Goal: Transaction & Acquisition: Book appointment/travel/reservation

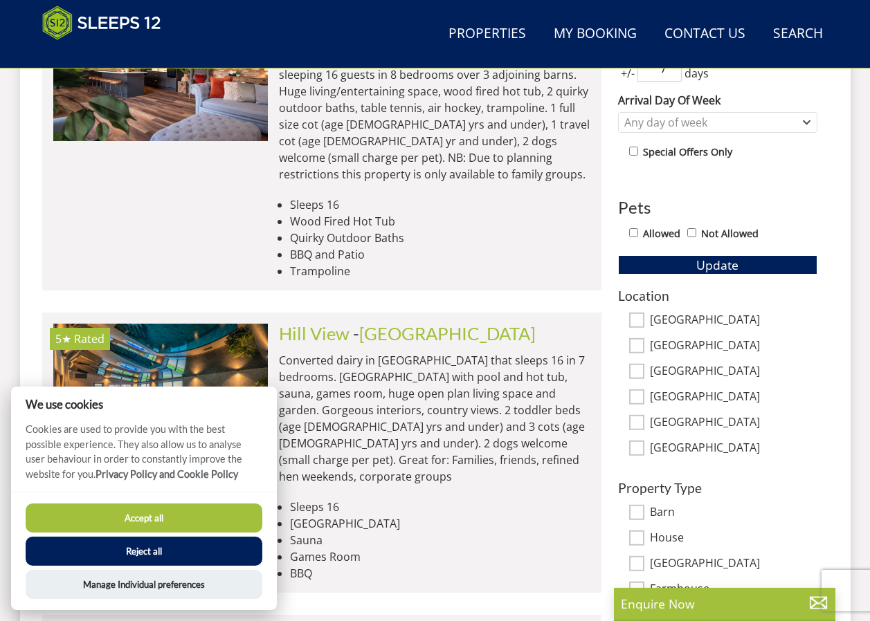
scroll to position [428, 0]
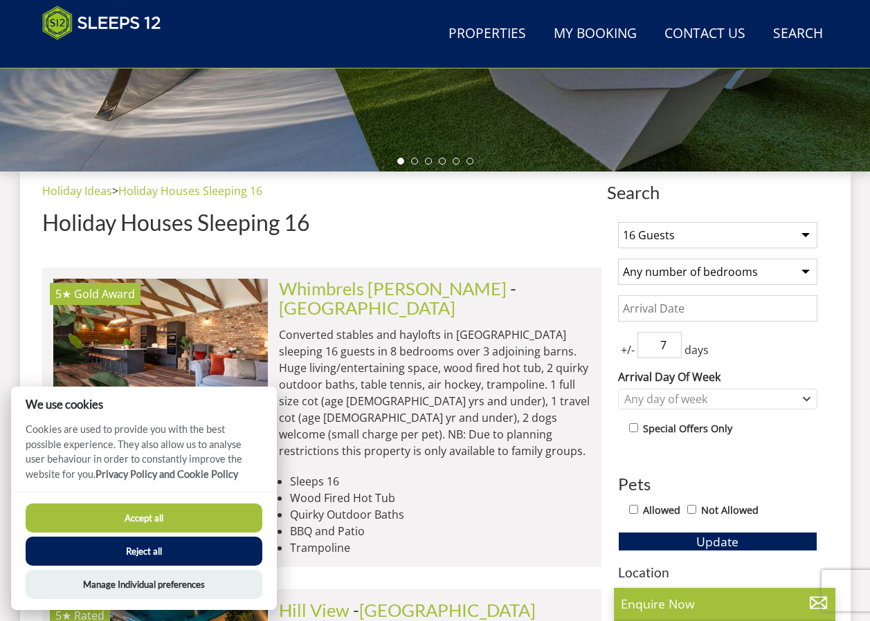
click at [220, 524] on button "Accept all" at bounding box center [144, 518] width 237 height 29
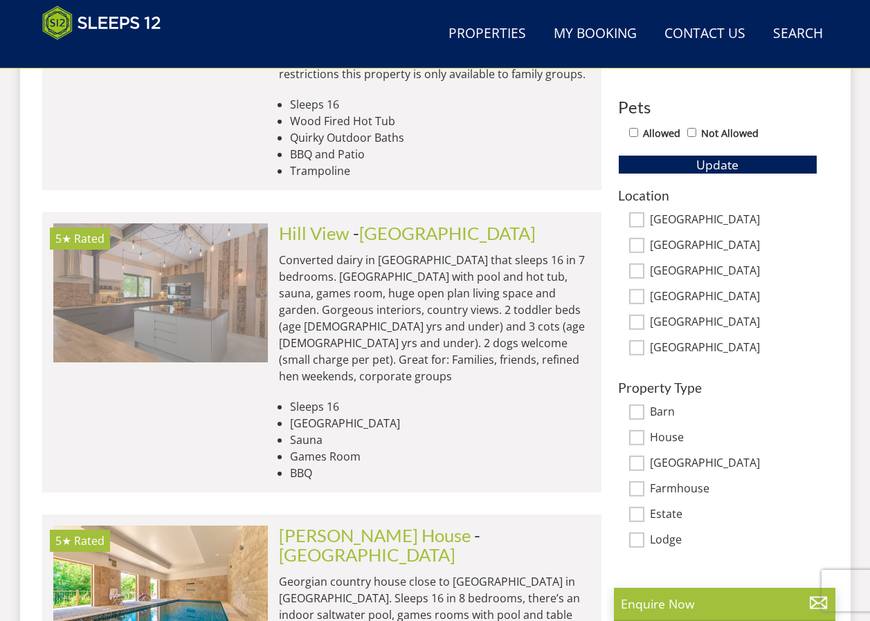
scroll to position [0, 1288]
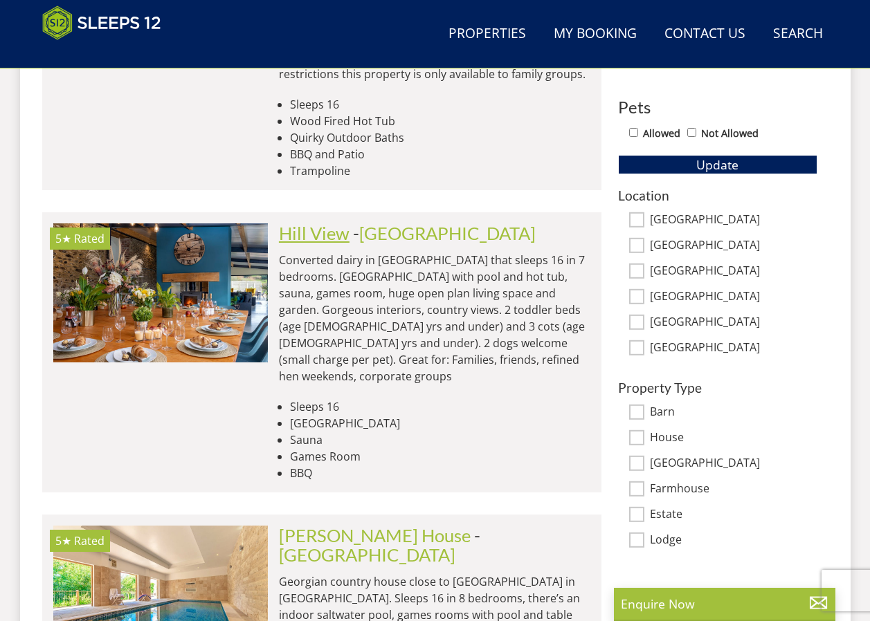
click at [335, 223] on link "Hill View" at bounding box center [314, 233] width 71 height 21
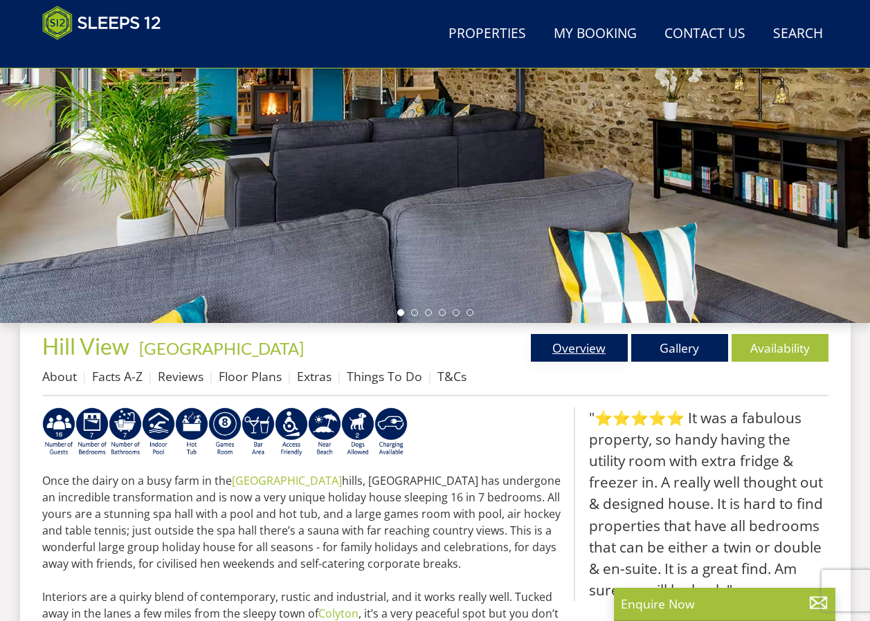
scroll to position [157, 0]
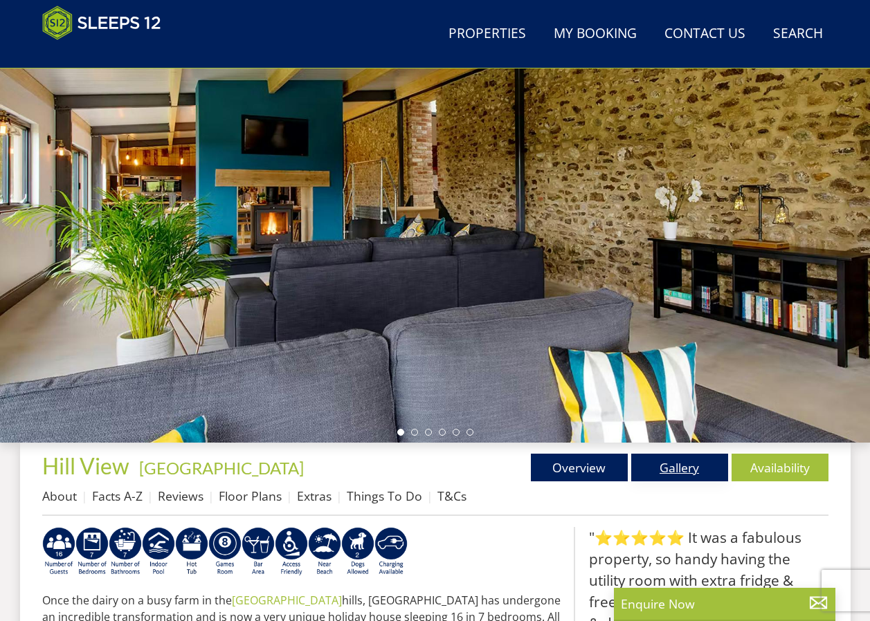
click at [697, 469] on link "Gallery" at bounding box center [679, 468] width 97 height 28
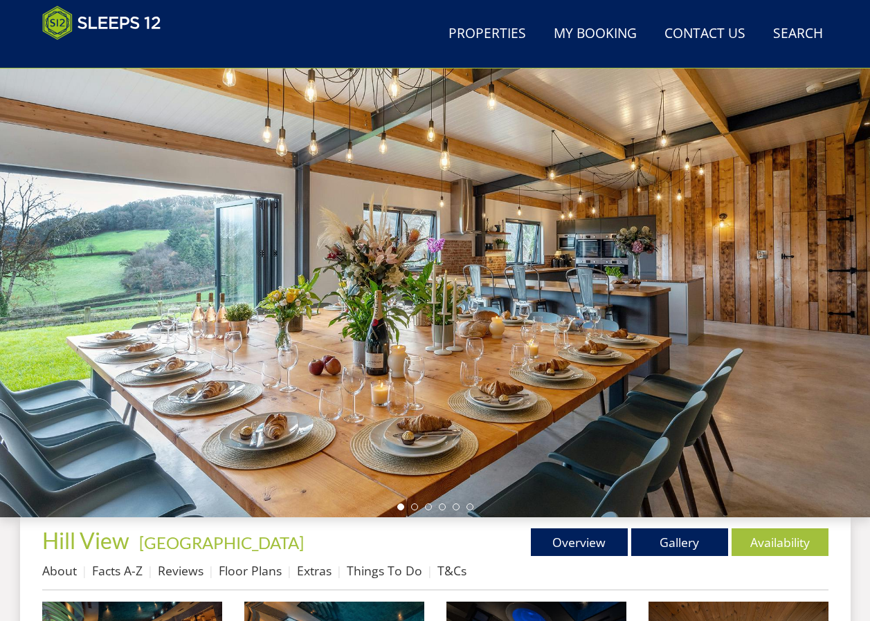
scroll to position [86, 0]
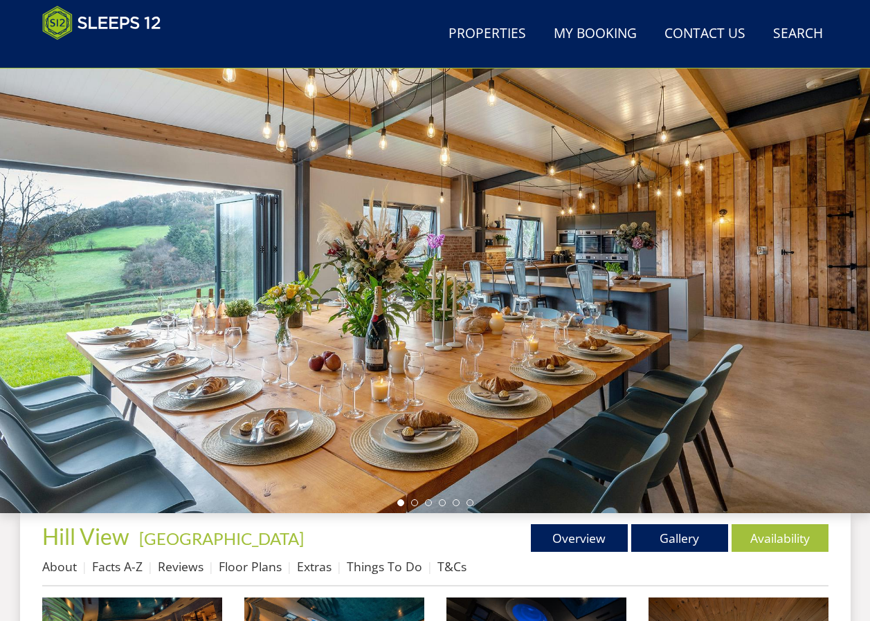
click at [845, 268] on div at bounding box center [435, 271] width 870 height 484
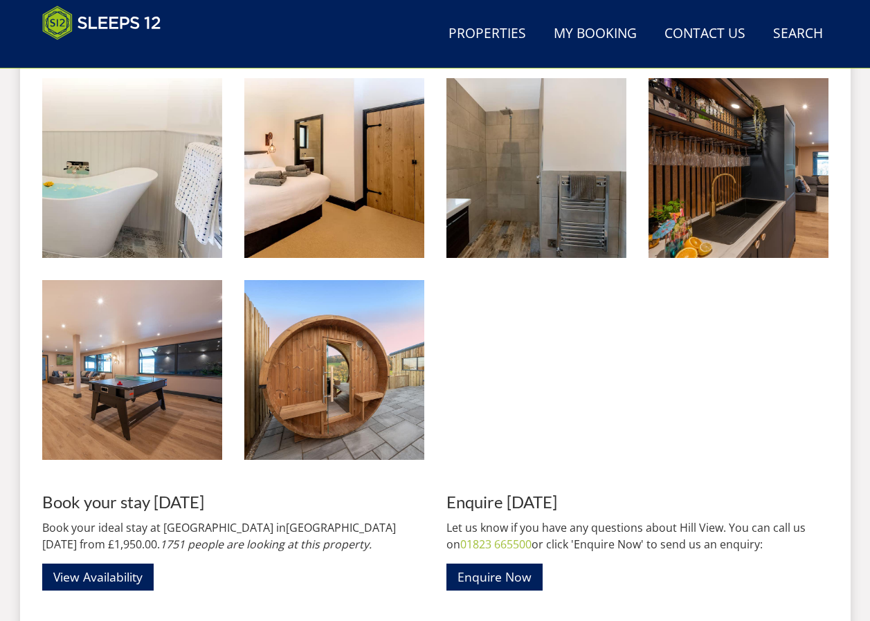
scroll to position [1816, 0]
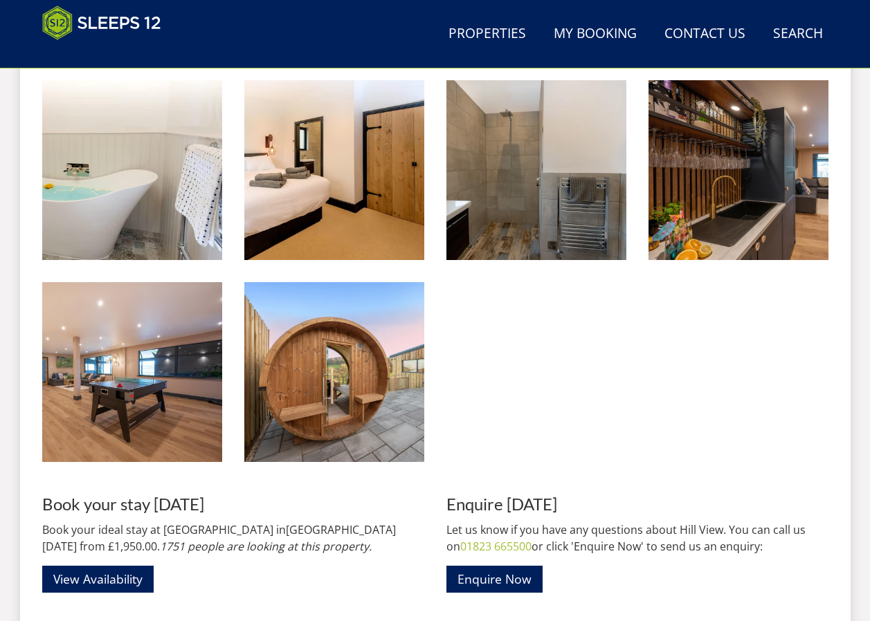
click at [116, 564] on div "Book your stay today Book your ideal stay at Hill View in Devon today from £1,9…" at bounding box center [233, 544] width 382 height 98
click at [109, 574] on link "View Availability" at bounding box center [97, 579] width 111 height 27
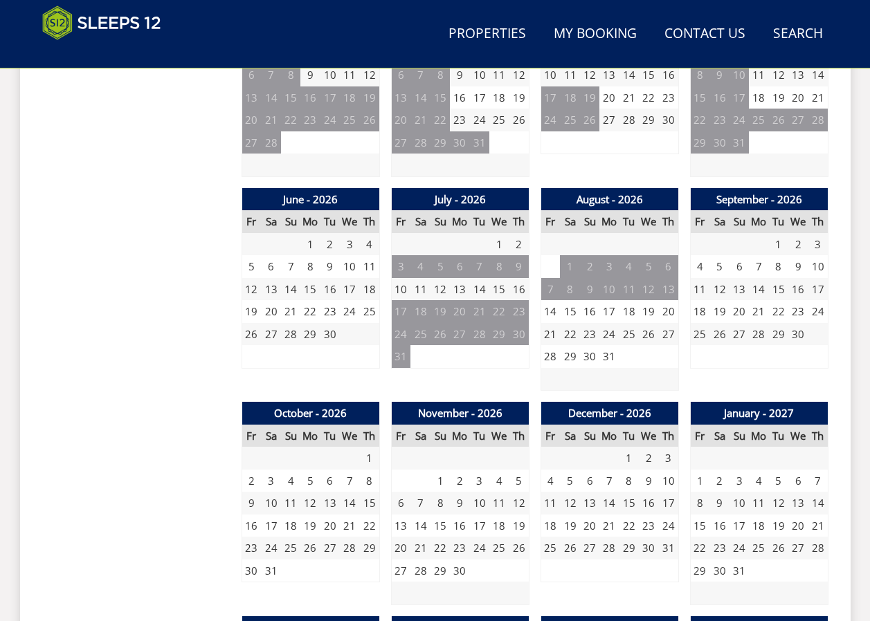
scroll to position [932, 0]
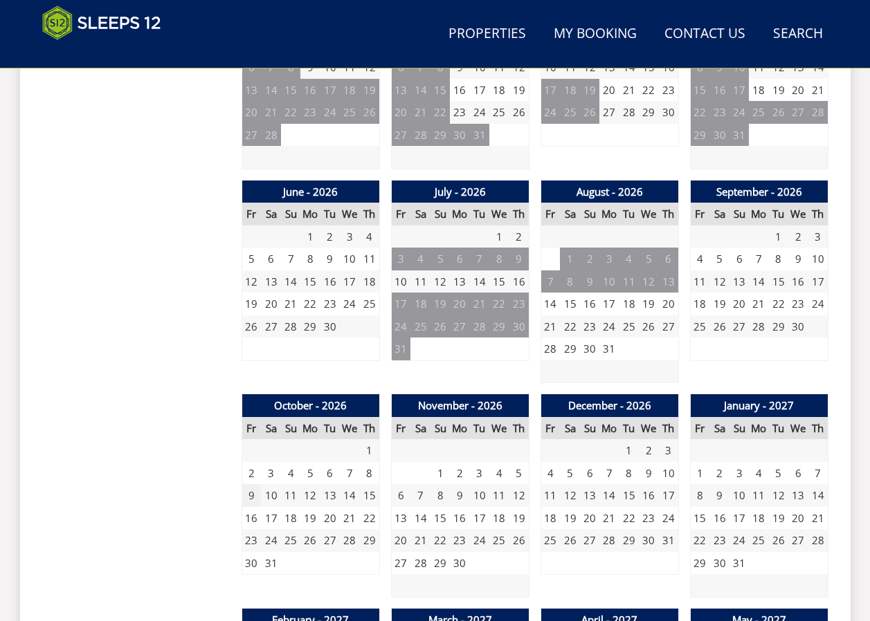
click at [249, 493] on td "9" at bounding box center [250, 495] width 19 height 23
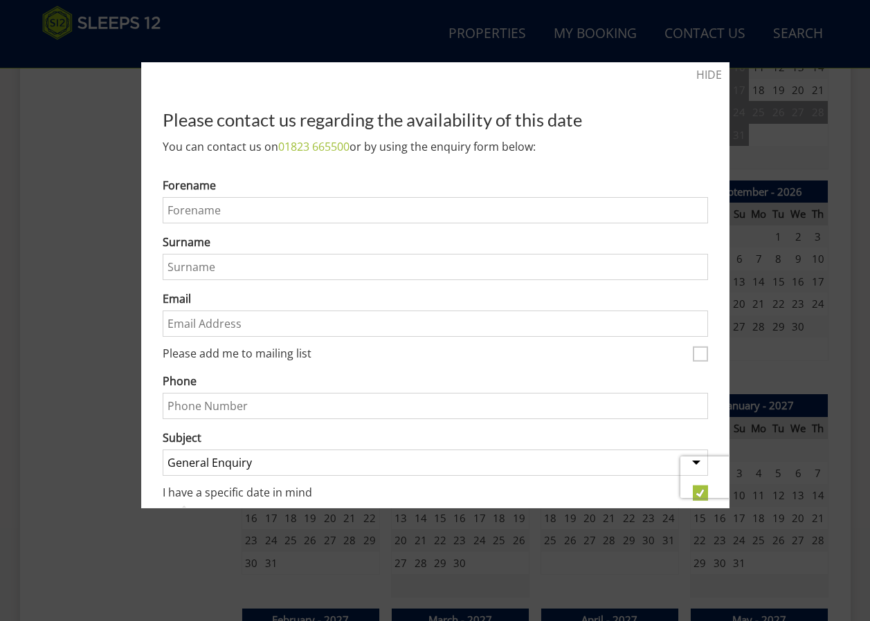
click at [86, 452] on div at bounding box center [435, 310] width 870 height 621
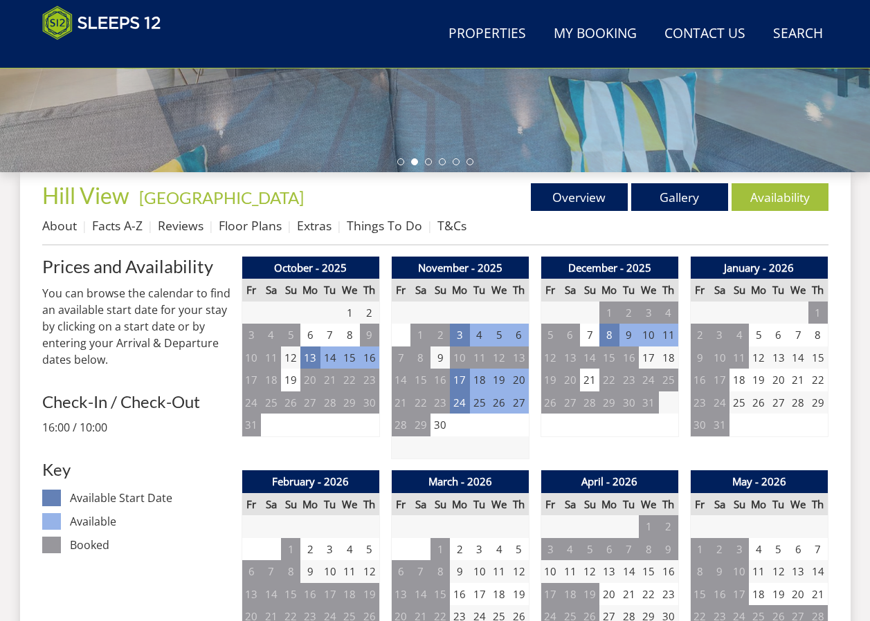
scroll to position [240, 0]
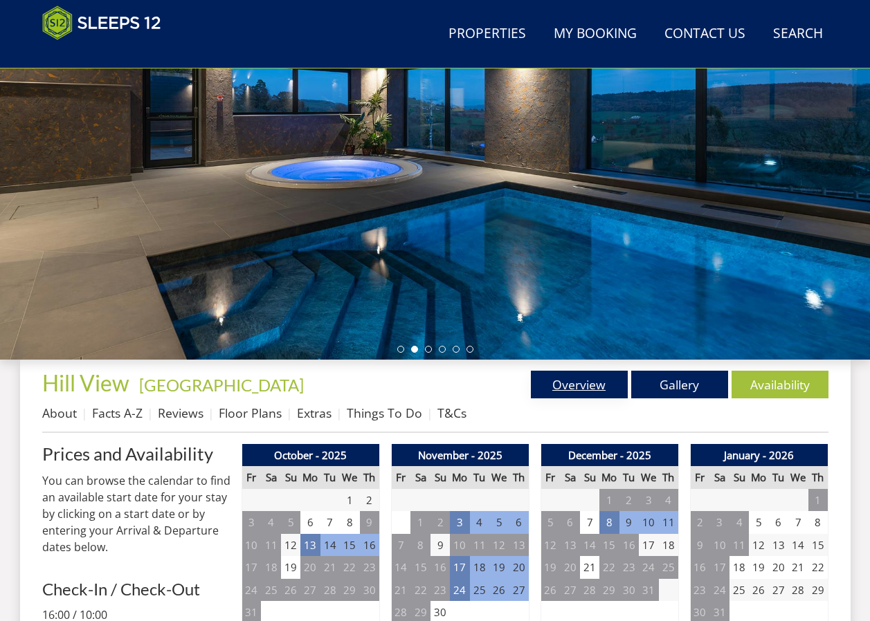
click at [546, 389] on link "Overview" at bounding box center [579, 385] width 97 height 28
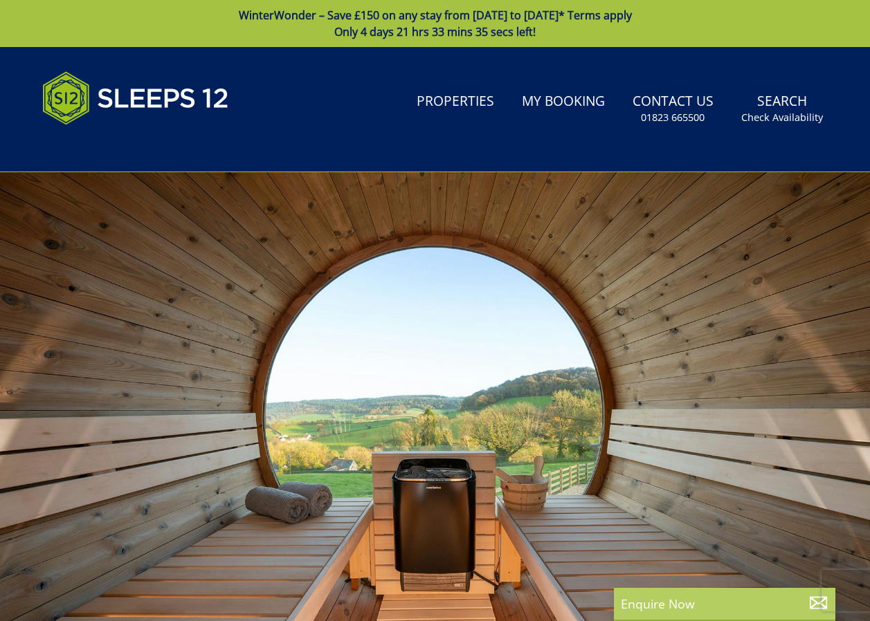
click at [700, 600] on p "Enquire Now" at bounding box center [724, 604] width 208 height 18
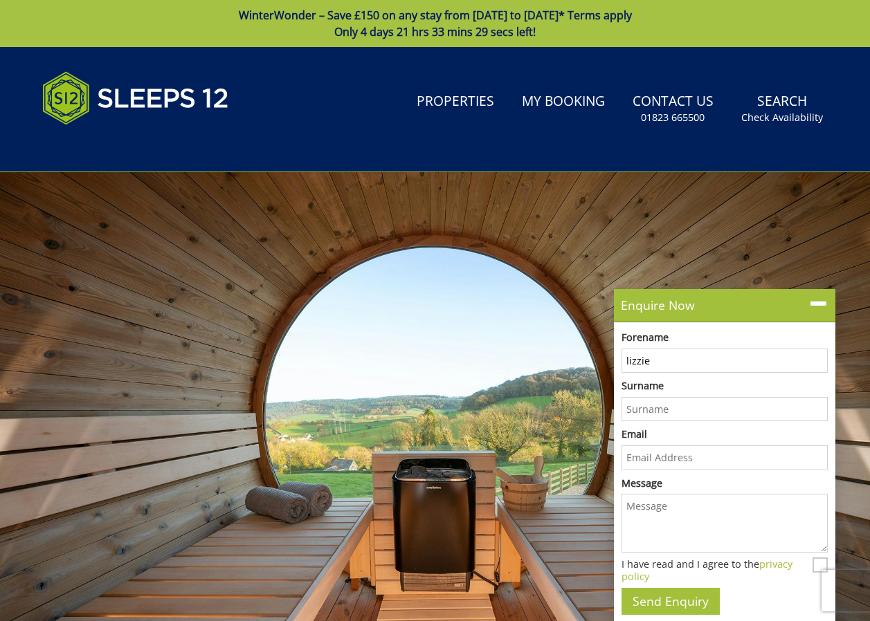
type input "Lizzie"
type input "tyler"
type input "lizzietyler86@yahoo.com"
click at [661, 509] on textarea "Message" at bounding box center [724, 523] width 206 height 59
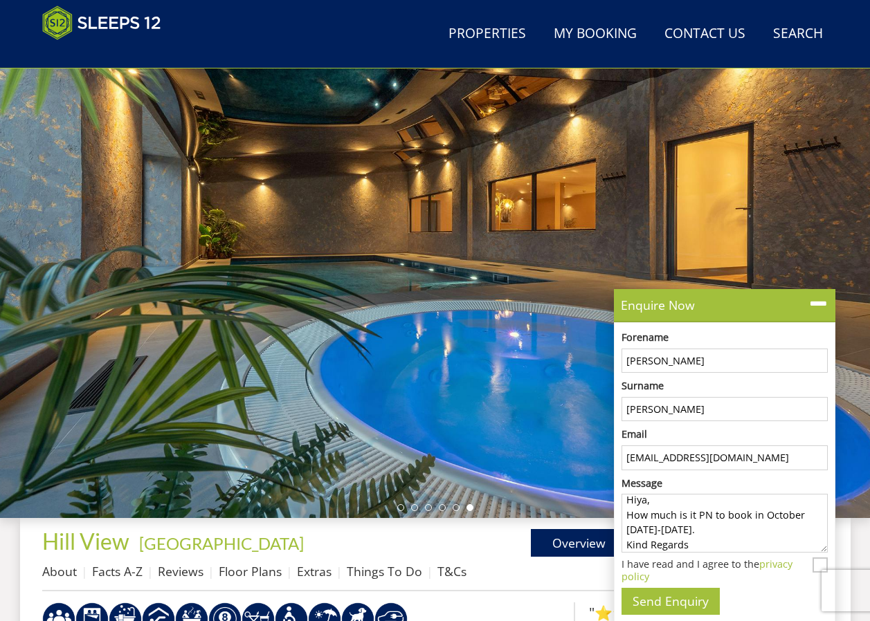
scroll to position [21, 0]
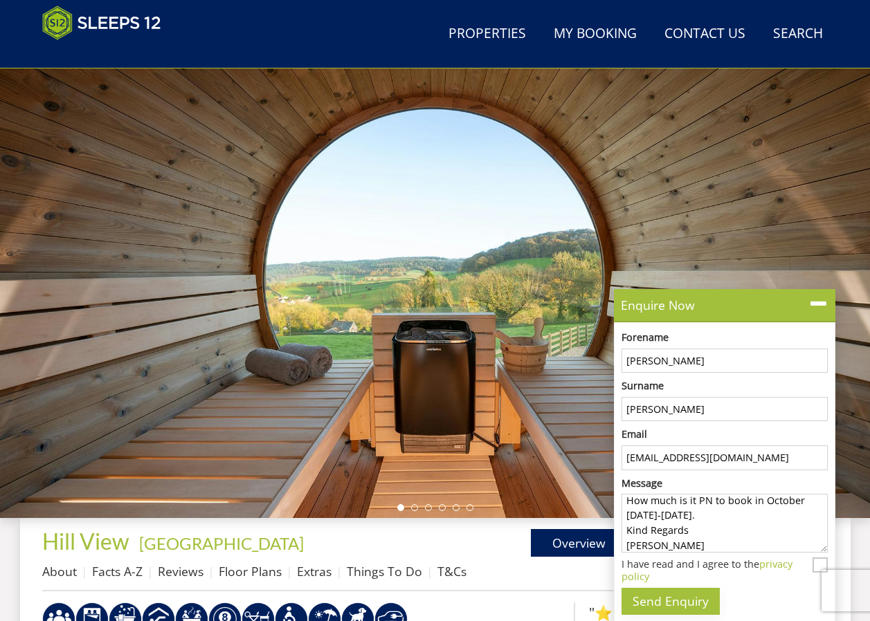
type textarea "Hiya, How much is it PN to book in October Friday-Monday. Kind Regards Lizzie"
click at [672, 600] on button "Send Enquiry" at bounding box center [670, 601] width 98 height 27
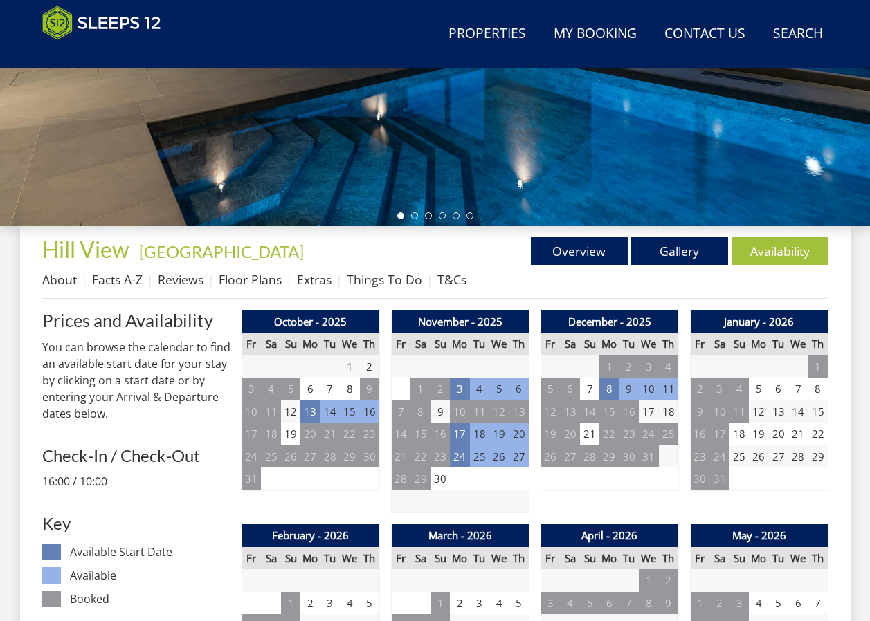
scroll to position [378, 0]
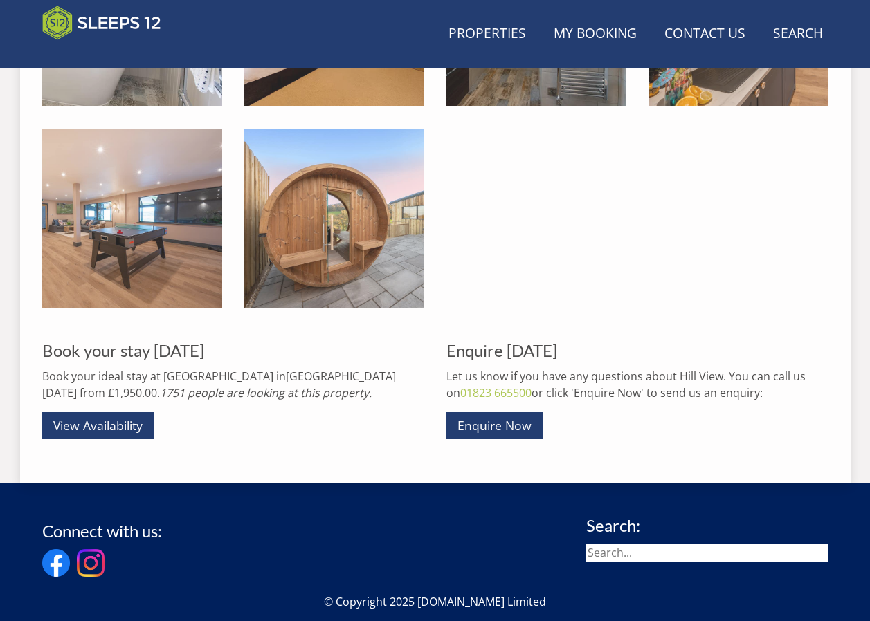
scroll to position [1816, 0]
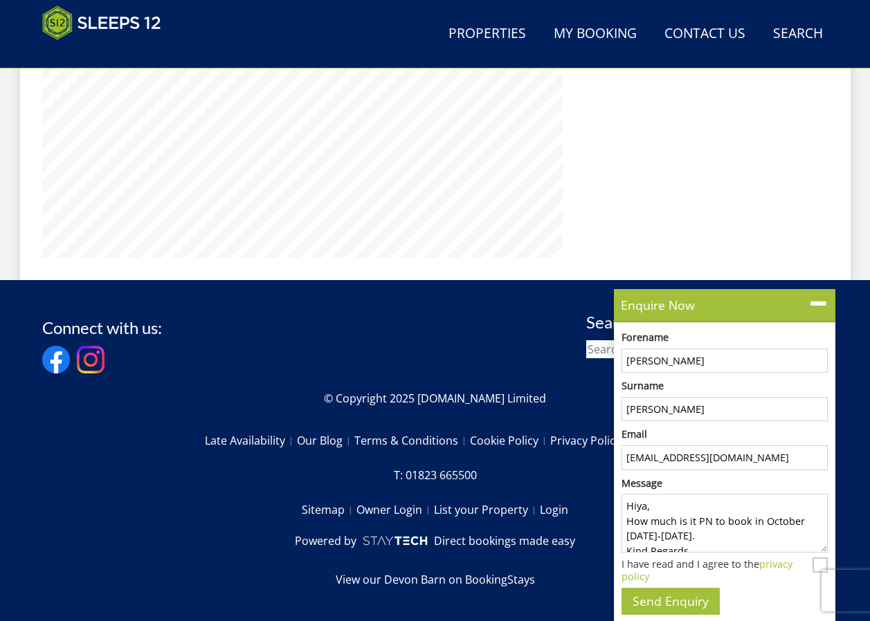
scroll to position [157, 0]
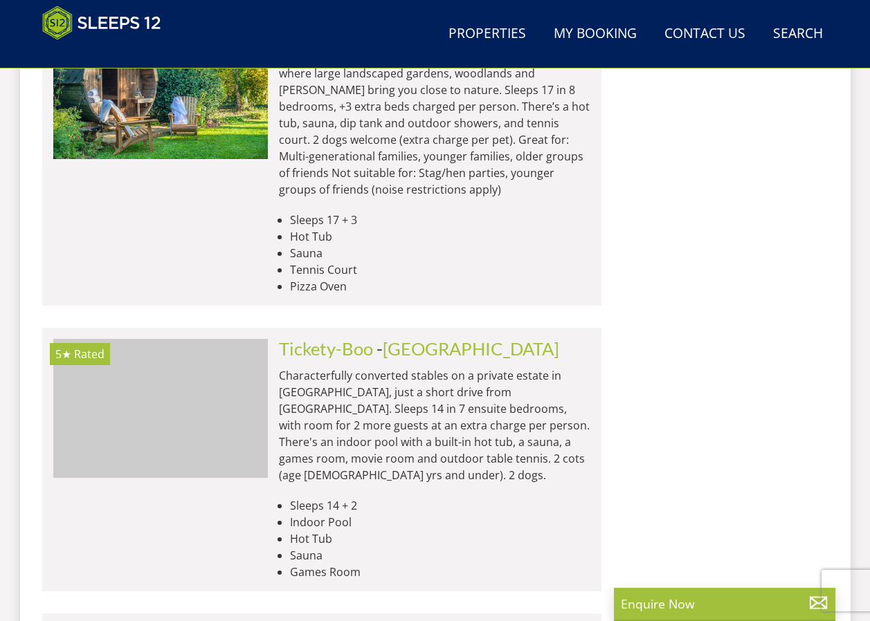
scroll to position [0, 1074]
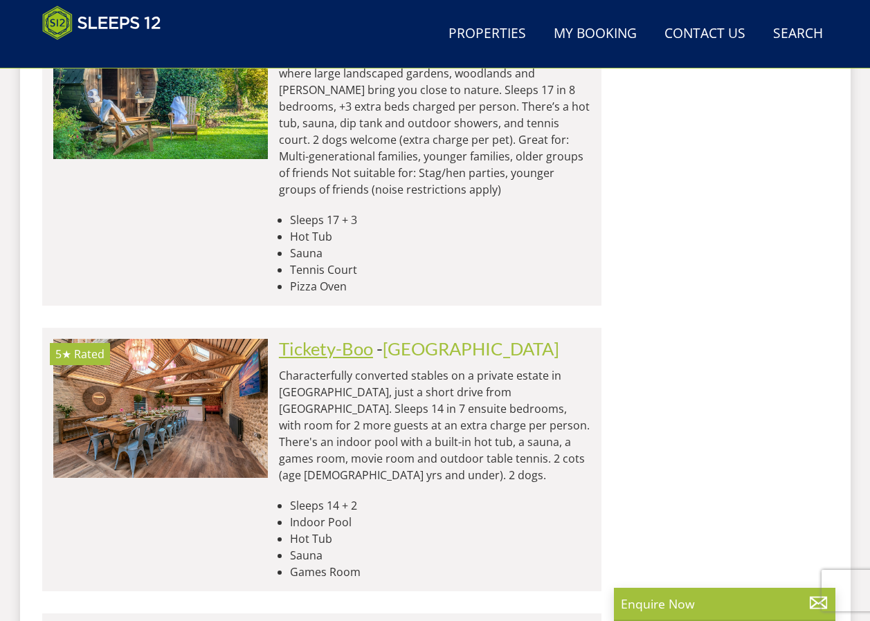
click at [371, 338] on link "Tickety-Boo" at bounding box center [326, 348] width 94 height 21
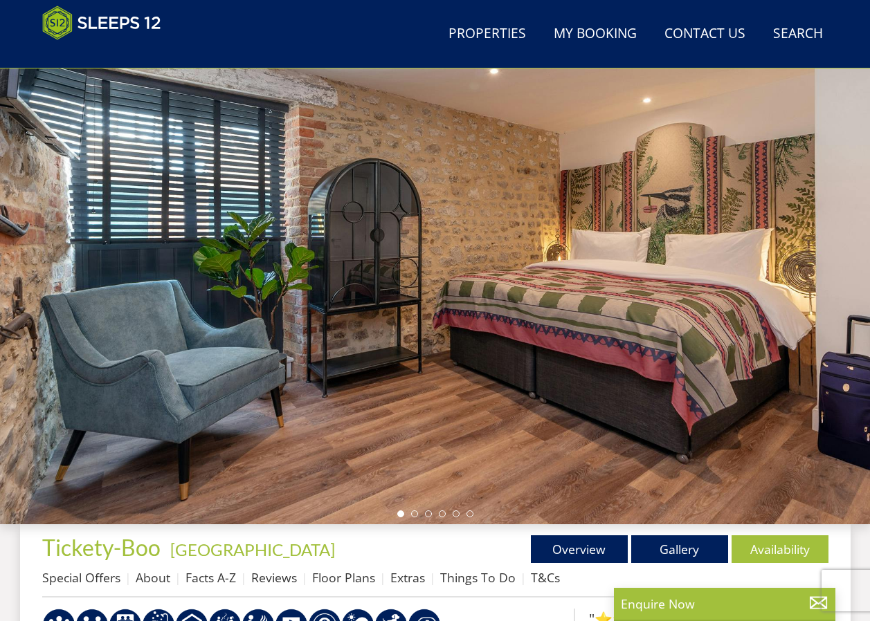
scroll to position [83, 0]
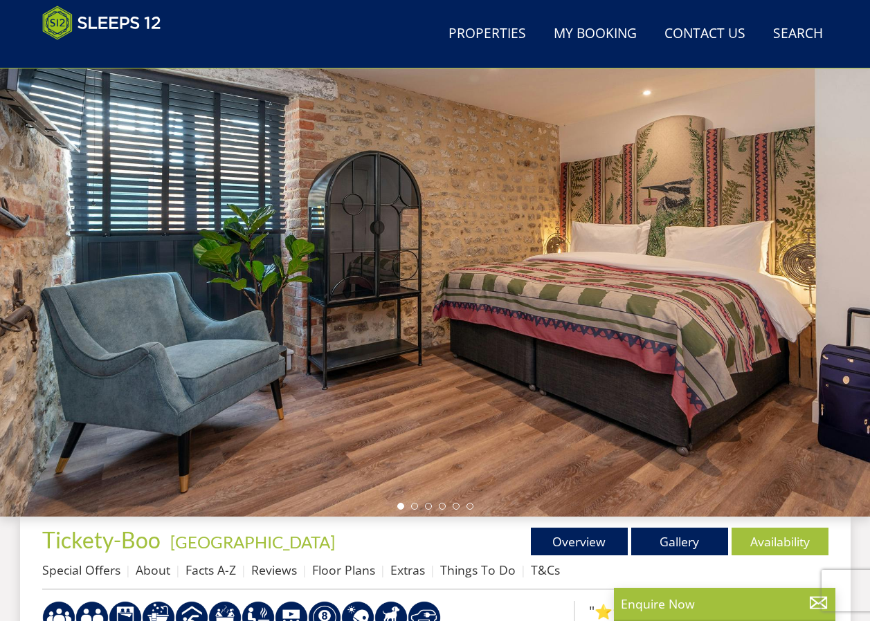
drag, startPoint x: 861, startPoint y: 367, endPoint x: 865, endPoint y: 351, distance: 16.4
click at [861, 367] on div at bounding box center [435, 275] width 870 height 484
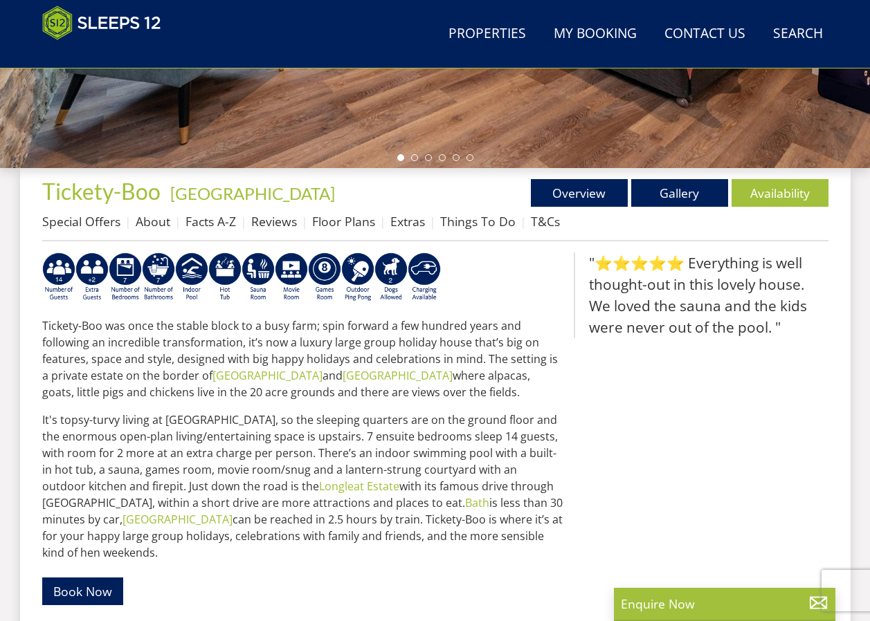
scroll to position [349, 0]
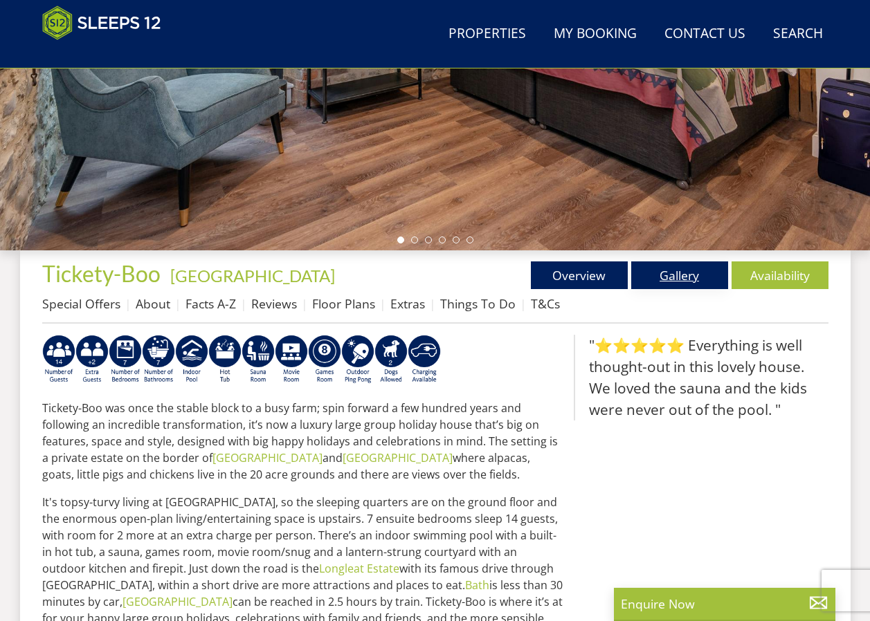
click at [659, 279] on link "Gallery" at bounding box center [679, 275] width 97 height 28
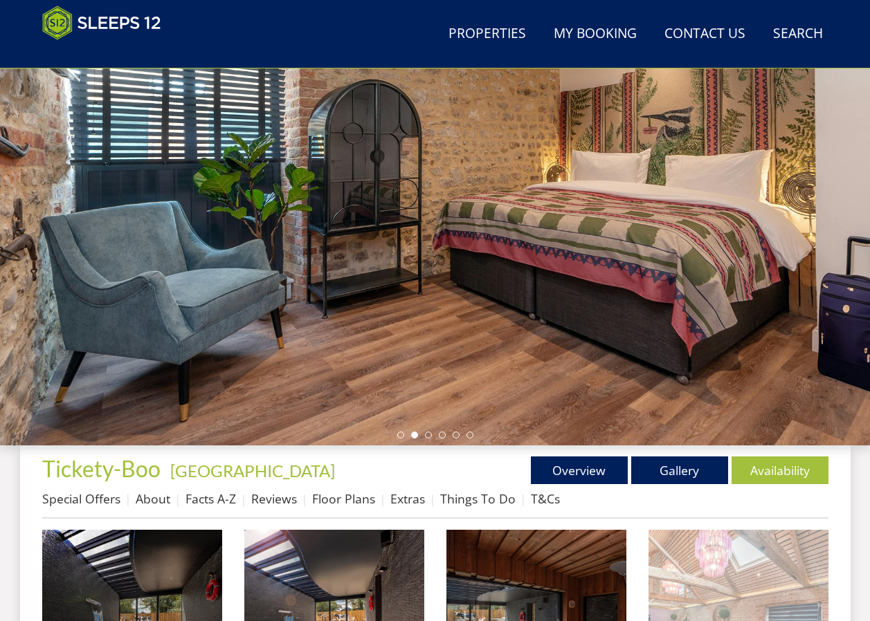
scroll to position [293, 0]
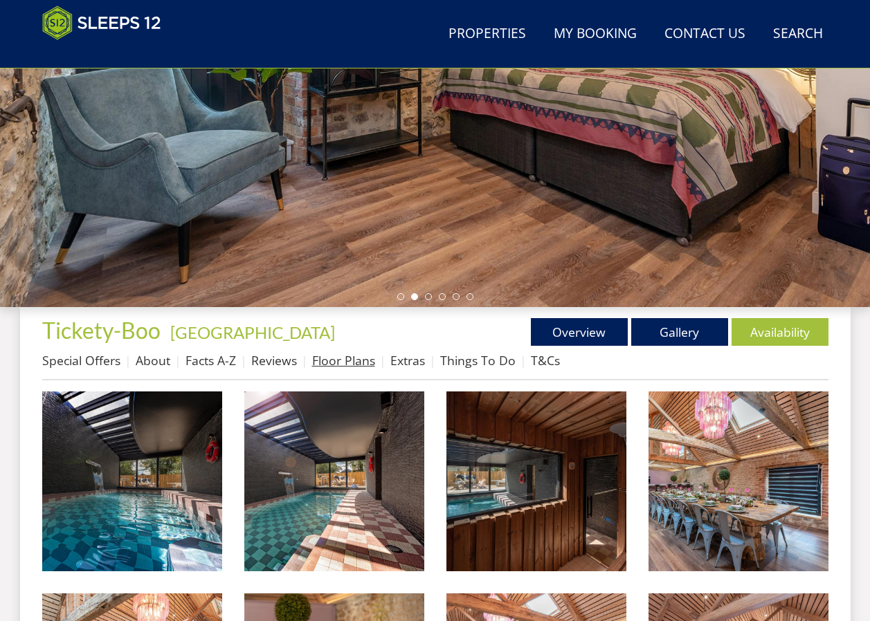
click at [326, 356] on link "Floor Plans" at bounding box center [343, 360] width 63 height 17
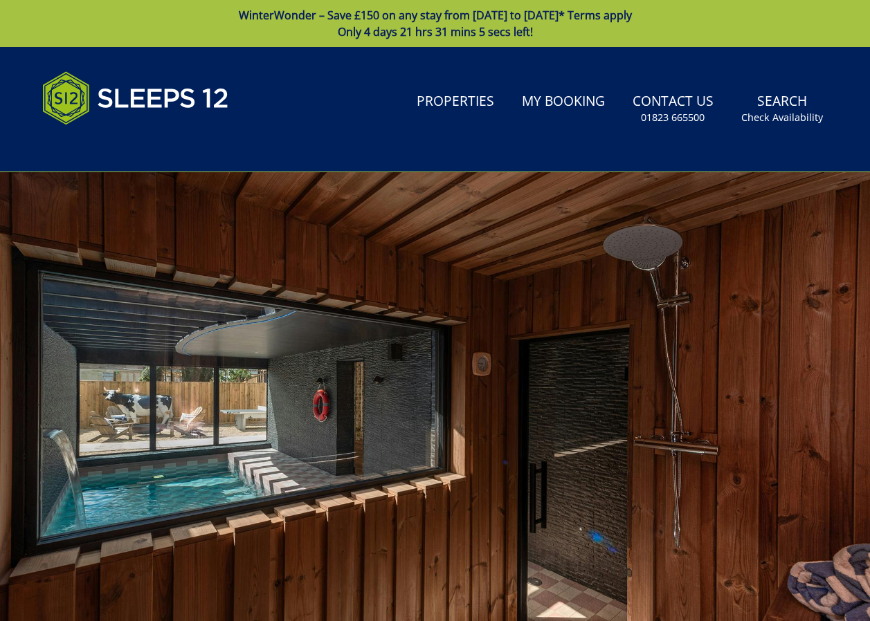
scroll to position [293, 0]
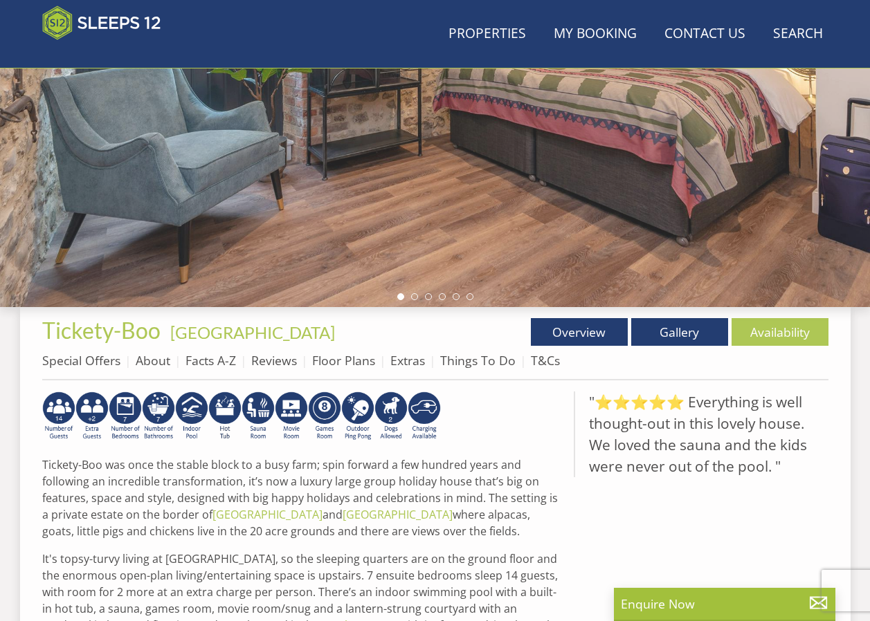
scroll to position [349, 0]
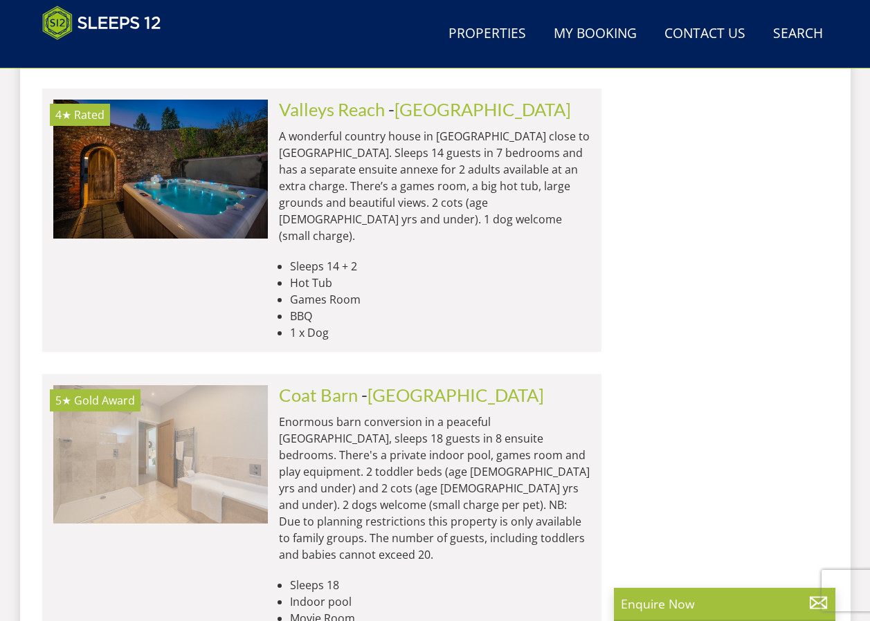
scroll to position [0, 4724]
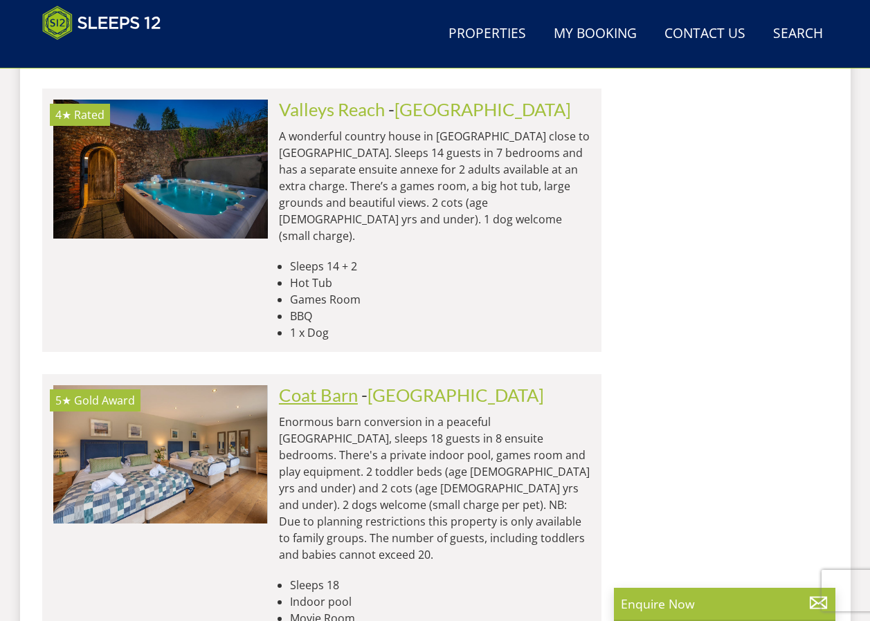
click at [320, 385] on link "Coat Barn" at bounding box center [318, 395] width 79 height 21
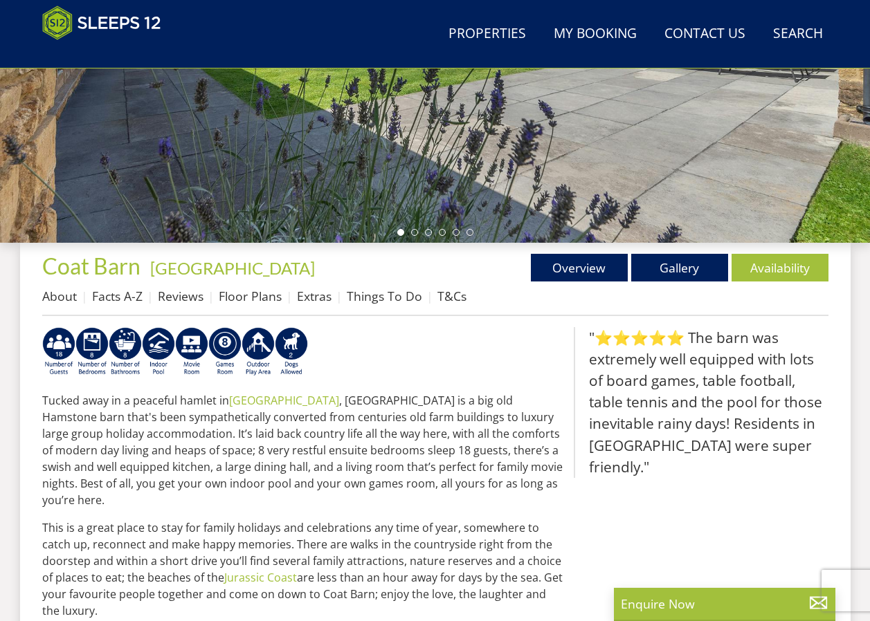
scroll to position [369, 0]
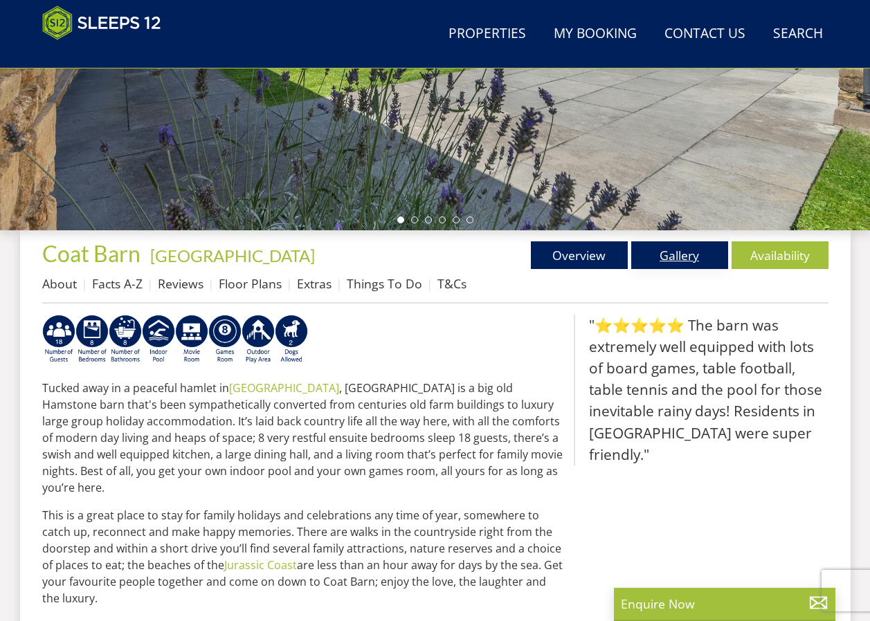
click at [680, 250] on link "Gallery" at bounding box center [679, 255] width 97 height 28
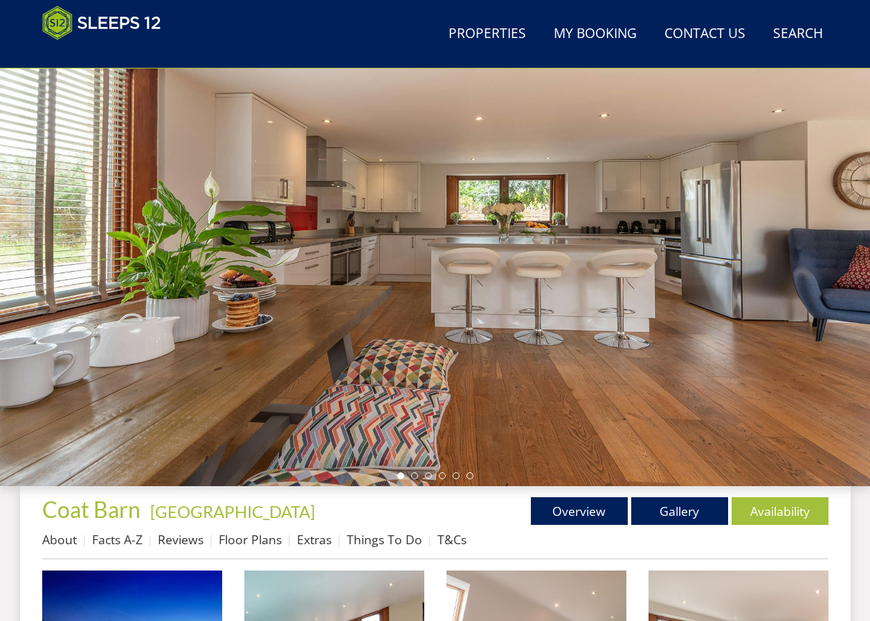
scroll to position [156, 0]
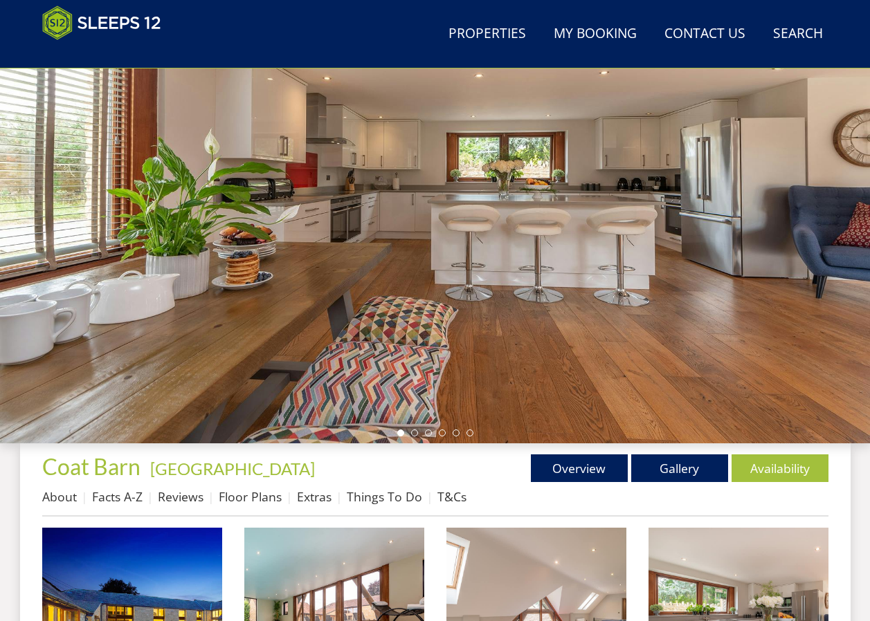
click at [859, 200] on div at bounding box center [435, 201] width 870 height 484
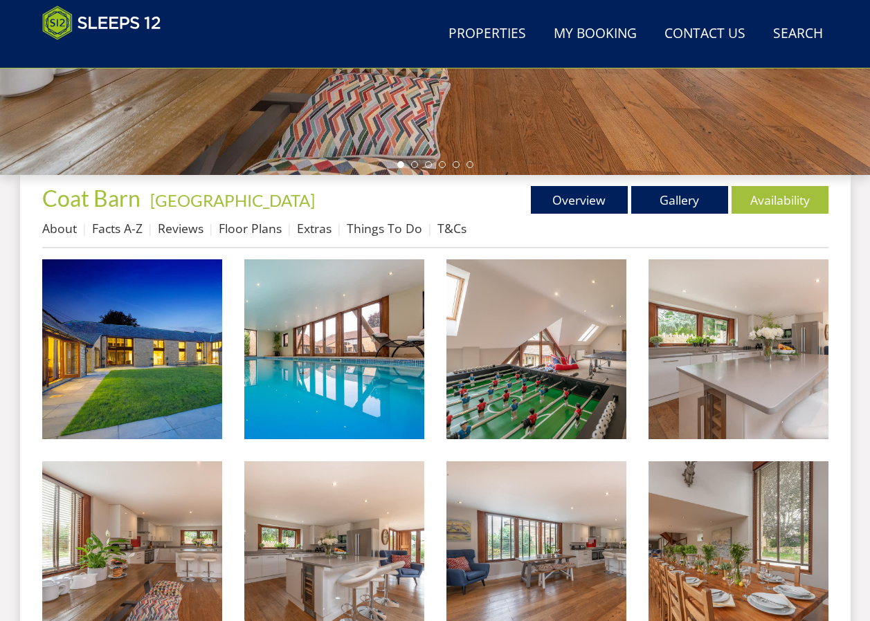
scroll to position [641, 0]
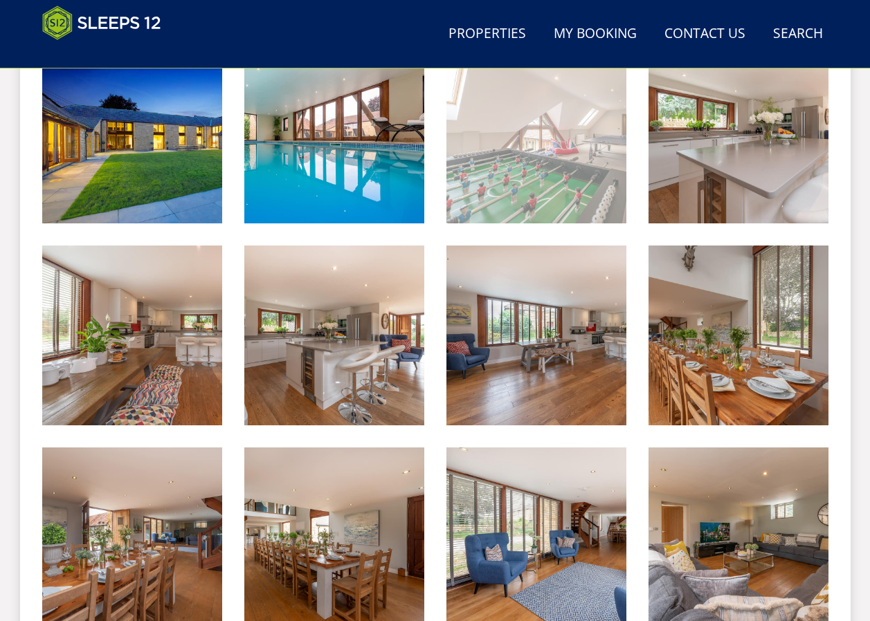
click at [519, 162] on img at bounding box center [536, 134] width 180 height 180
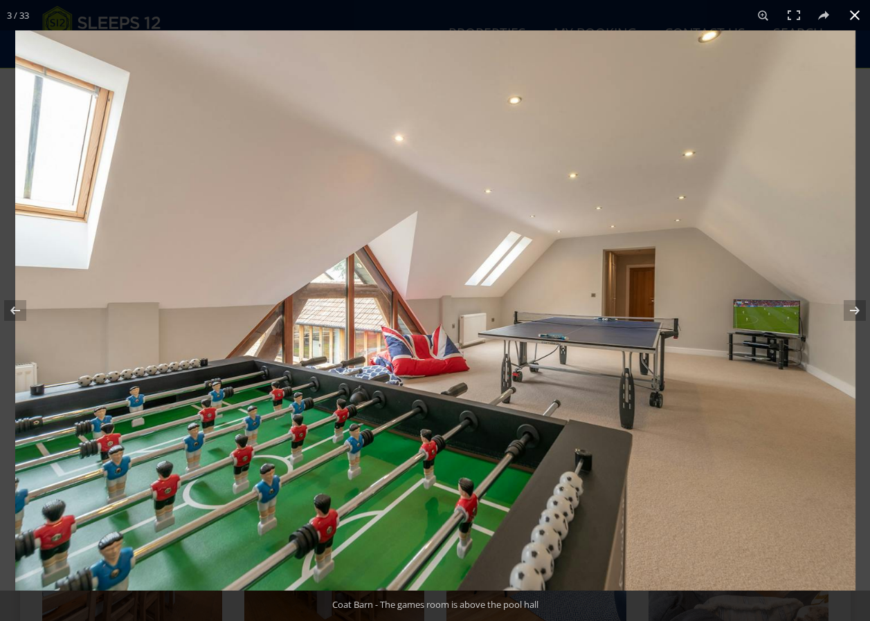
click at [850, 18] on button at bounding box center [854, 15] width 30 height 30
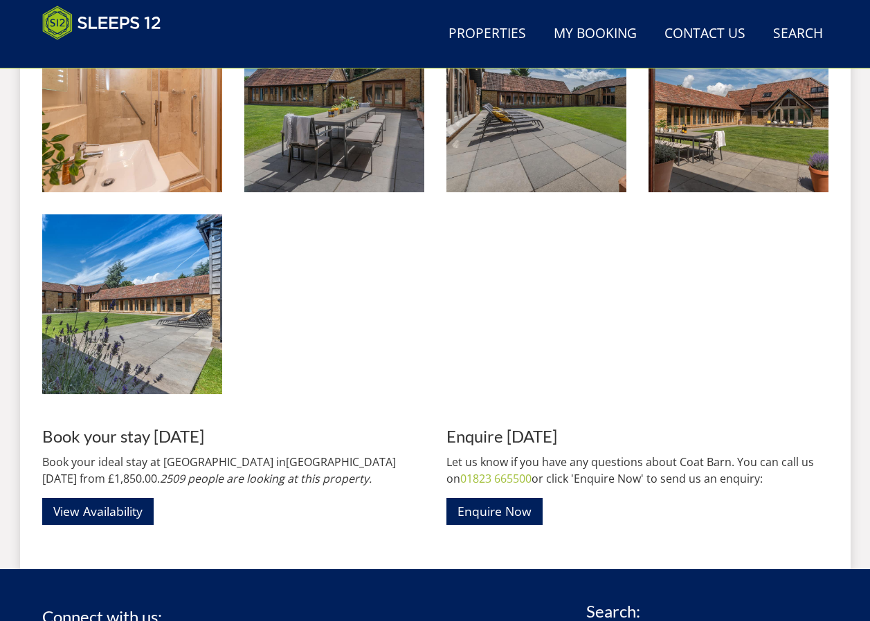
scroll to position [2162, 0]
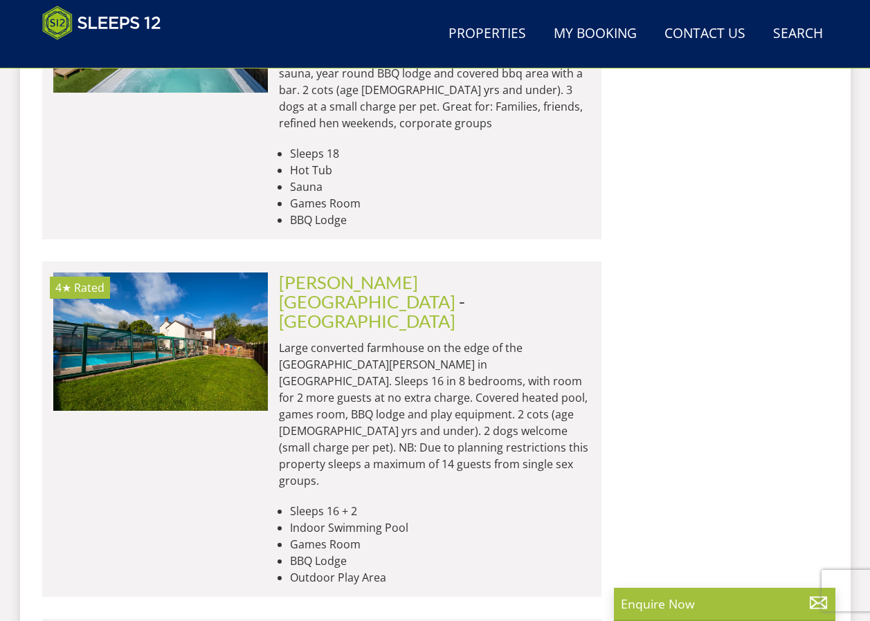
scroll to position [4748, 0]
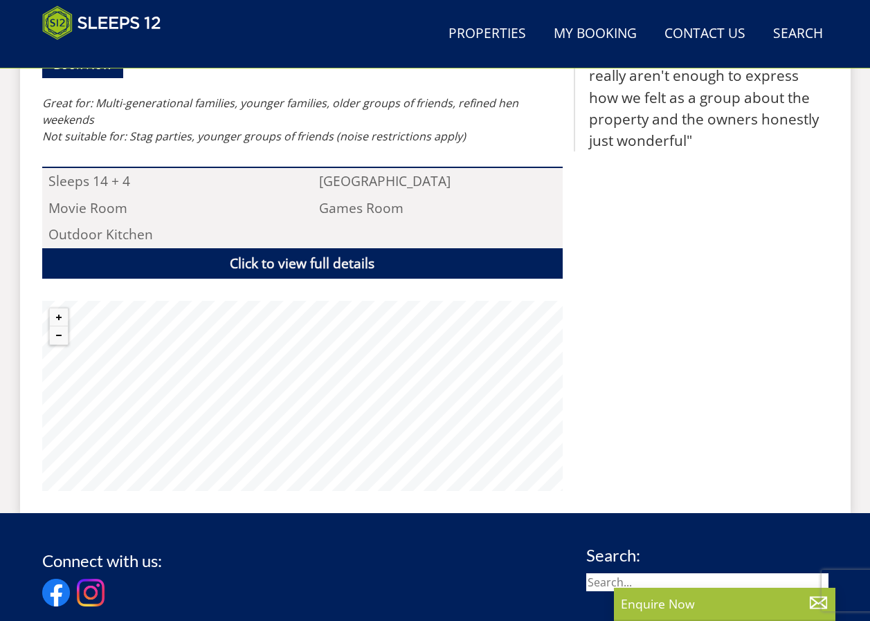
scroll to position [1137, 0]
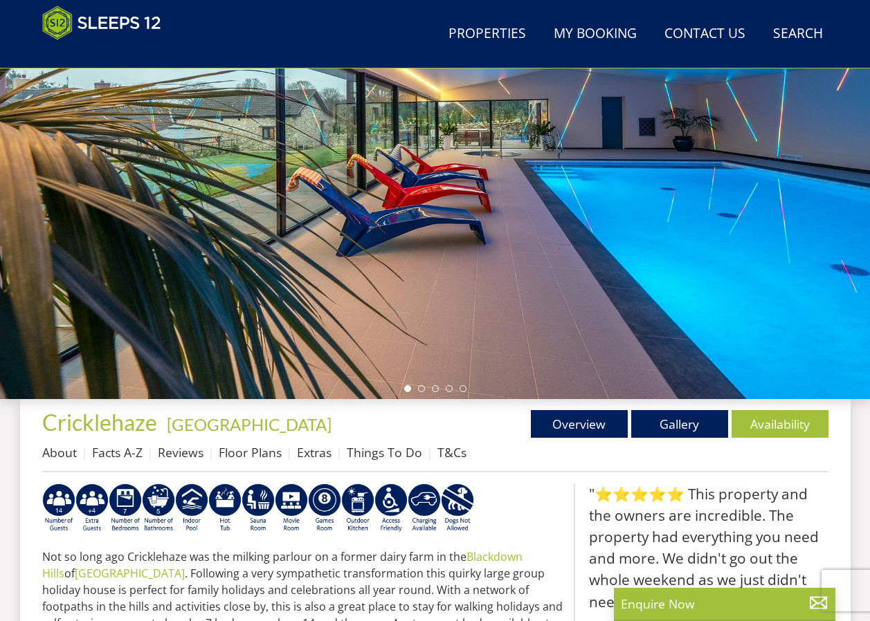
scroll to position [376, 0]
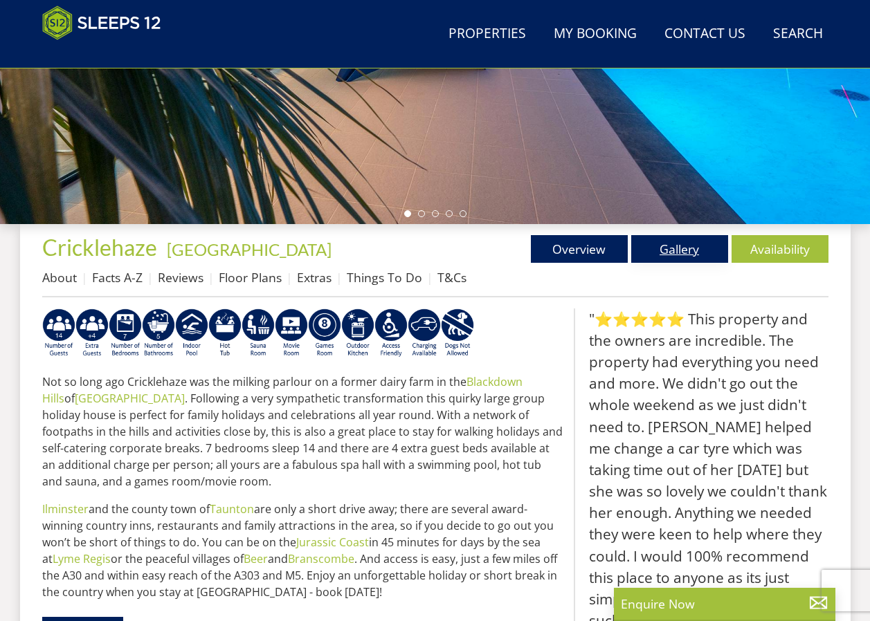
click at [690, 256] on link "Gallery" at bounding box center [679, 249] width 97 height 28
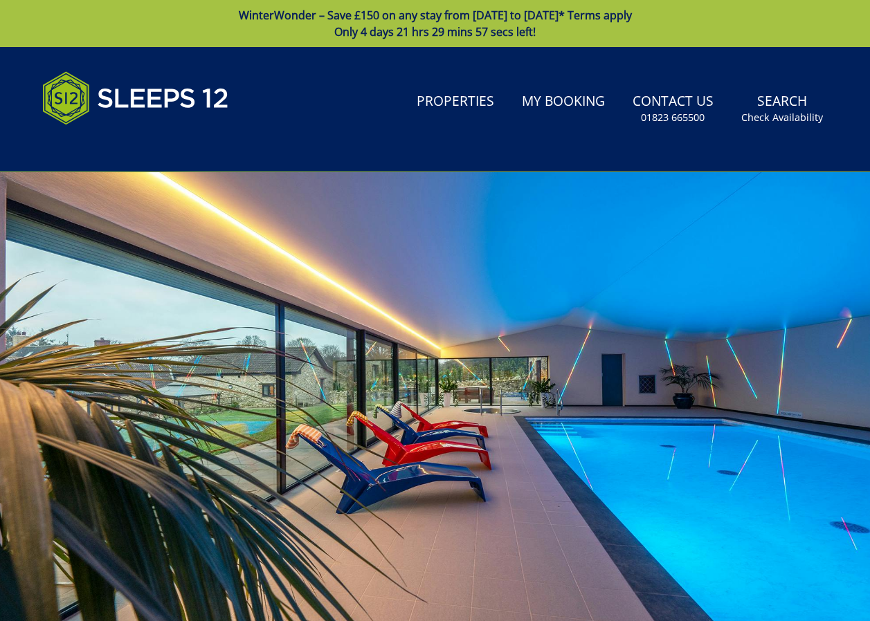
scroll to position [378, 0]
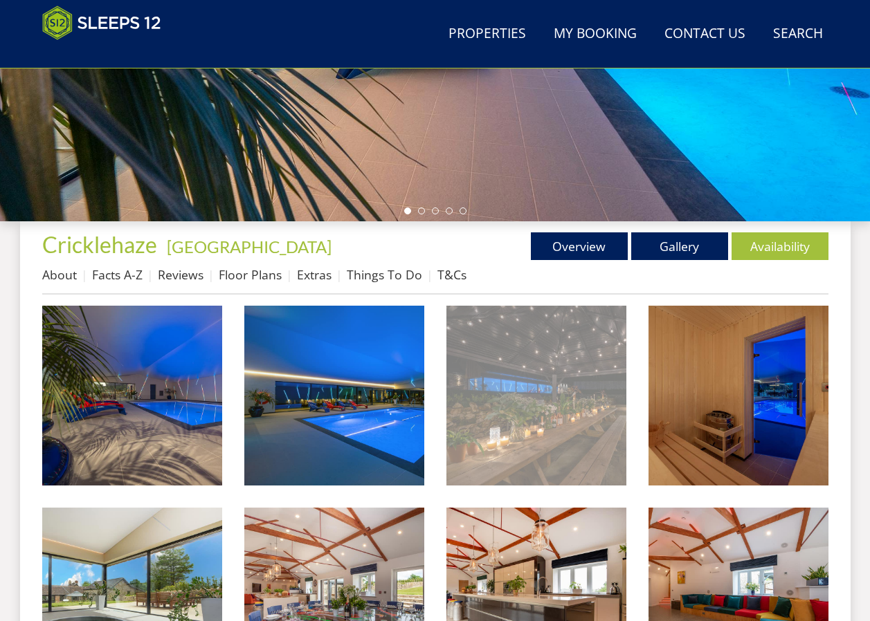
click at [528, 347] on img at bounding box center [536, 396] width 180 height 180
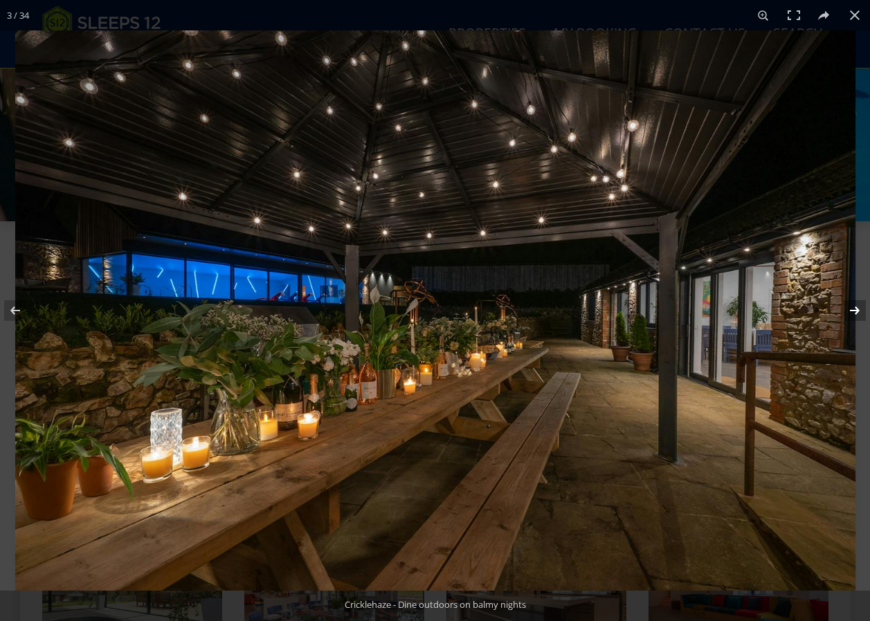
click at [853, 314] on button at bounding box center [845, 310] width 48 height 69
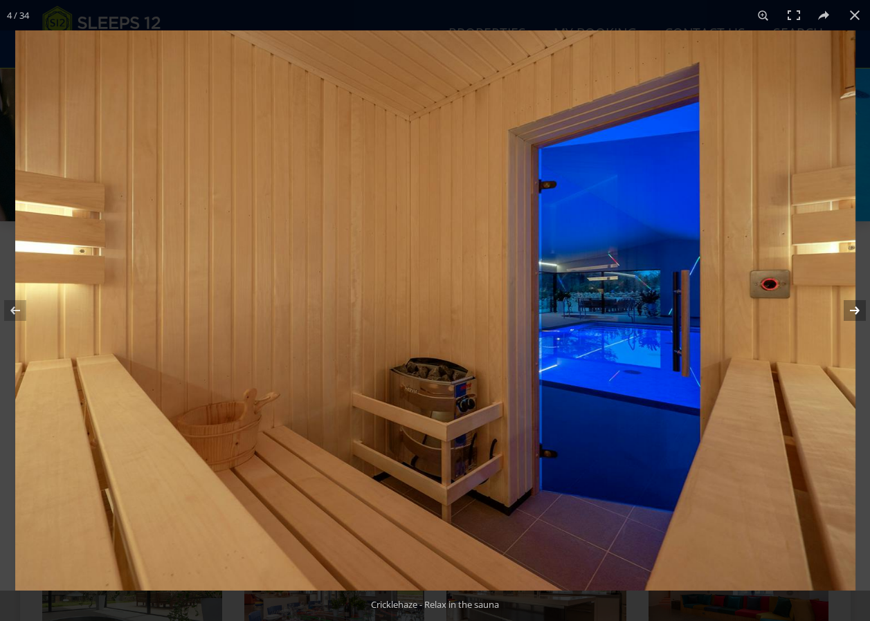
click at [853, 313] on button at bounding box center [845, 310] width 48 height 69
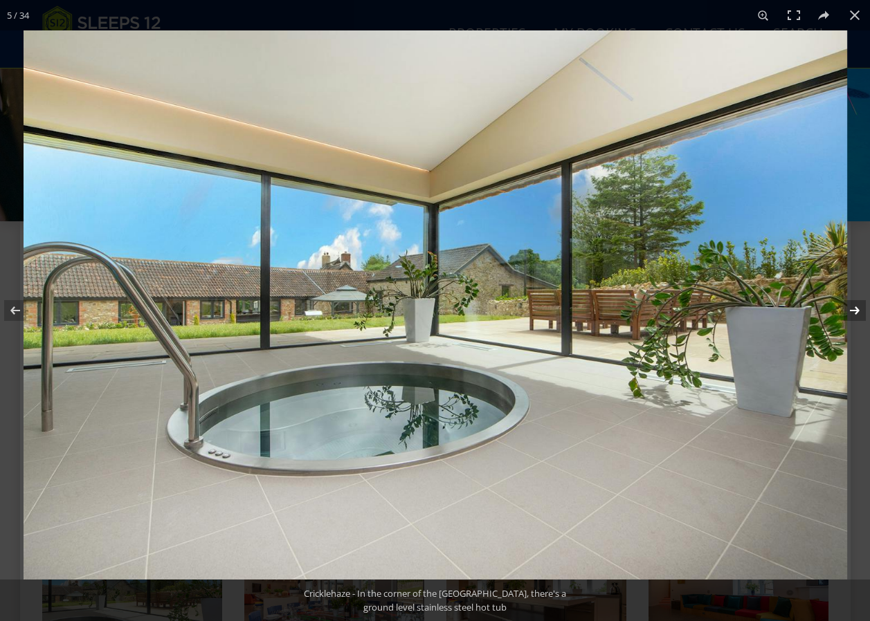
click at [853, 313] on button at bounding box center [845, 310] width 48 height 69
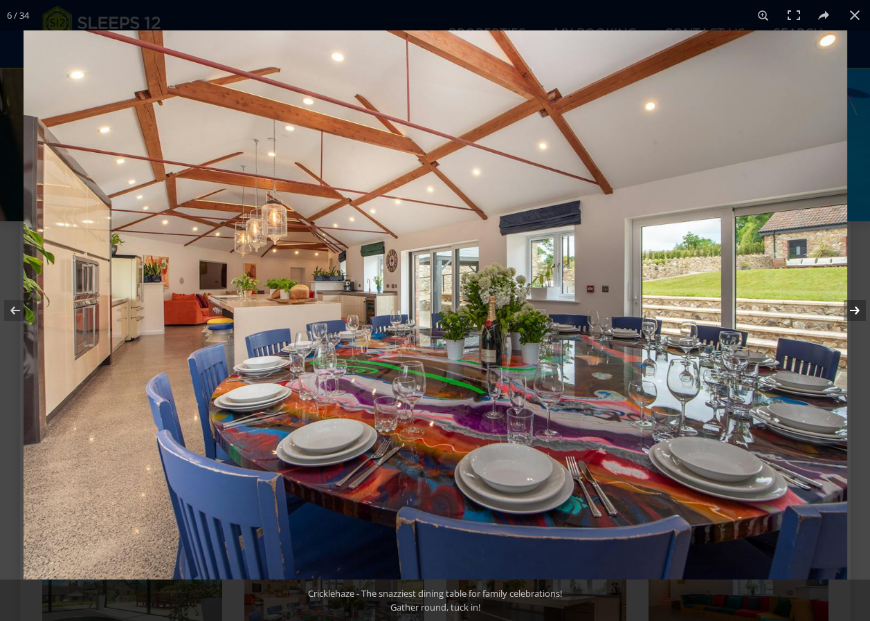
click at [853, 313] on button at bounding box center [845, 310] width 48 height 69
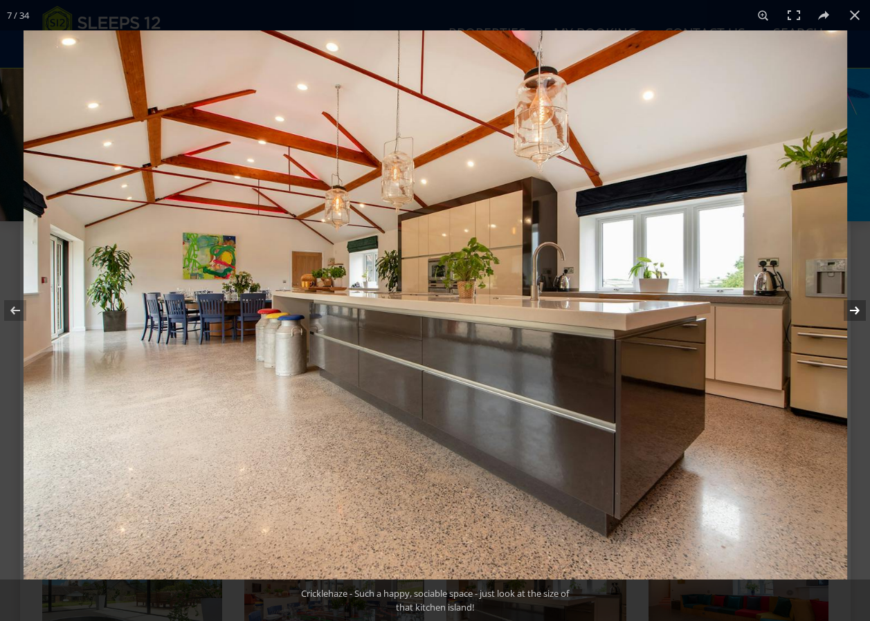
click at [853, 313] on button at bounding box center [845, 310] width 48 height 69
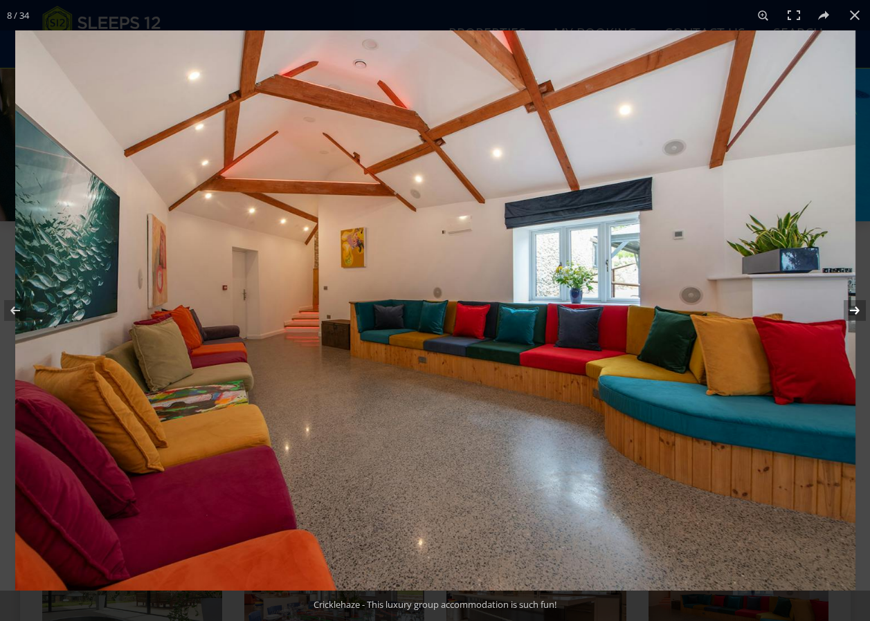
click at [853, 313] on button at bounding box center [845, 310] width 48 height 69
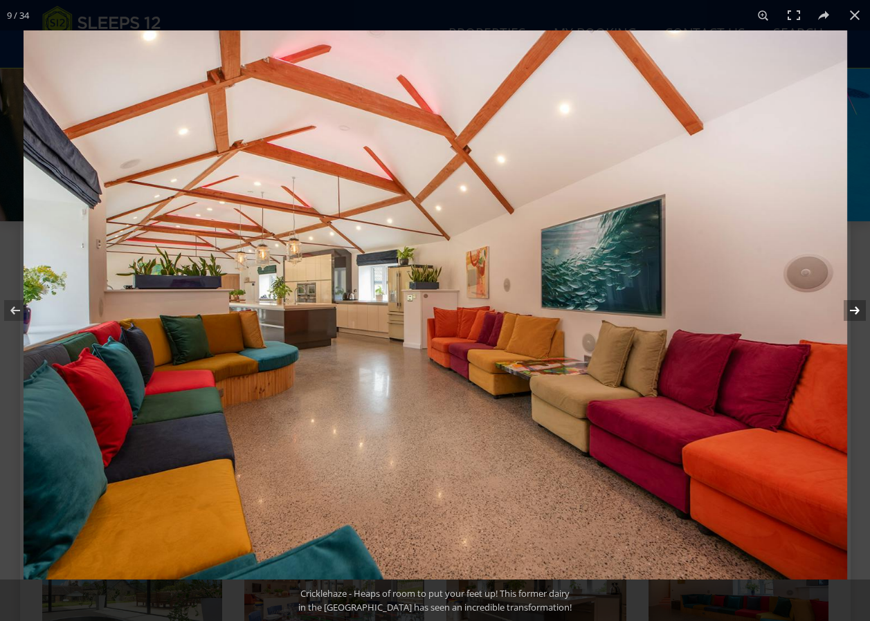
click at [853, 313] on button at bounding box center [845, 310] width 48 height 69
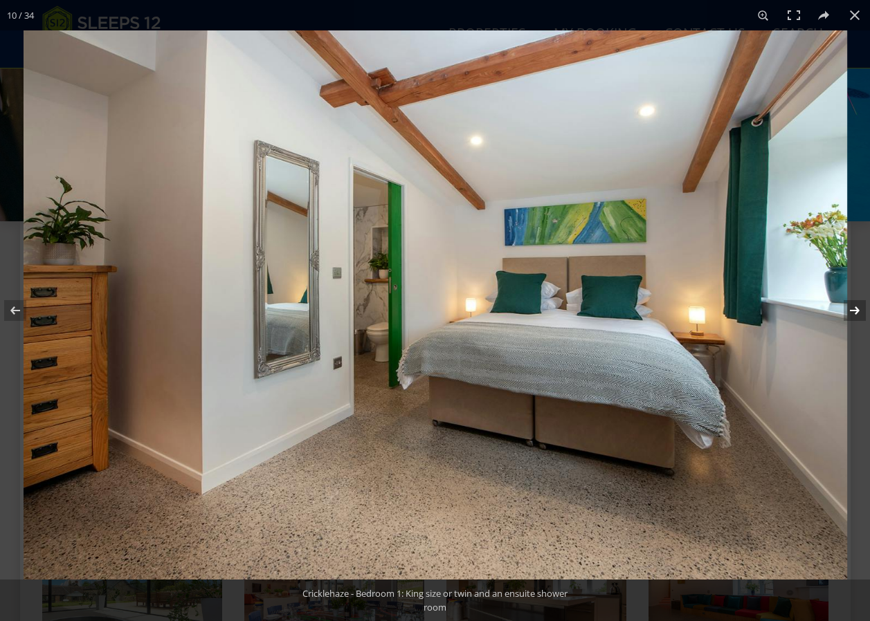
click at [853, 313] on button at bounding box center [845, 310] width 48 height 69
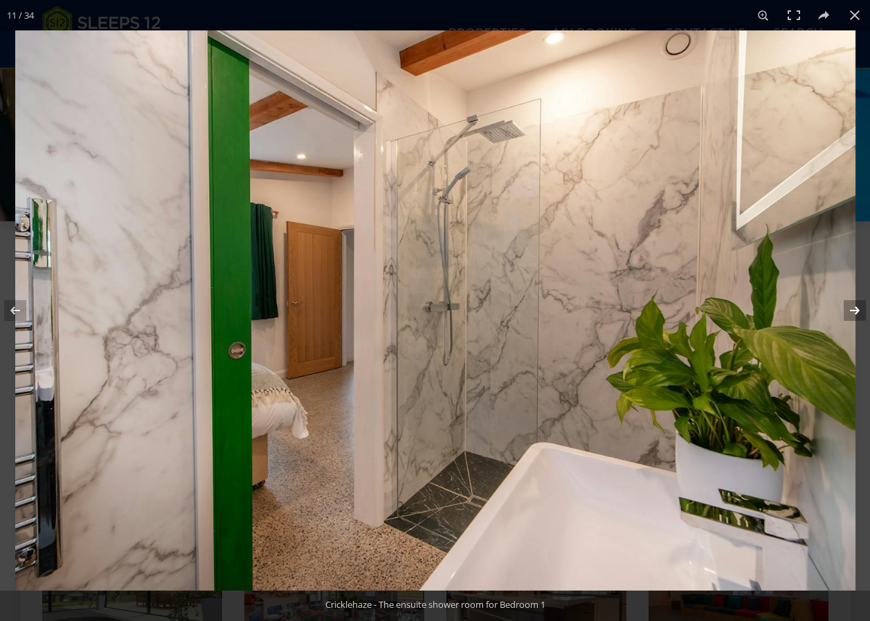
click at [853, 313] on button at bounding box center [845, 310] width 48 height 69
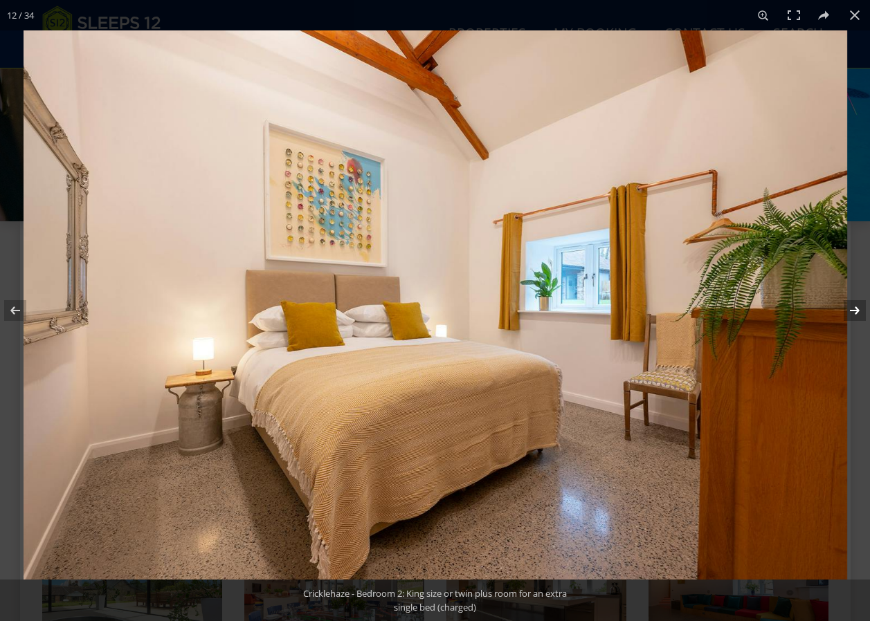
click at [853, 313] on button at bounding box center [845, 310] width 48 height 69
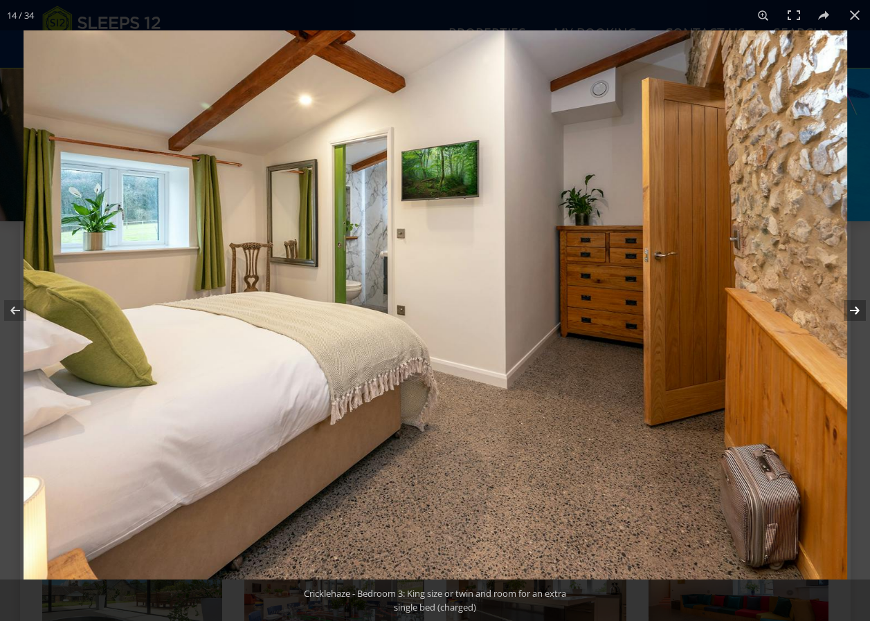
click at [853, 313] on button at bounding box center [845, 310] width 48 height 69
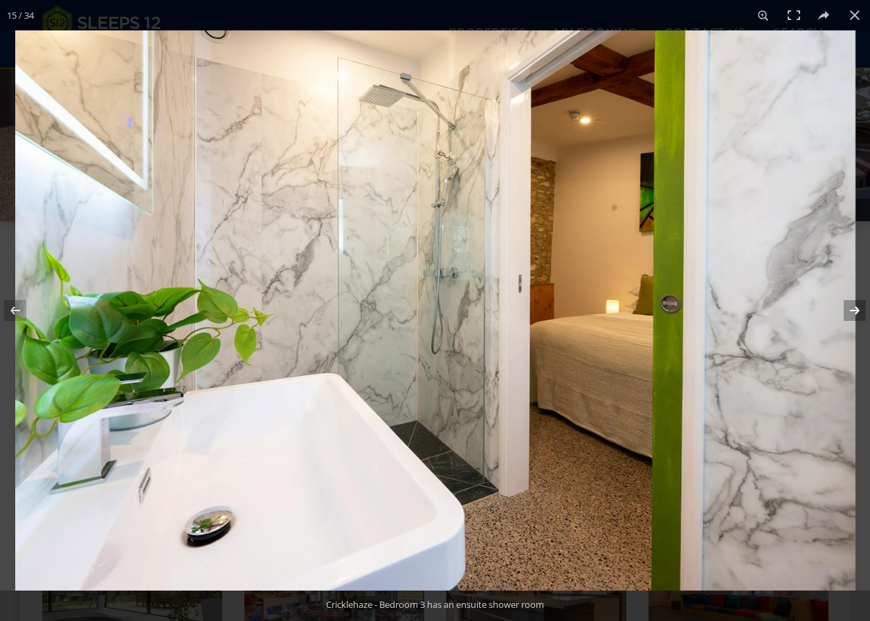
click at [858, 302] on button at bounding box center [845, 310] width 48 height 69
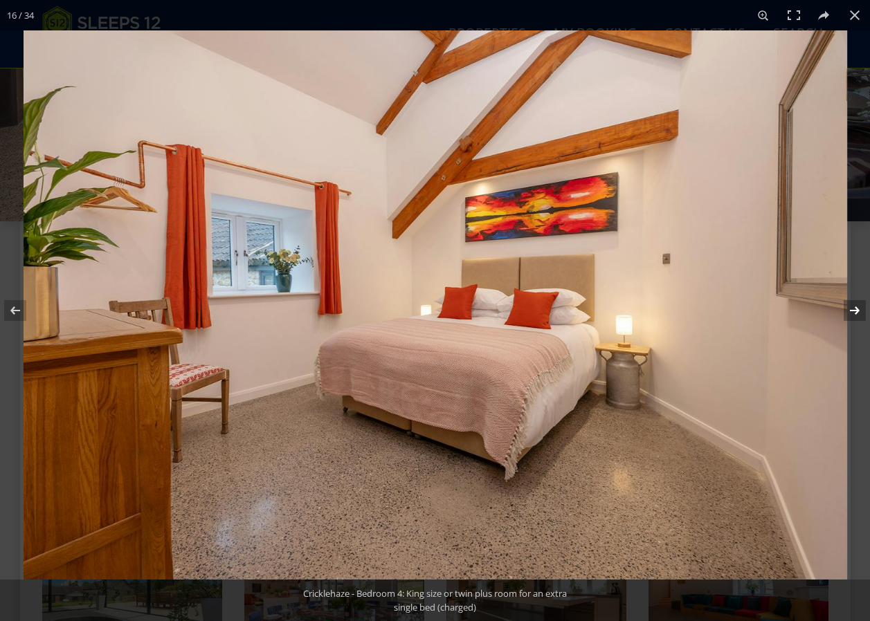
click at [855, 302] on button at bounding box center [845, 310] width 48 height 69
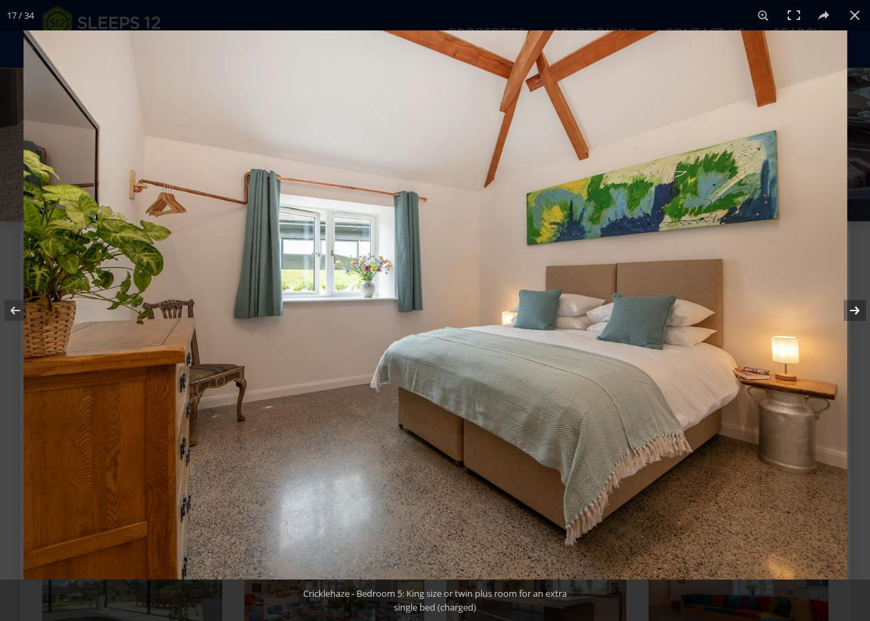
click at [855, 302] on button at bounding box center [845, 310] width 48 height 69
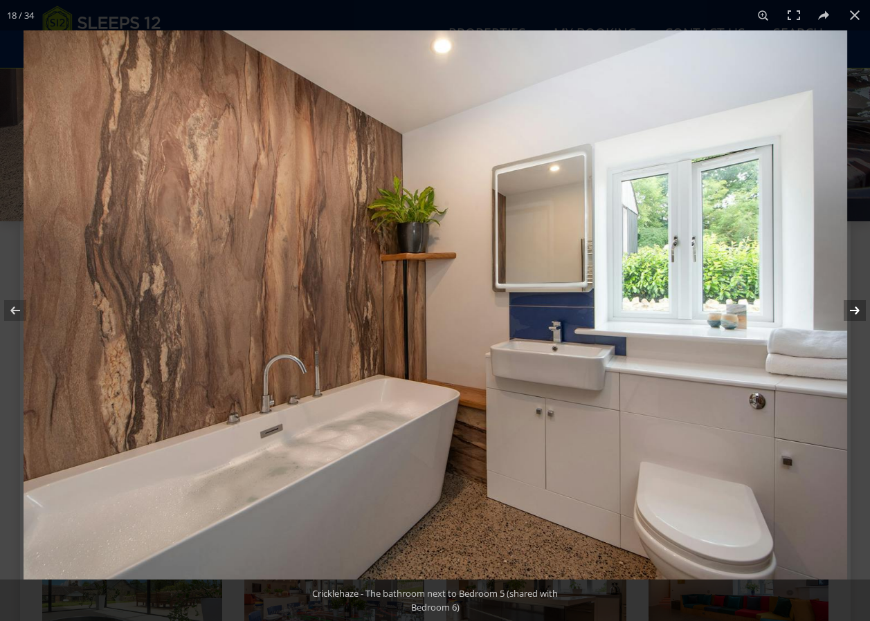
click at [854, 301] on button at bounding box center [845, 310] width 48 height 69
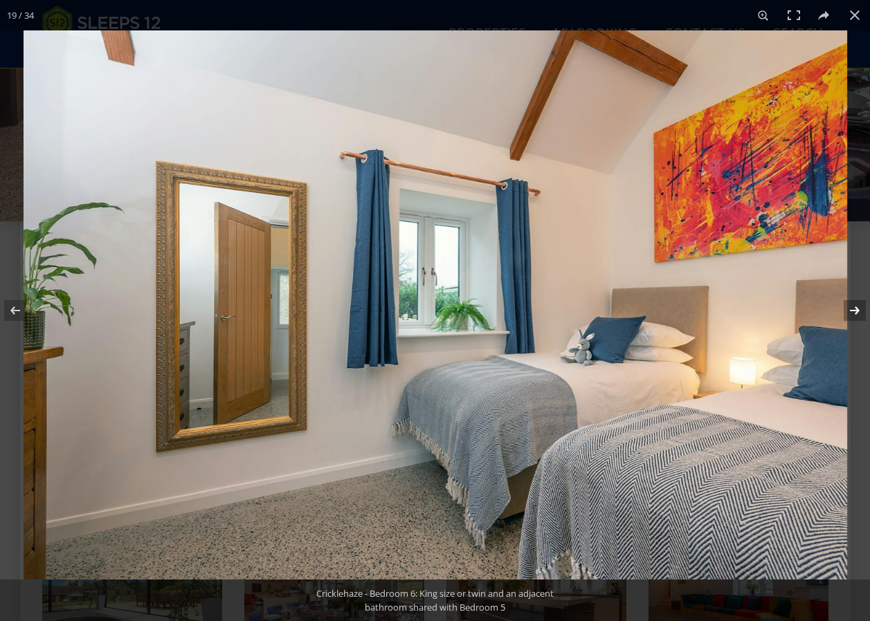
click at [854, 301] on button at bounding box center [845, 310] width 48 height 69
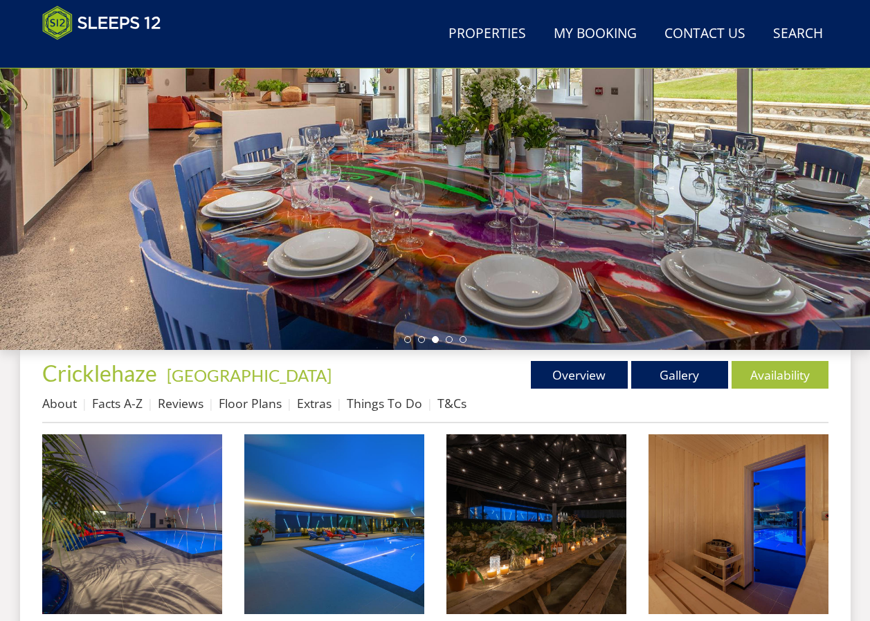
scroll to position [0, 0]
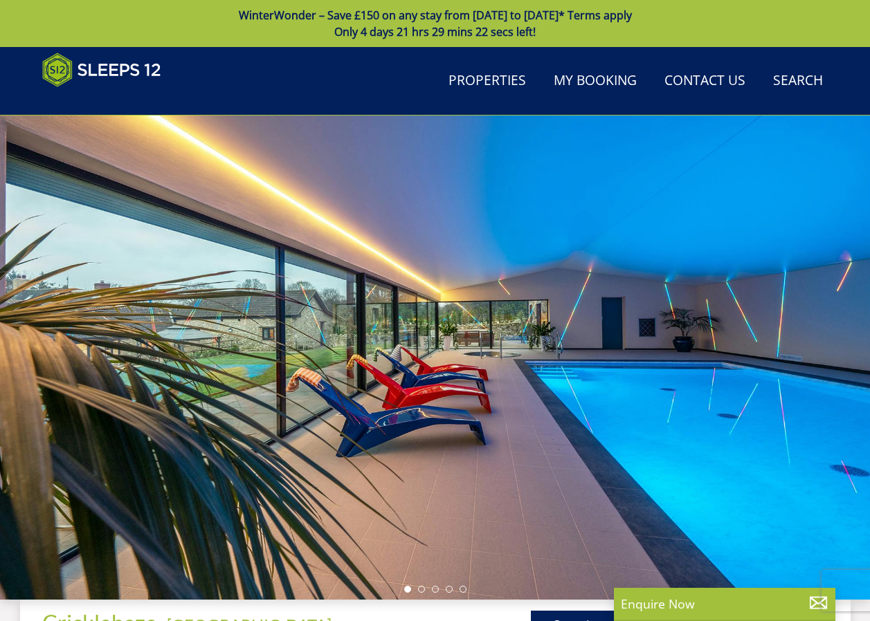
scroll to position [376, 0]
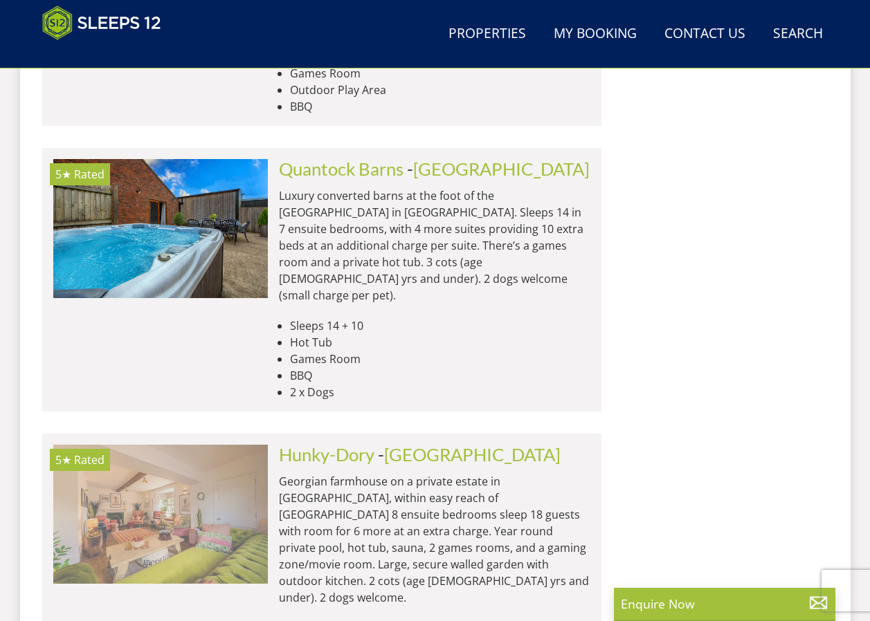
scroll to position [6236, 0]
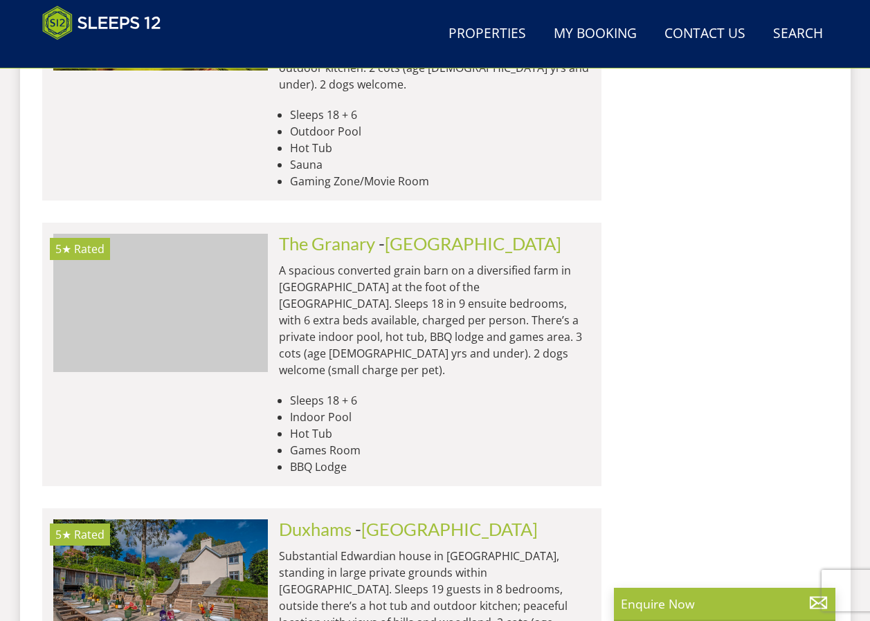
scroll to position [6720, 0]
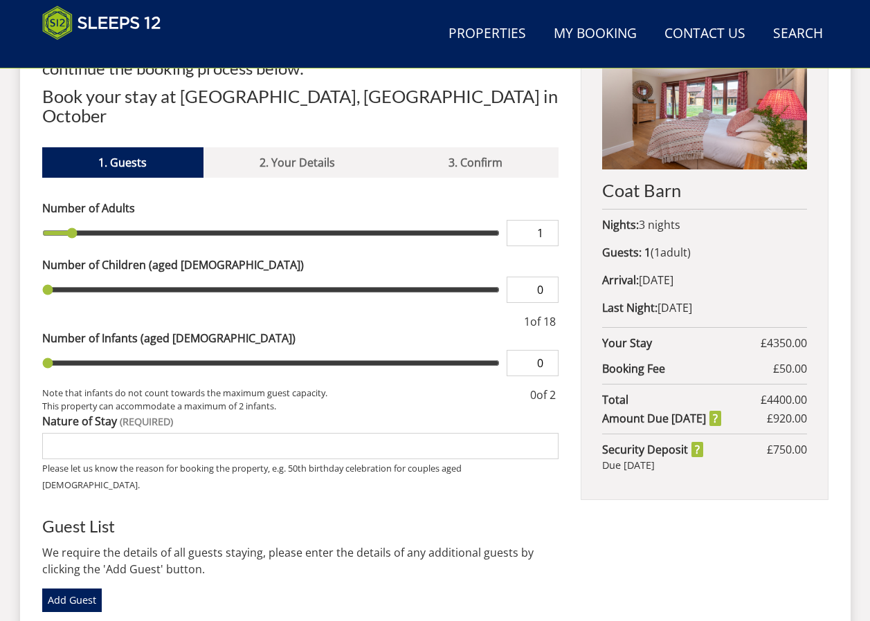
scroll to position [611, 0]
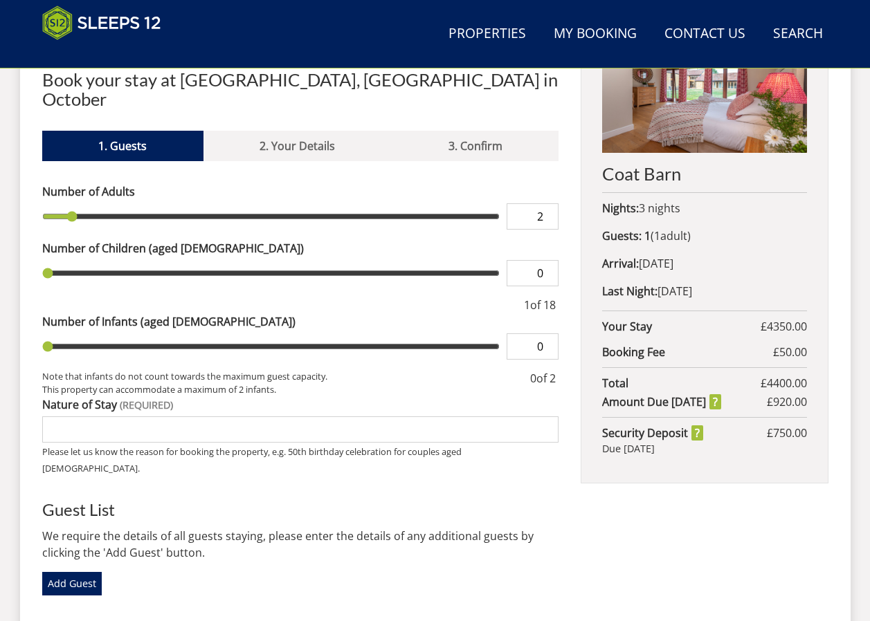
type input "2"
click at [549, 203] on input "2" at bounding box center [532, 216] width 52 height 26
type input "2"
type input "3"
click at [549, 203] on input "3" at bounding box center [532, 216] width 52 height 26
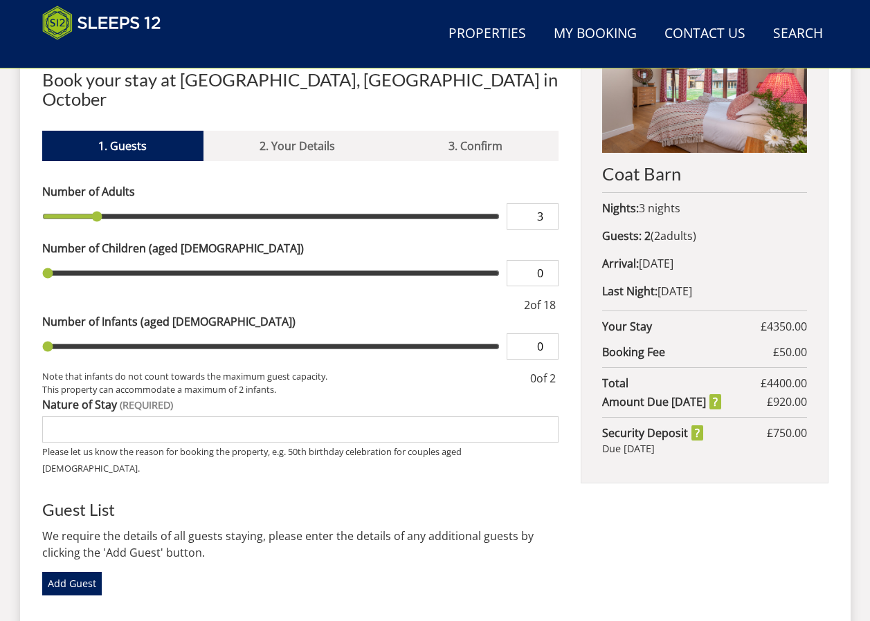
type input "3"
type input "4"
click at [549, 203] on input "4" at bounding box center [532, 216] width 52 height 26
type input "4"
type input "5"
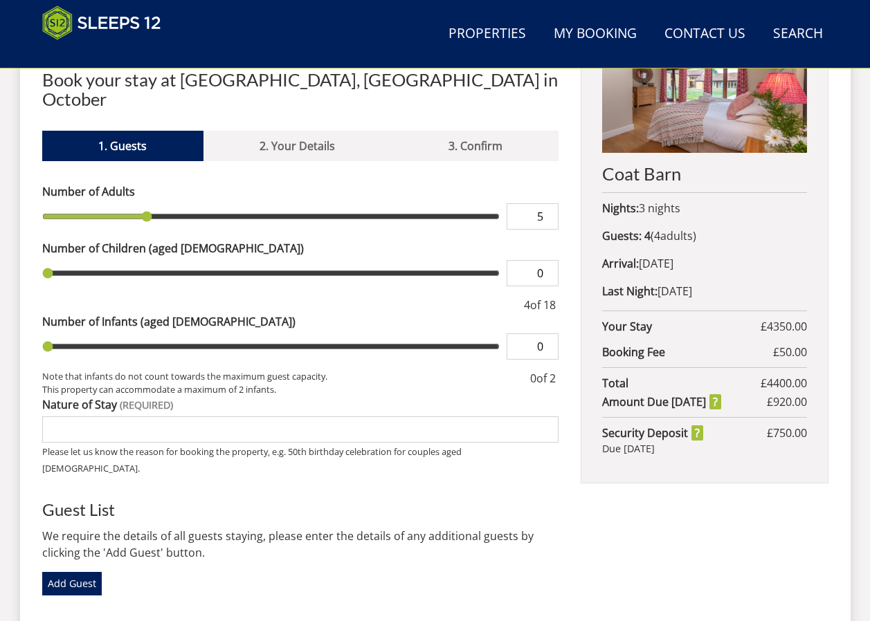
click at [549, 203] on input "5" at bounding box center [532, 216] width 52 height 26
type input "5"
type input "6"
click at [549, 203] on input "6" at bounding box center [532, 216] width 52 height 26
type input "6"
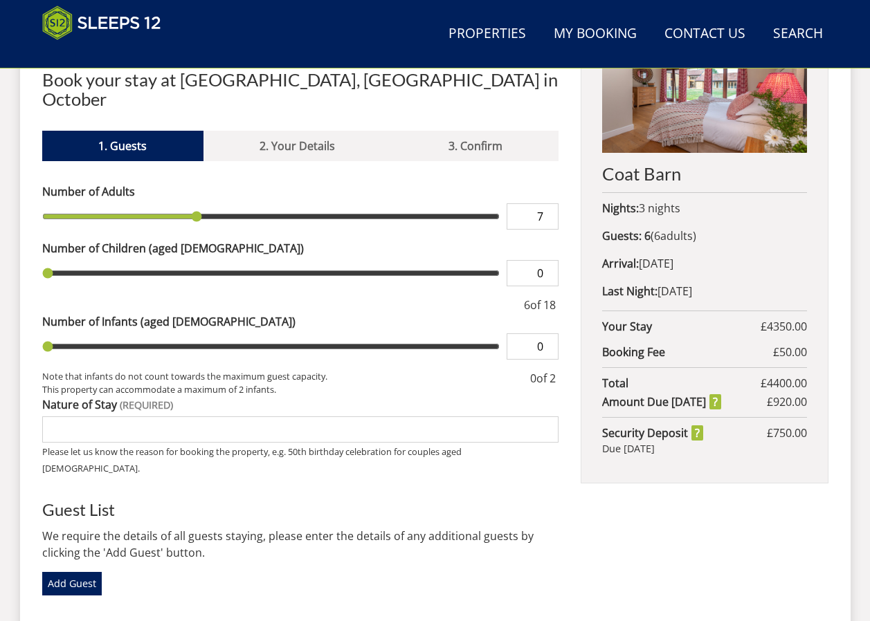
type input "7"
click at [549, 203] on input "7" at bounding box center [532, 216] width 52 height 26
type input "7"
type input "8"
click at [549, 203] on input "8" at bounding box center [532, 216] width 52 height 26
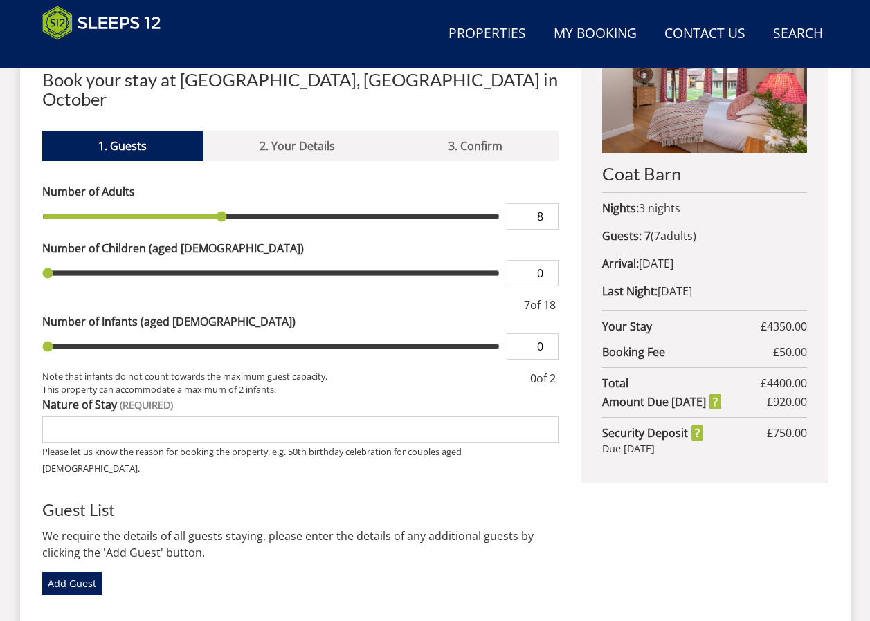
type input "8"
type input "9"
click at [549, 203] on input "9" at bounding box center [532, 216] width 52 height 26
type input "9"
type input "1"
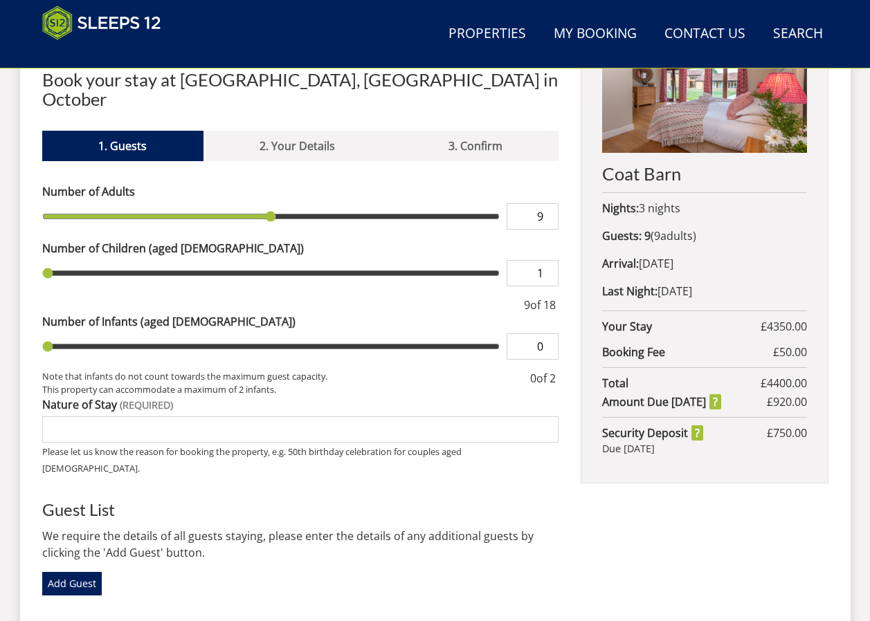
click at [549, 260] on input "1" at bounding box center [532, 273] width 52 height 26
type input "1"
type input "2"
click at [549, 260] on input "2" at bounding box center [532, 273] width 52 height 26
type input "2"
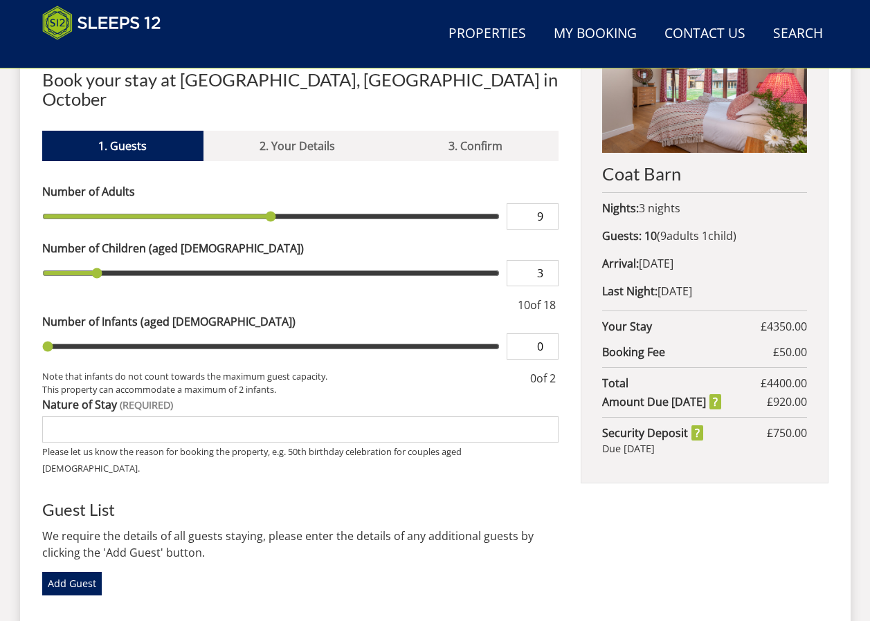
type input "3"
click at [549, 260] on input "3" at bounding box center [532, 273] width 52 height 26
type input "3"
type input "4"
click at [549, 260] on input "4" at bounding box center [532, 273] width 52 height 26
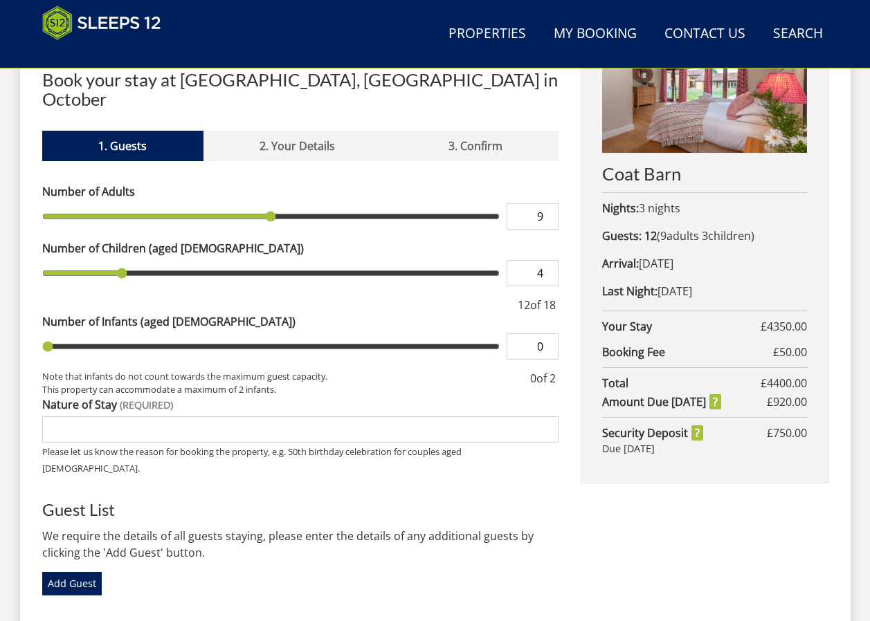
type input "4"
type input "5"
click at [549, 260] on input "5" at bounding box center [532, 273] width 52 height 26
type input "5"
type input "6"
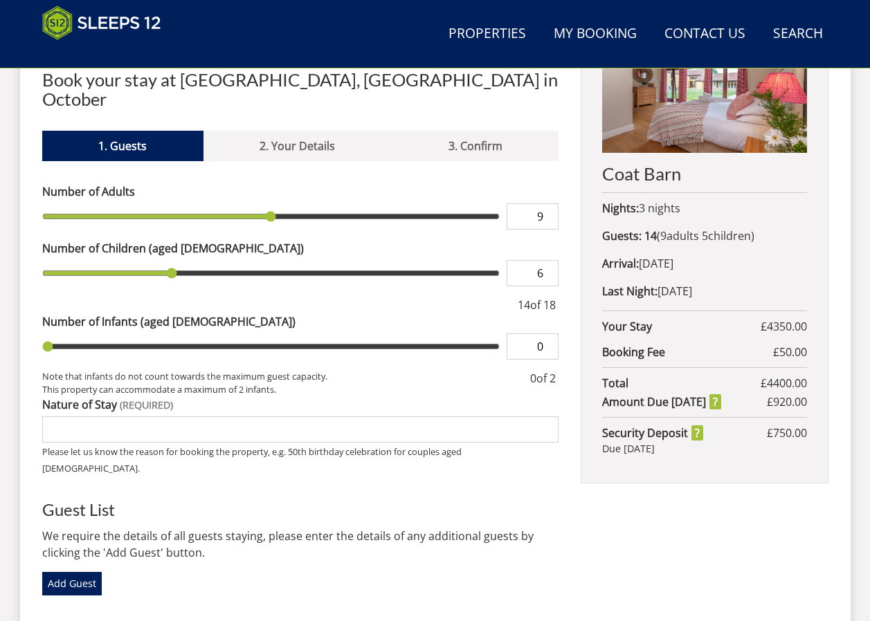
click at [549, 260] on input "6" at bounding box center [532, 273] width 52 height 26
type input "6"
type input "7"
click at [549, 260] on input "7" at bounding box center [532, 273] width 52 height 26
type input "7"
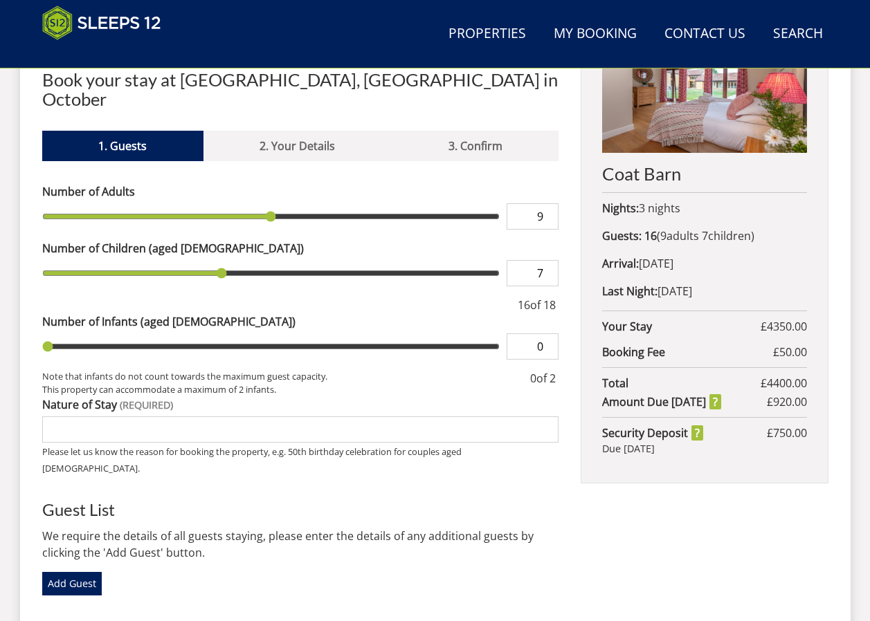
click at [380, 416] on input "Nature of Stay" at bounding box center [300, 429] width 517 height 26
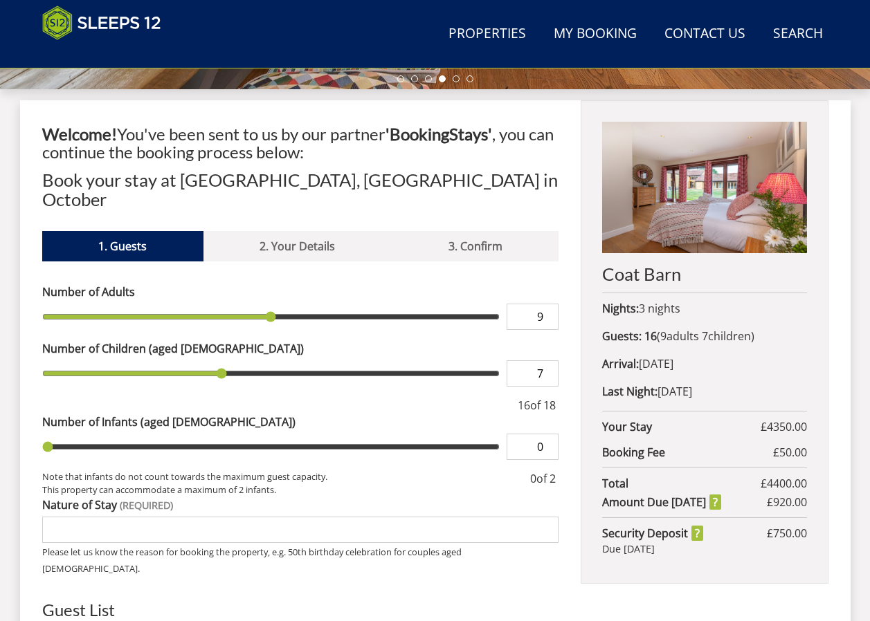
scroll to position [542, 0]
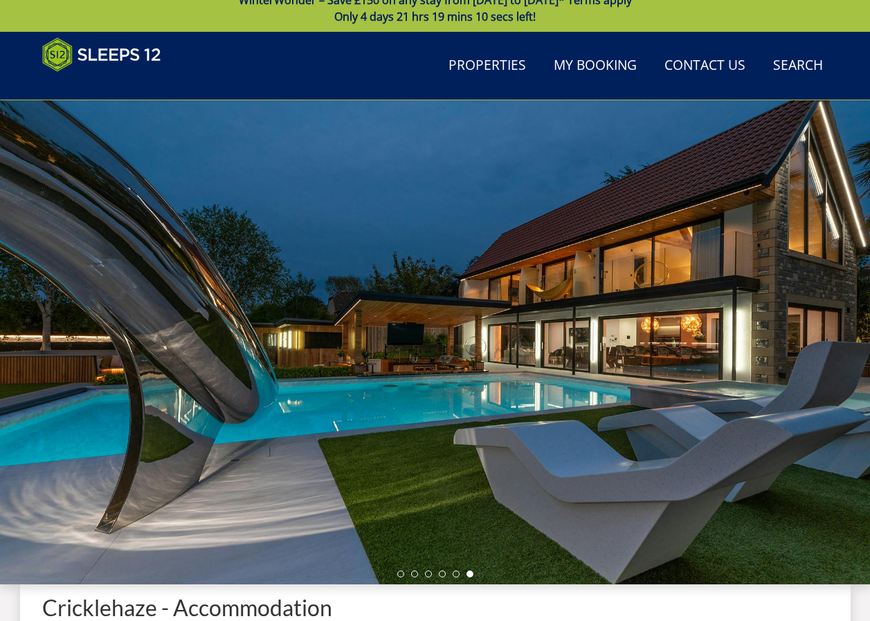
scroll to position [15, 0]
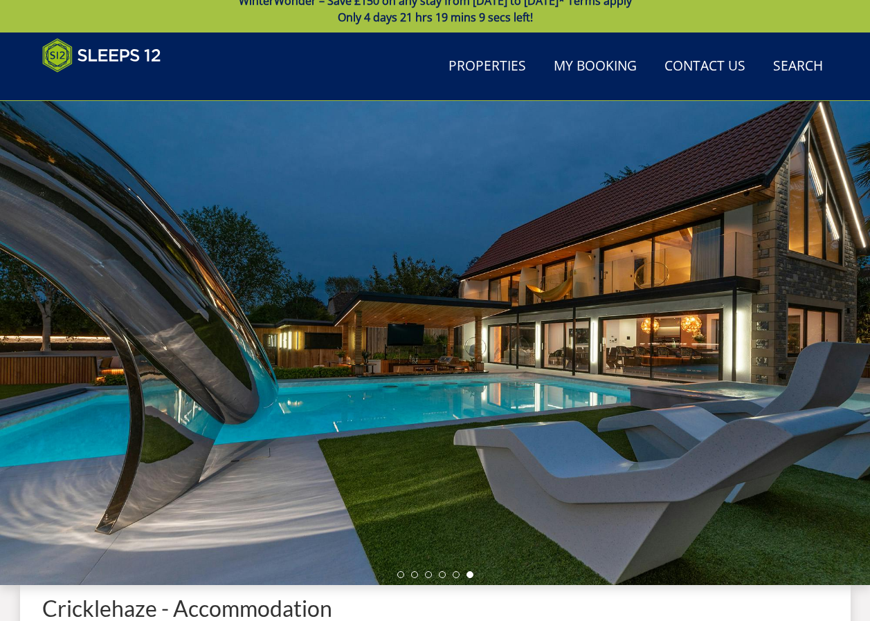
click at [847, 333] on div at bounding box center [435, 343] width 870 height 484
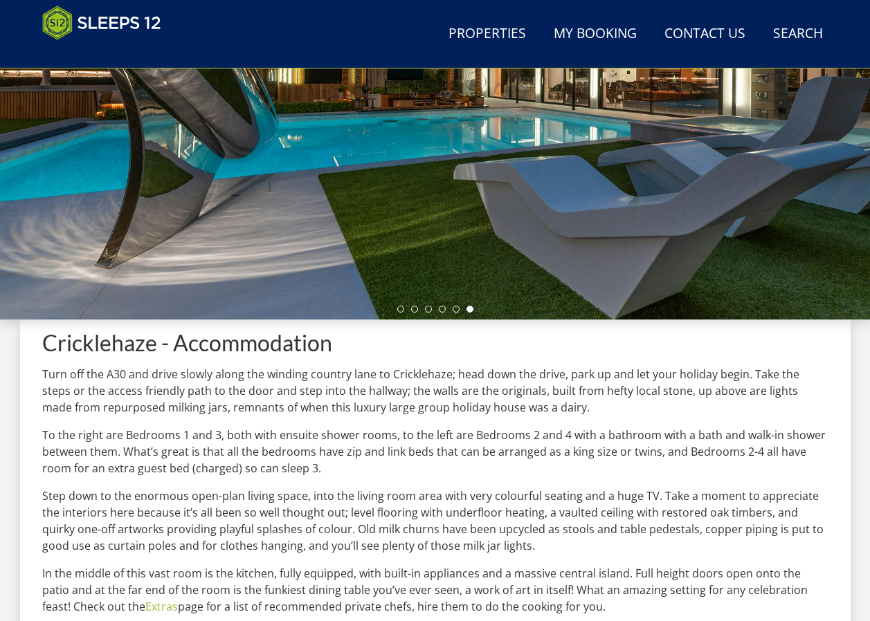
scroll to position [291, 0]
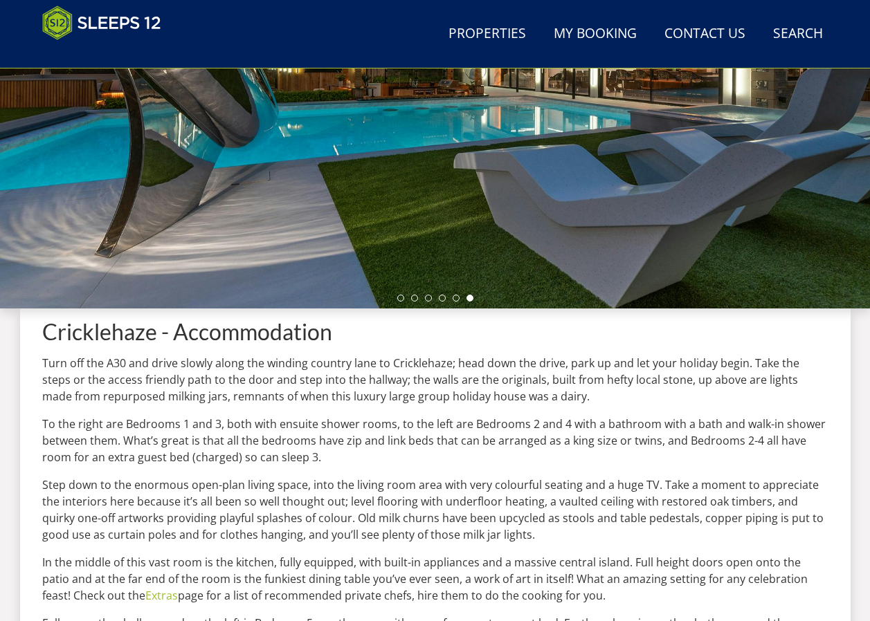
click at [365, 138] on div at bounding box center [435, 66] width 870 height 484
click at [281, 165] on div at bounding box center [435, 66] width 870 height 484
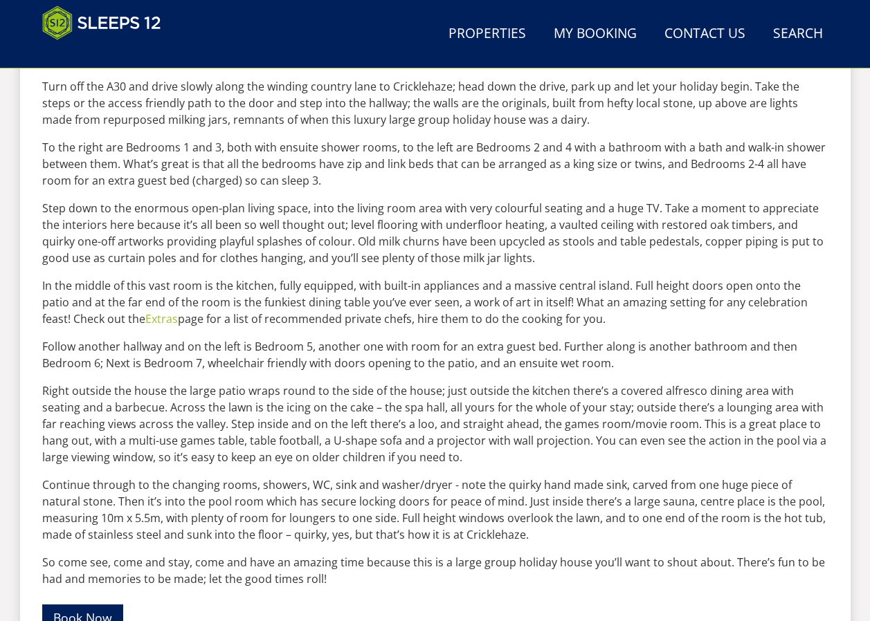
scroll to position [706, 0]
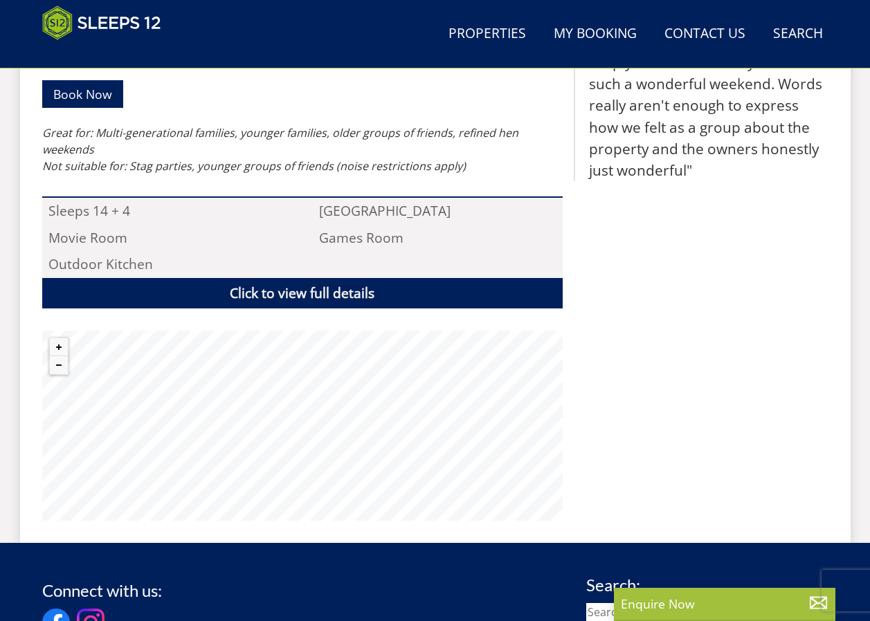
scroll to position [913, 0]
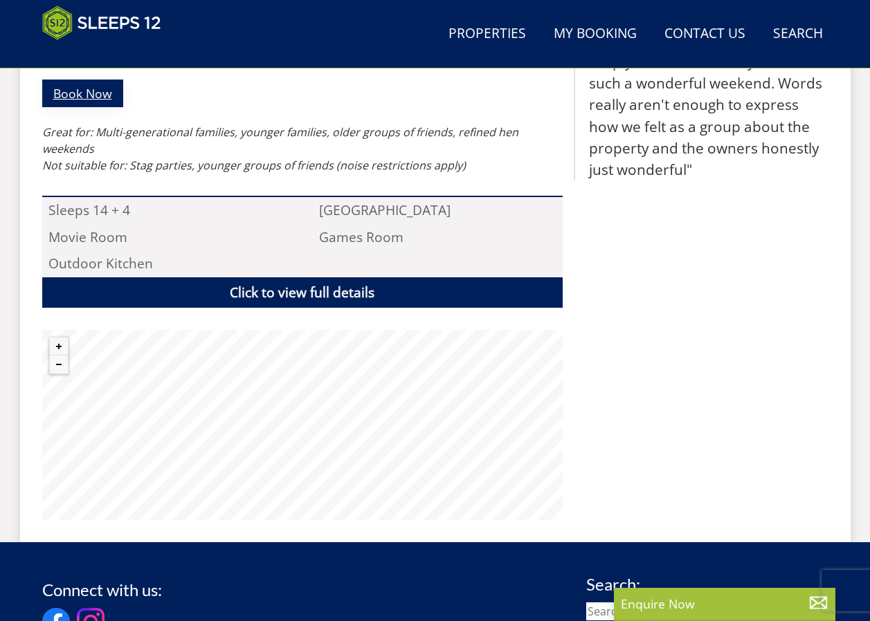
click at [83, 93] on link "Book Now" at bounding box center [82, 93] width 81 height 27
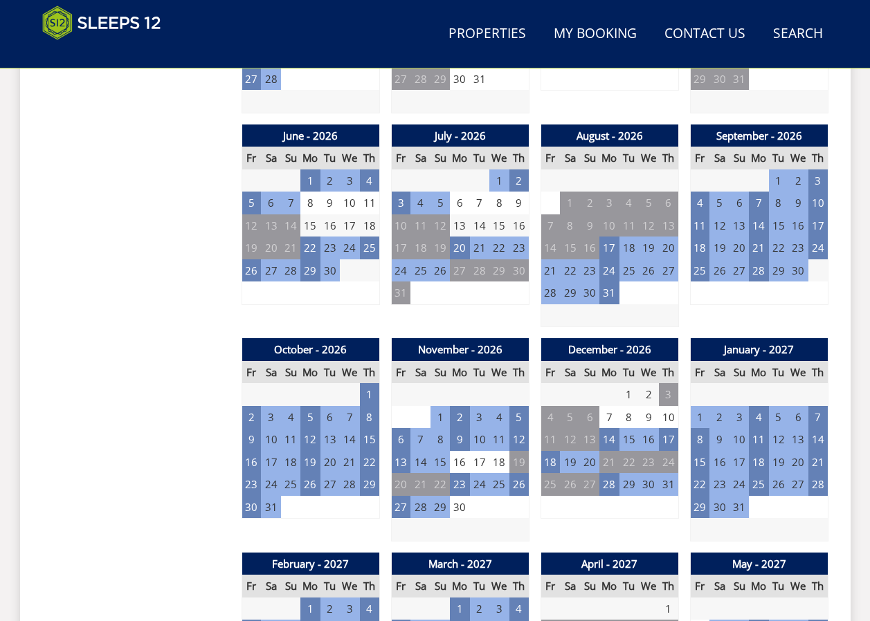
scroll to position [998, 0]
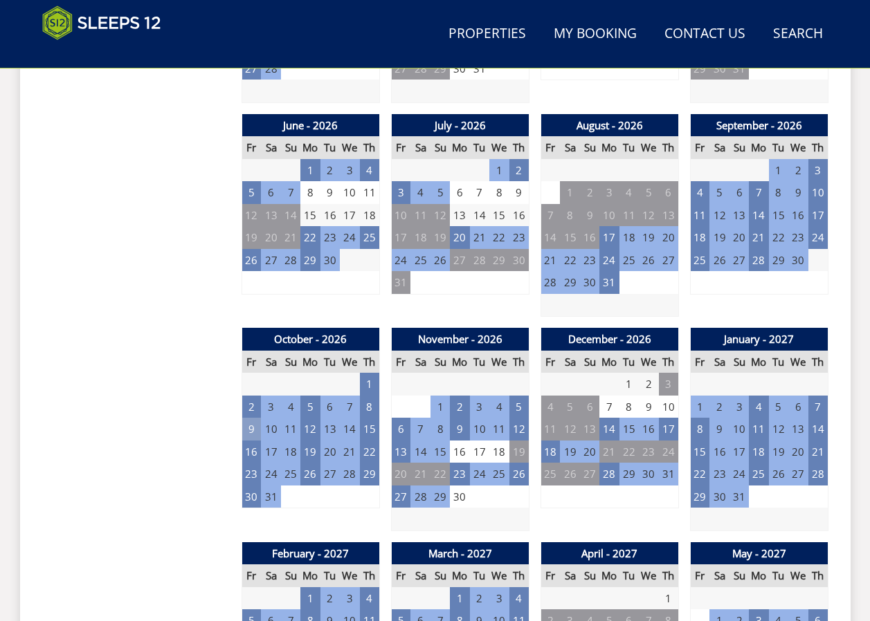
click at [244, 432] on td "9" at bounding box center [250, 429] width 19 height 23
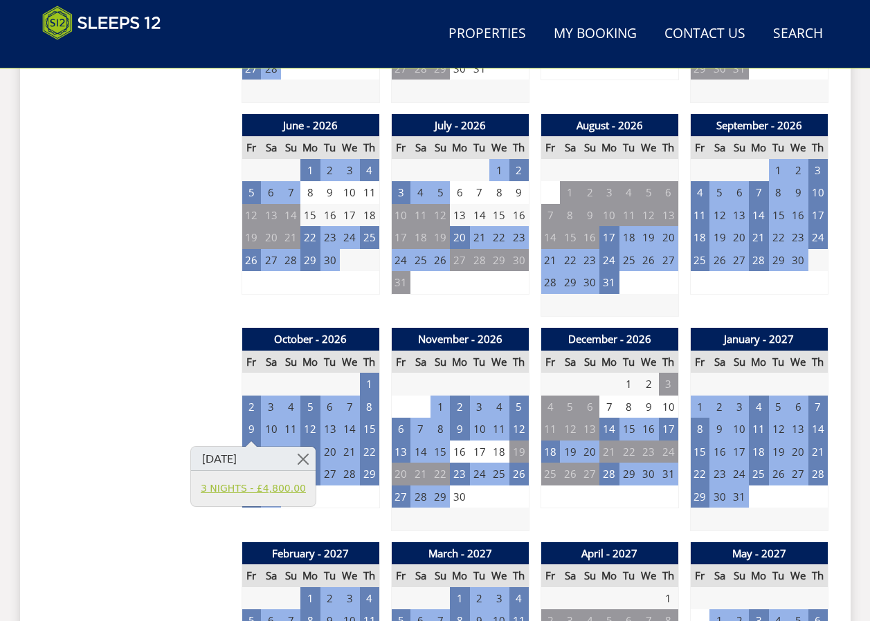
click at [246, 486] on link "3 NIGHTS - £4,800.00" at bounding box center [253, 488] width 105 height 15
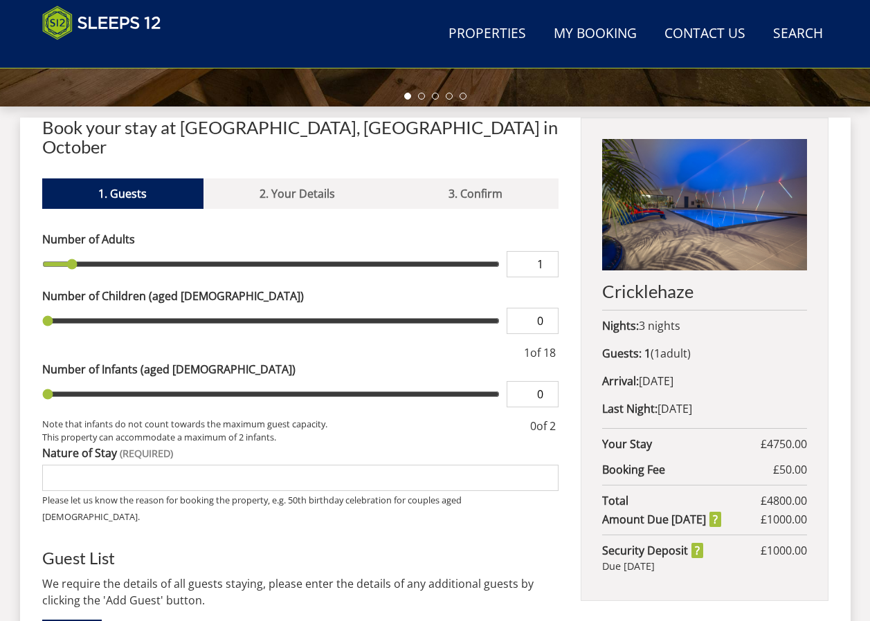
scroll to position [510, 0]
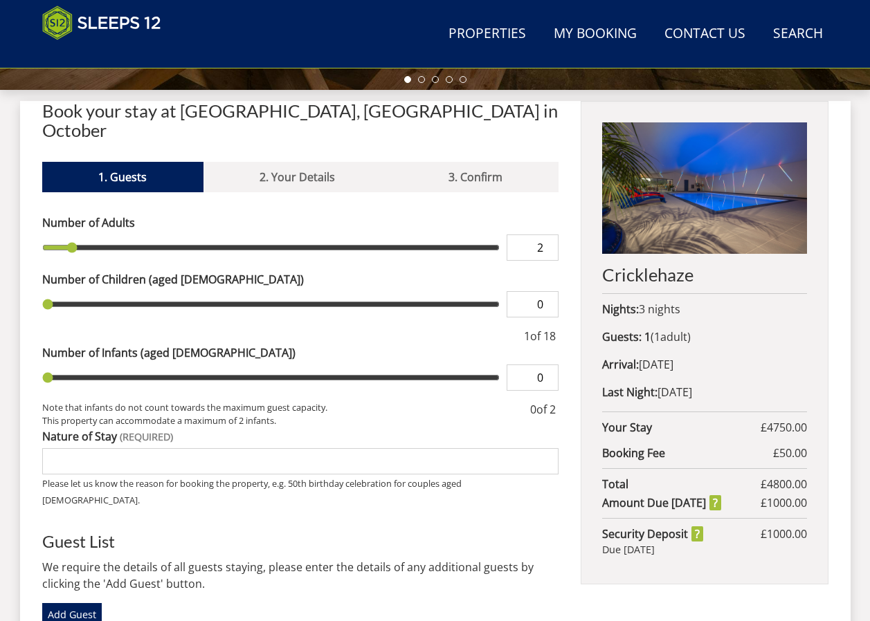
type input "2"
click at [550, 234] on input "2" at bounding box center [532, 247] width 52 height 26
type input "2"
type input "3"
click at [550, 234] on input "3" at bounding box center [532, 247] width 52 height 26
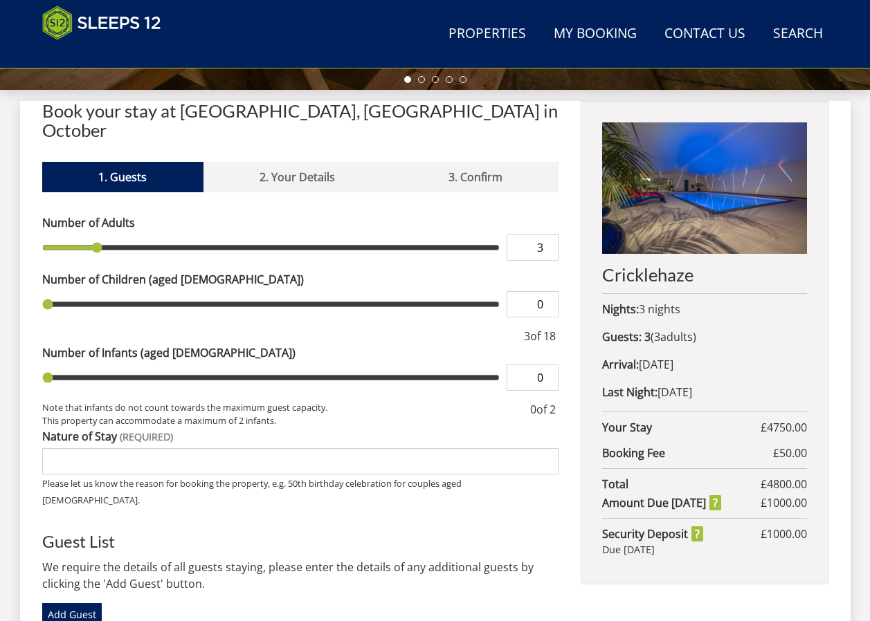
type input "3"
type input "4"
click at [550, 234] on input "4" at bounding box center [532, 247] width 52 height 26
type input "4"
type input "5"
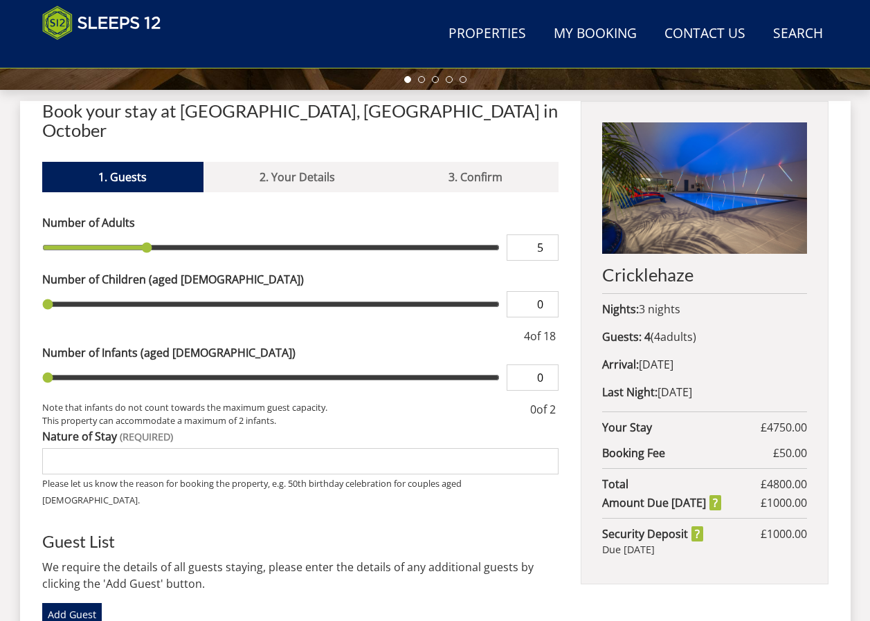
click at [550, 234] on input "5" at bounding box center [532, 247] width 52 height 26
type input "5"
type input "6"
click at [550, 234] on input "6" at bounding box center [532, 247] width 52 height 26
type input "6"
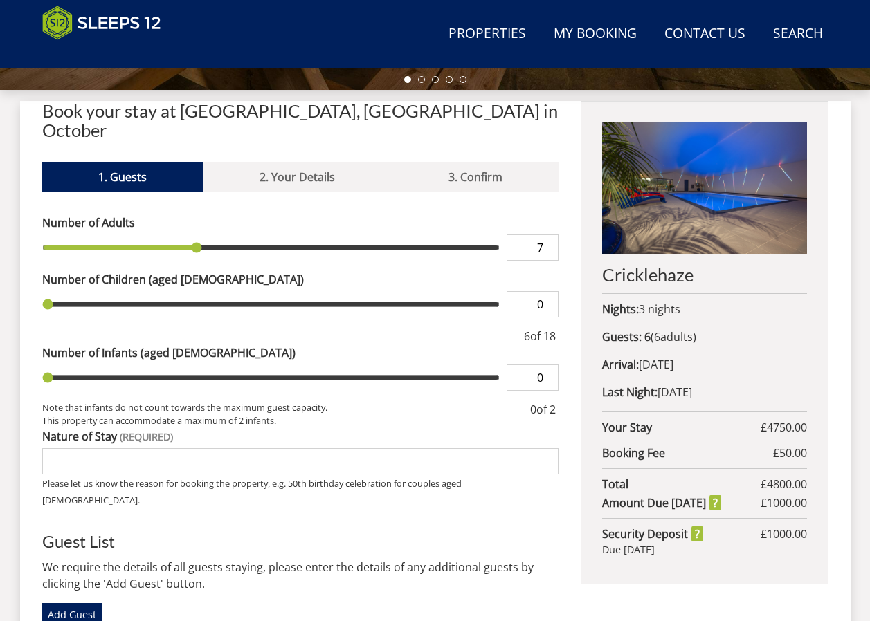
type input "7"
click at [550, 234] on input "7" at bounding box center [532, 247] width 52 height 26
type input "7"
type input "8"
click at [550, 234] on input "8" at bounding box center [532, 247] width 52 height 26
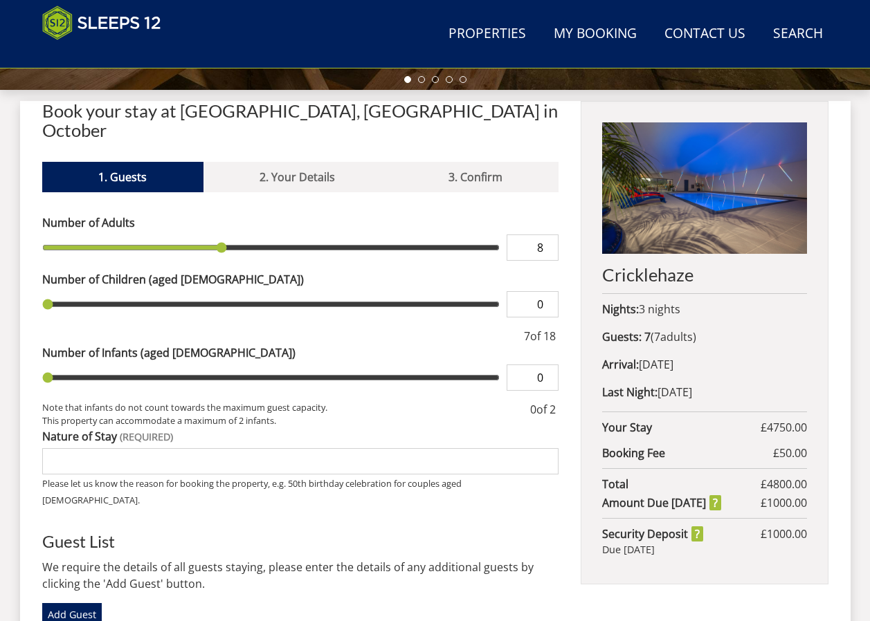
type input "8"
type input "9"
click at [550, 234] on input "9" at bounding box center [532, 247] width 52 height 26
type input "9"
type input "8"
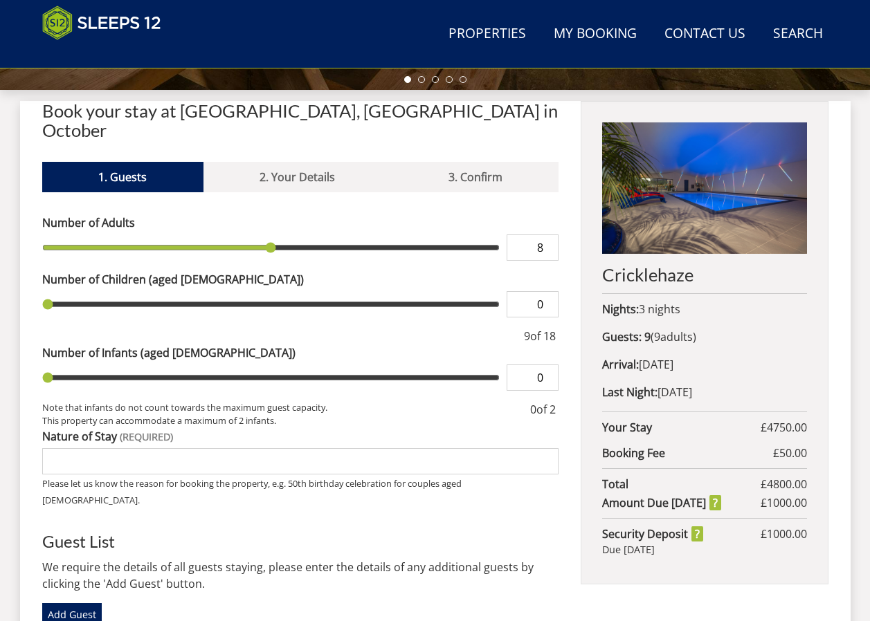
click at [549, 234] on input "8" at bounding box center [532, 247] width 52 height 26
type input "8"
type input "9"
click at [549, 234] on input "9" at bounding box center [532, 247] width 52 height 26
type input "9"
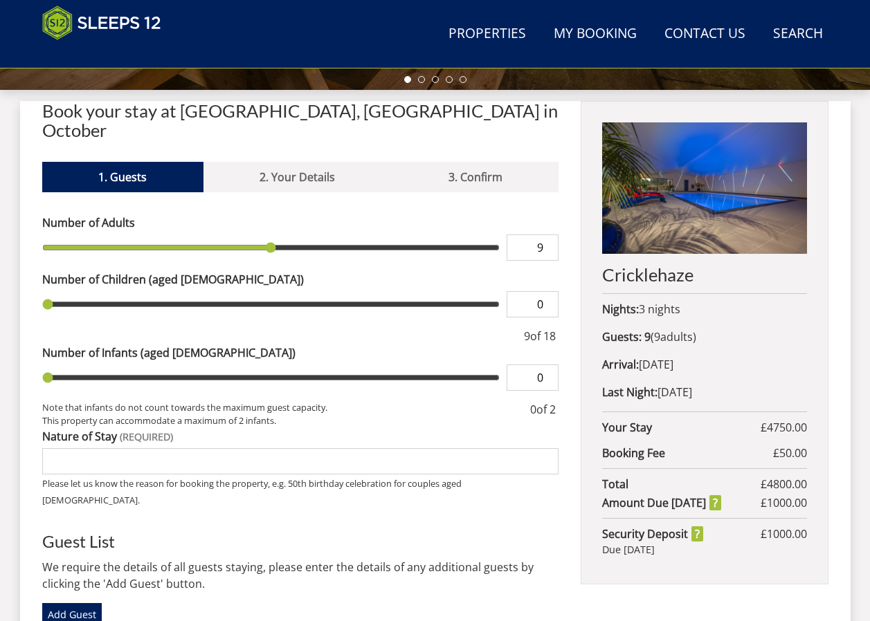
click at [545, 241] on input "9" at bounding box center [532, 247] width 52 height 26
click at [551, 238] on input "9" at bounding box center [532, 247] width 52 height 26
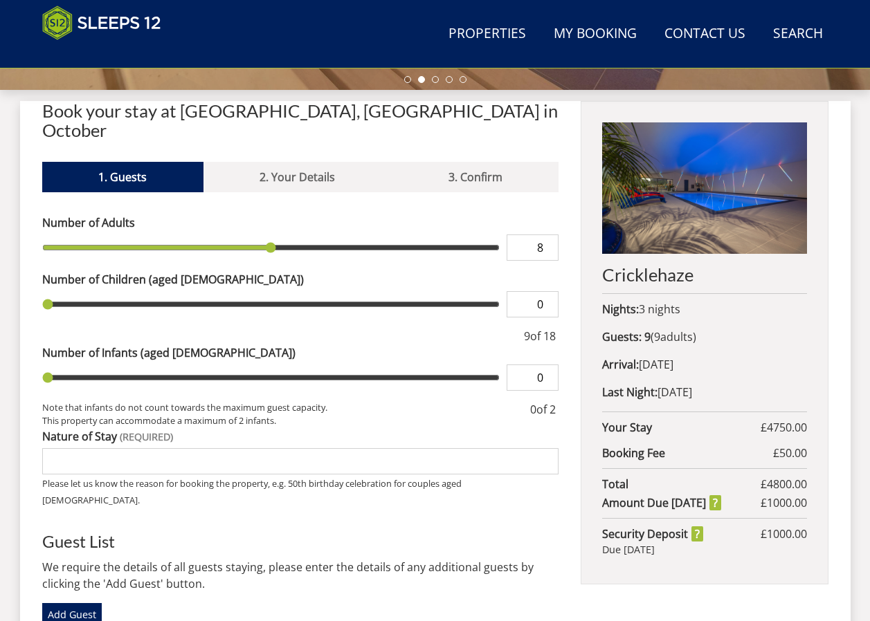
type input "8"
click at [548, 234] on input "8" at bounding box center [532, 247] width 52 height 26
type input "8"
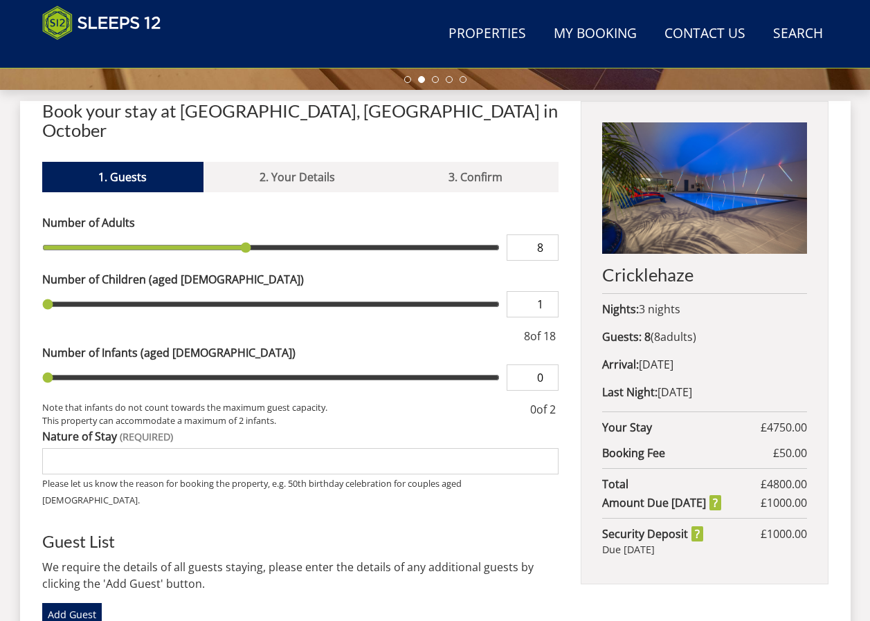
type input "1"
click at [549, 291] on input "1" at bounding box center [532, 304] width 52 height 26
type input "1"
type input "2"
click at [549, 291] on input "2" at bounding box center [532, 304] width 52 height 26
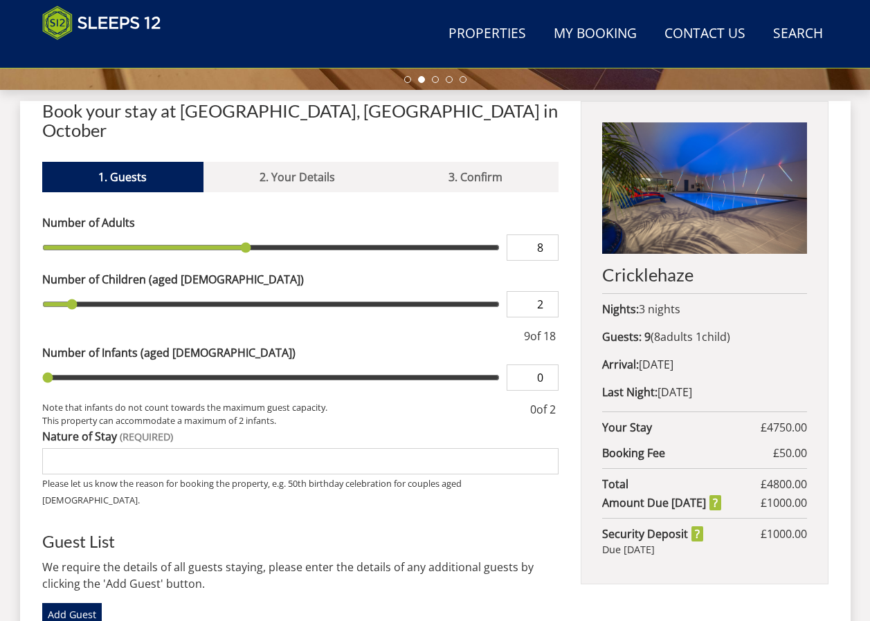
type input "2"
type input "3"
click at [549, 291] on input "3" at bounding box center [532, 304] width 52 height 26
type input "3"
type input "4"
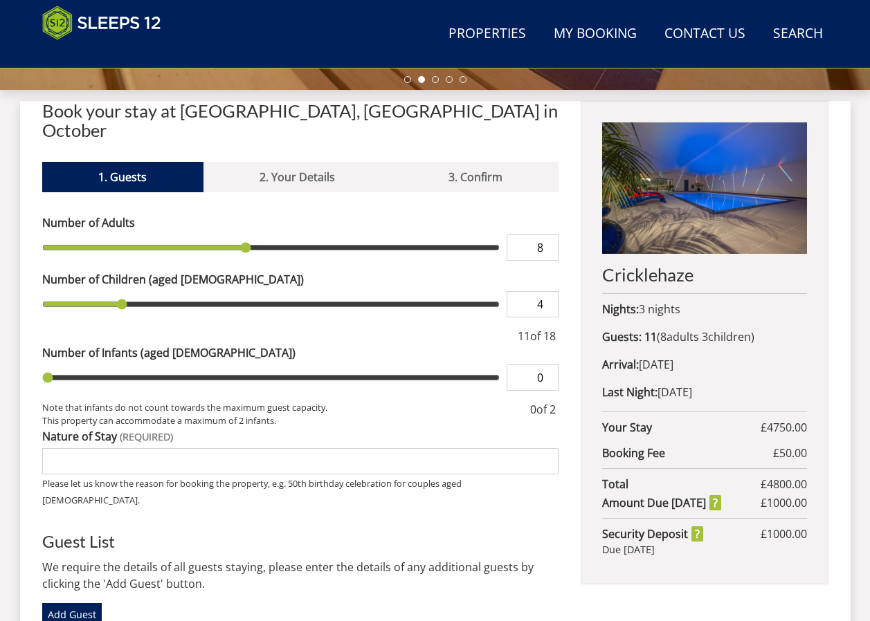
click at [549, 291] on input "4" at bounding box center [532, 304] width 52 height 26
type input "4"
type input "5"
click at [549, 291] on input "5" at bounding box center [532, 304] width 52 height 26
type input "5"
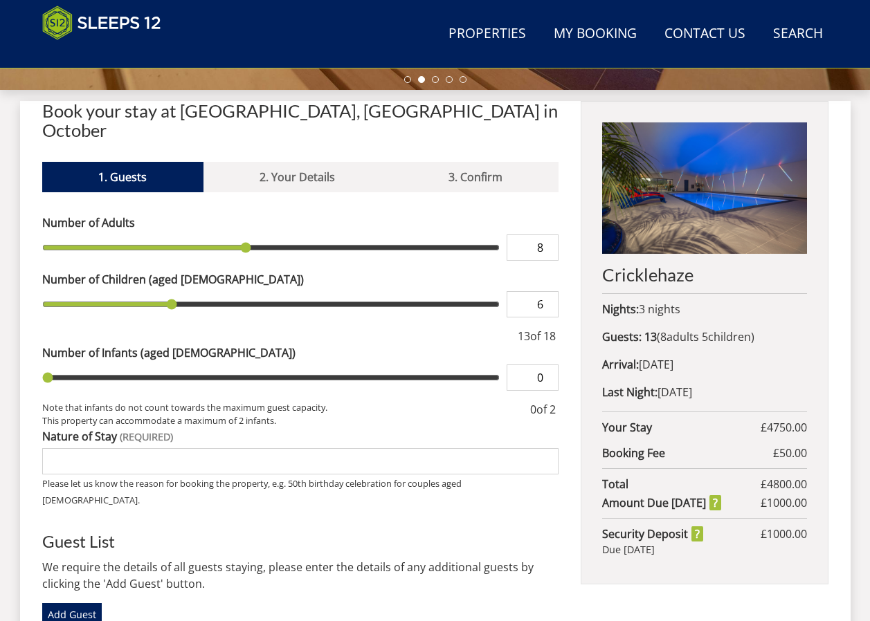
type input "6"
click at [550, 291] on input "6" at bounding box center [532, 304] width 52 height 26
type input "6"
type input "7"
click at [550, 291] on input "7" at bounding box center [532, 304] width 52 height 26
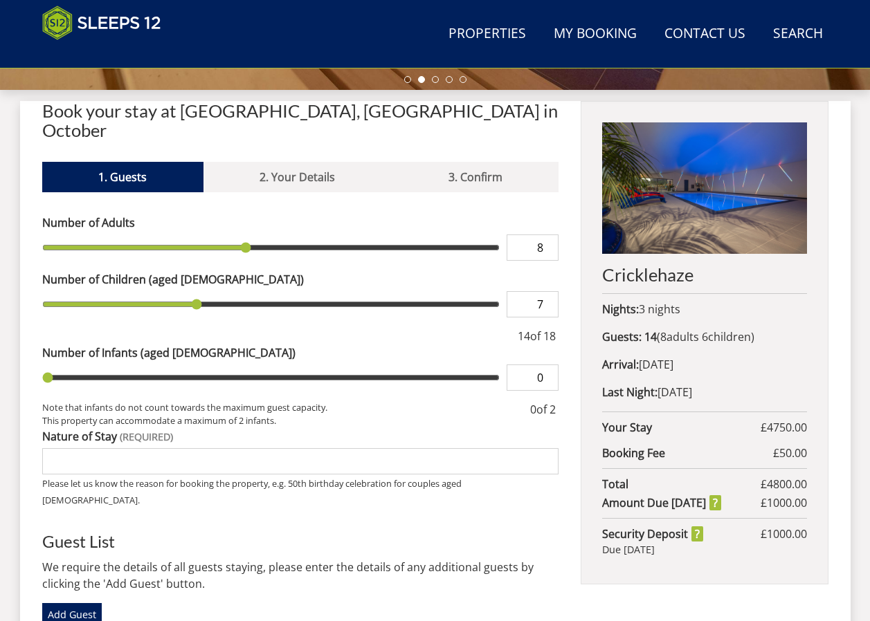
type input "7"
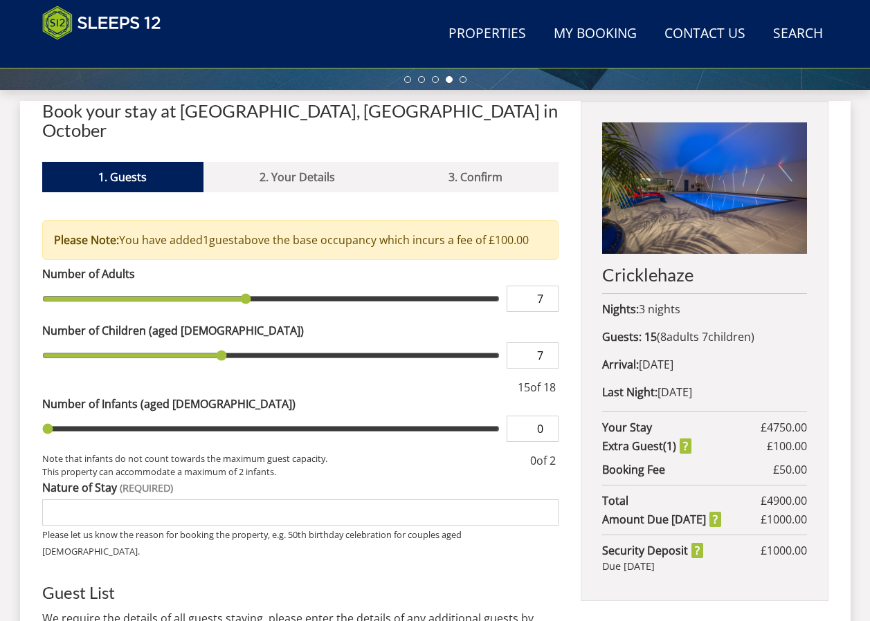
type input "7"
click at [547, 286] on input "7" at bounding box center [532, 299] width 52 height 26
type input "7"
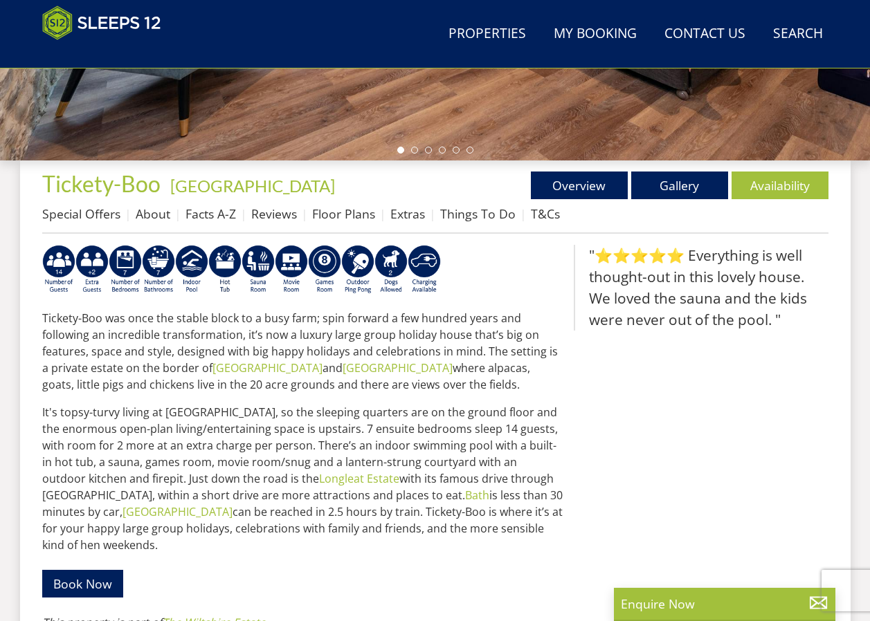
scroll to position [497, 0]
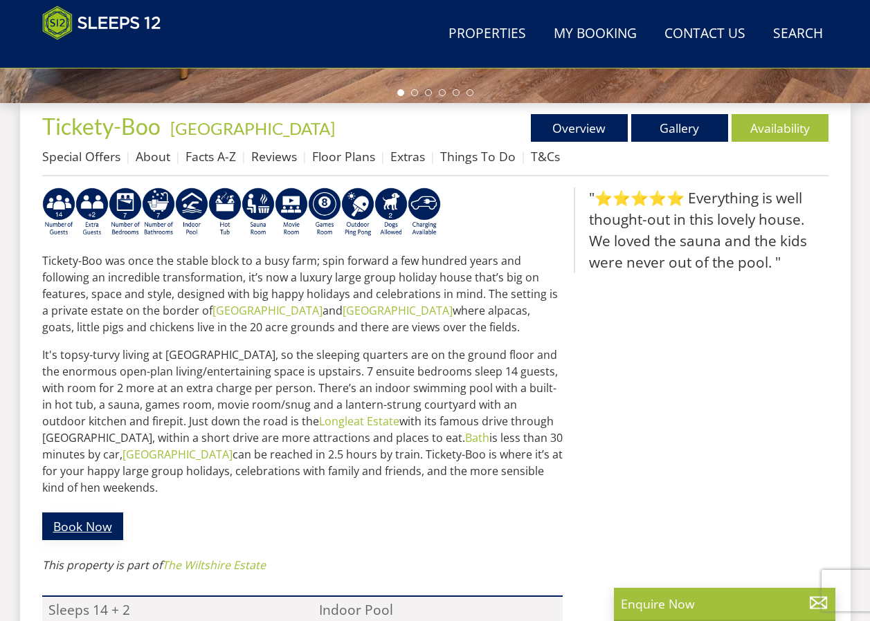
click at [66, 513] on link "Book Now" at bounding box center [82, 526] width 81 height 27
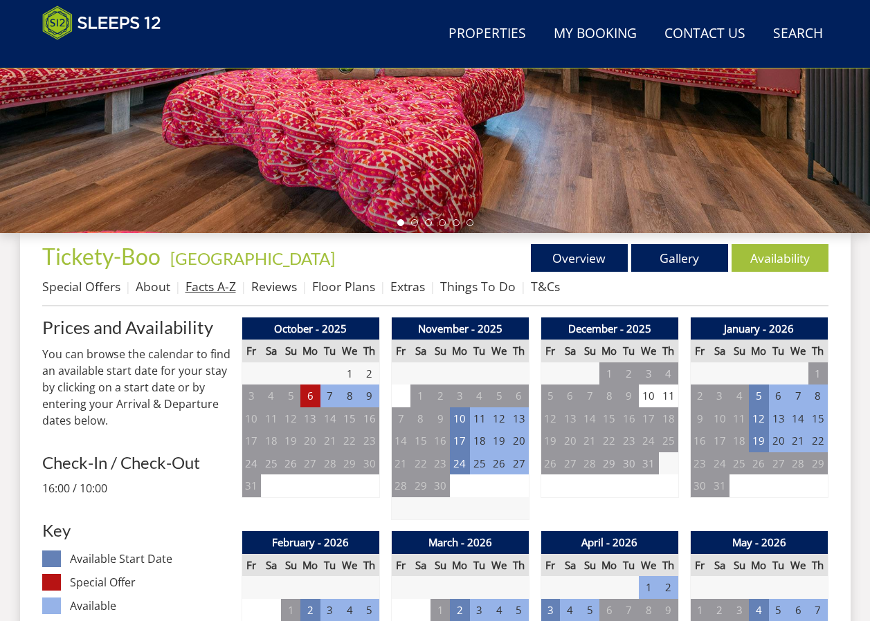
scroll to position [445, 0]
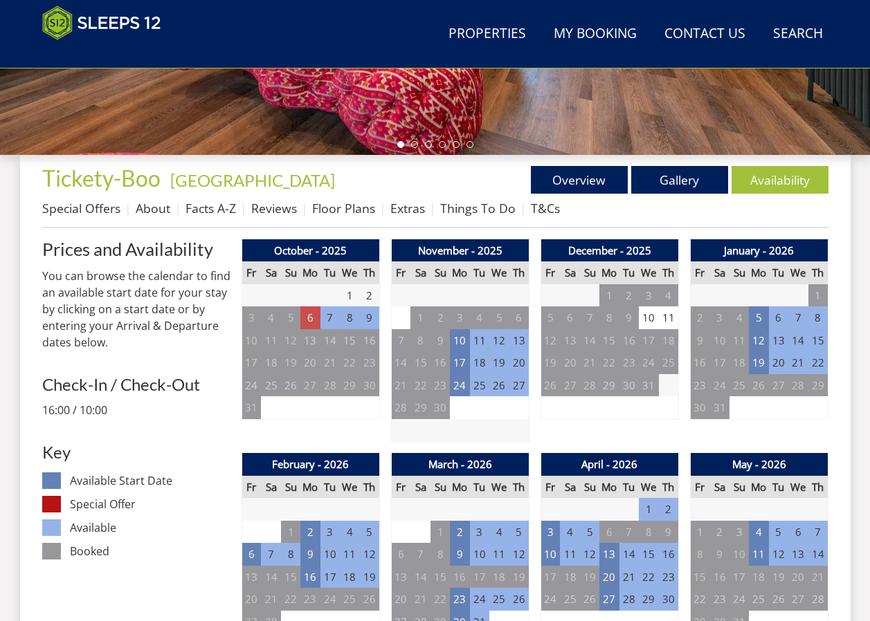
click at [312, 320] on td "6" at bounding box center [309, 317] width 19 height 23
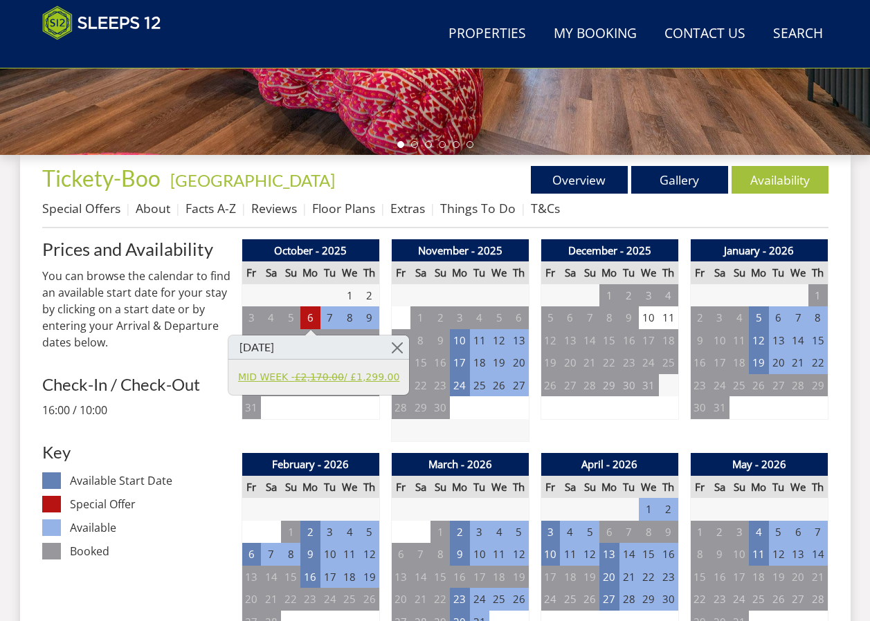
click at [303, 378] on strike "£2,170.00" at bounding box center [319, 376] width 49 height 11
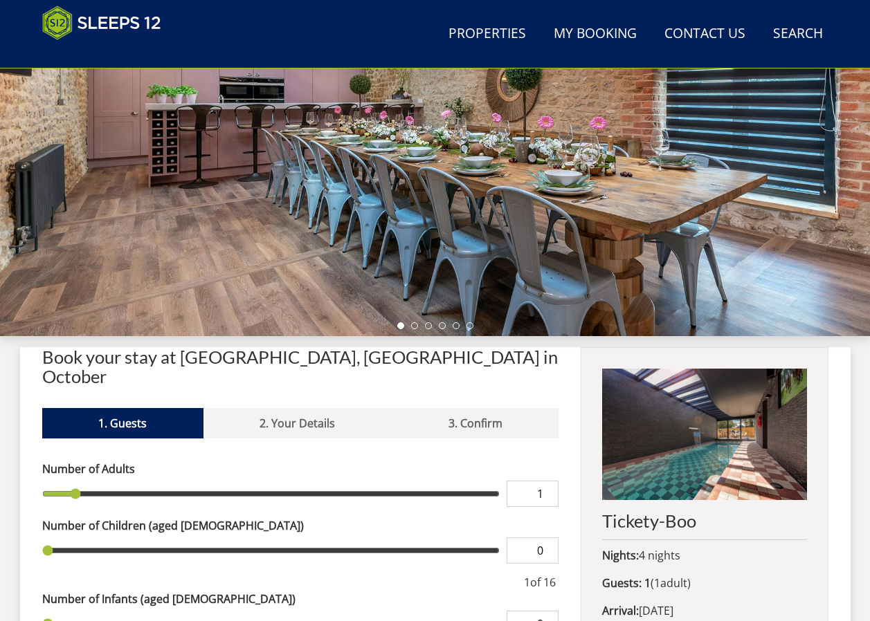
scroll to position [242, 0]
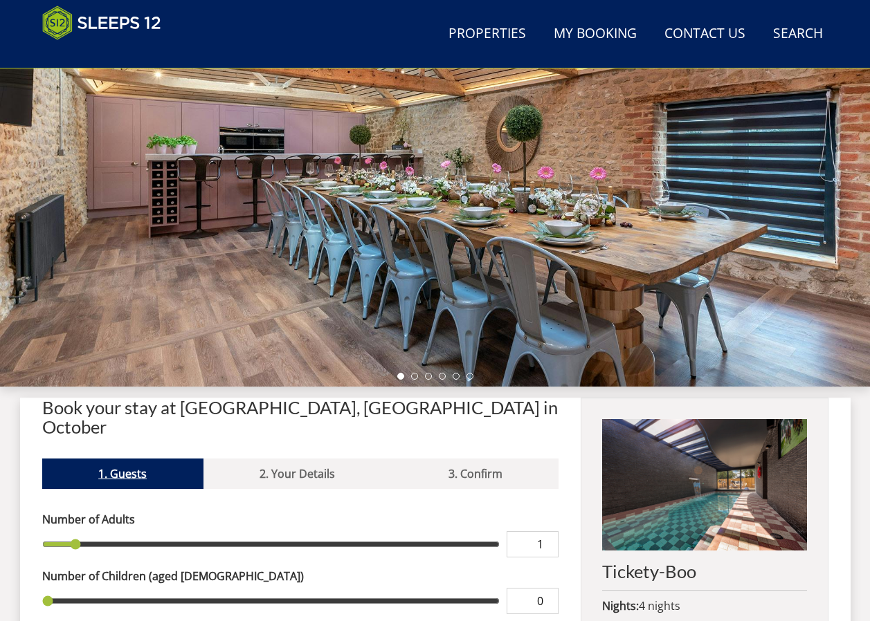
scroll to position [35, 0]
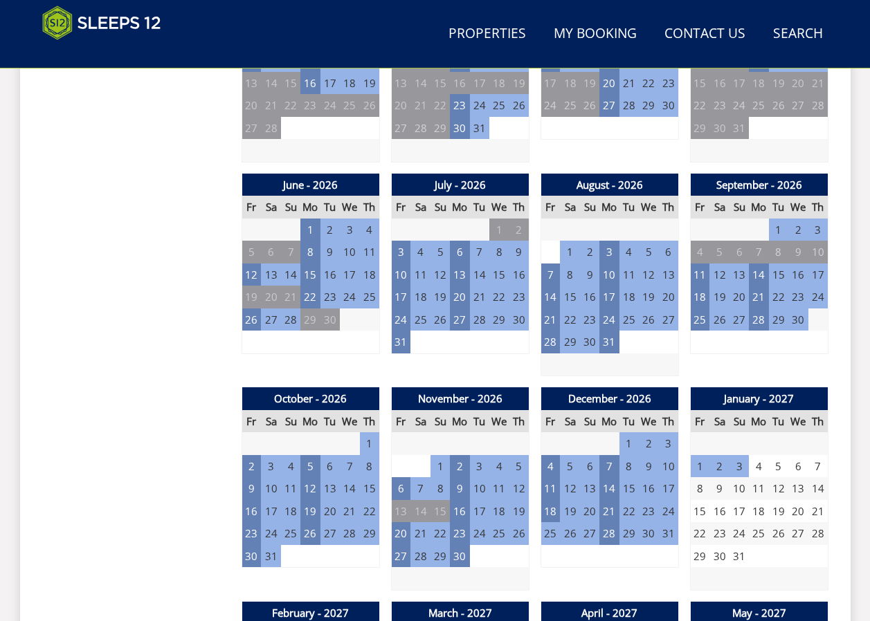
scroll to position [998, 0]
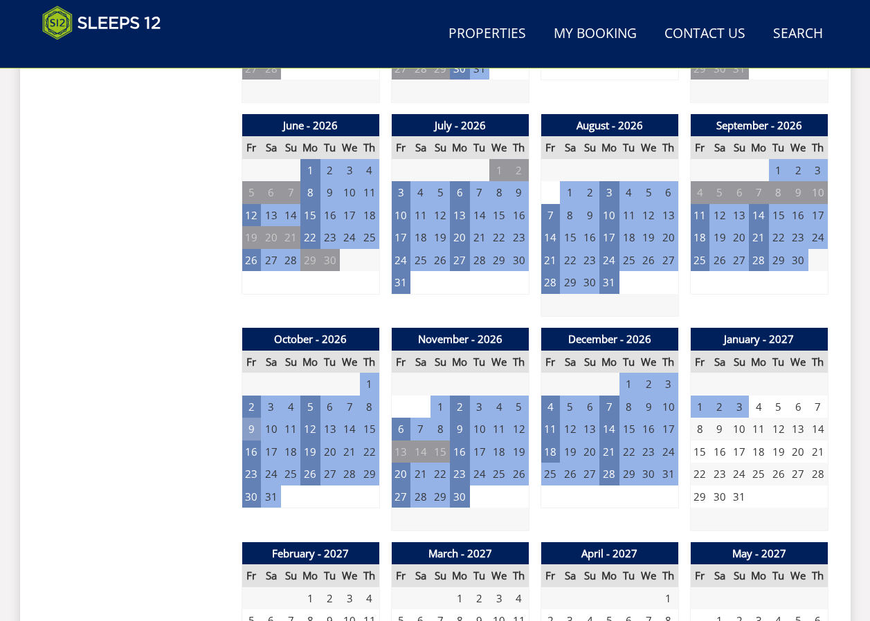
click at [251, 432] on td "9" at bounding box center [250, 429] width 19 height 23
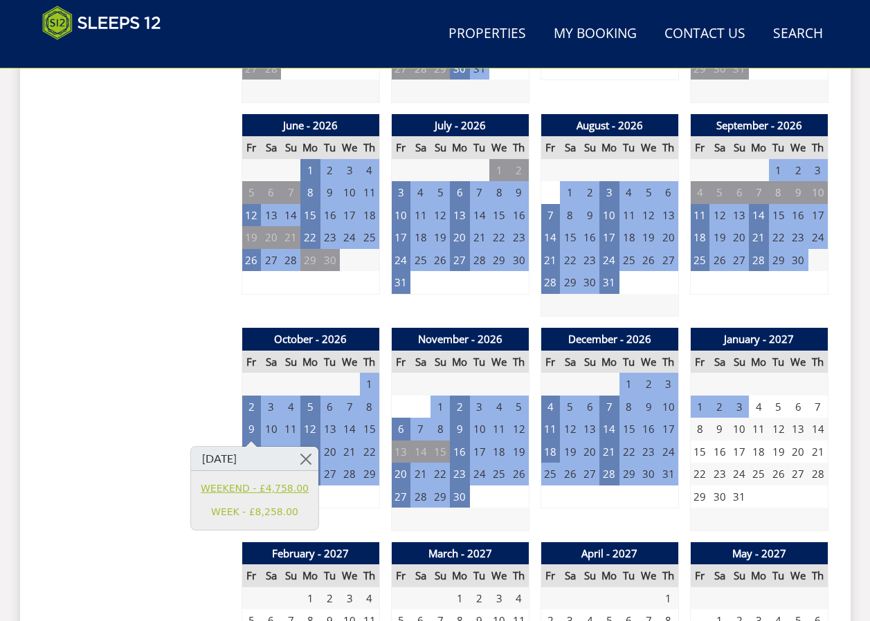
click at [267, 481] on link "WEEKEND - £4,758.00" at bounding box center [255, 488] width 108 height 15
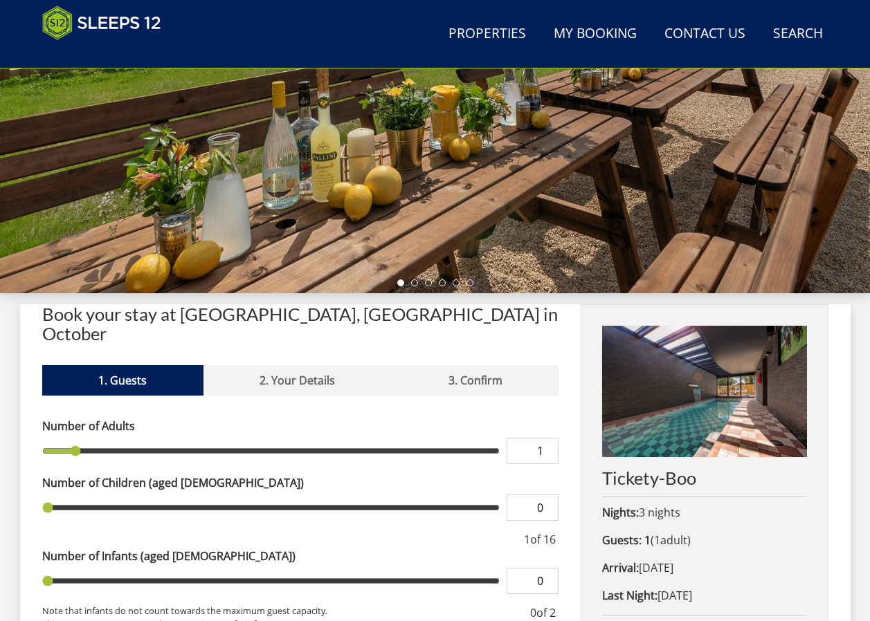
scroll to position [376, 0]
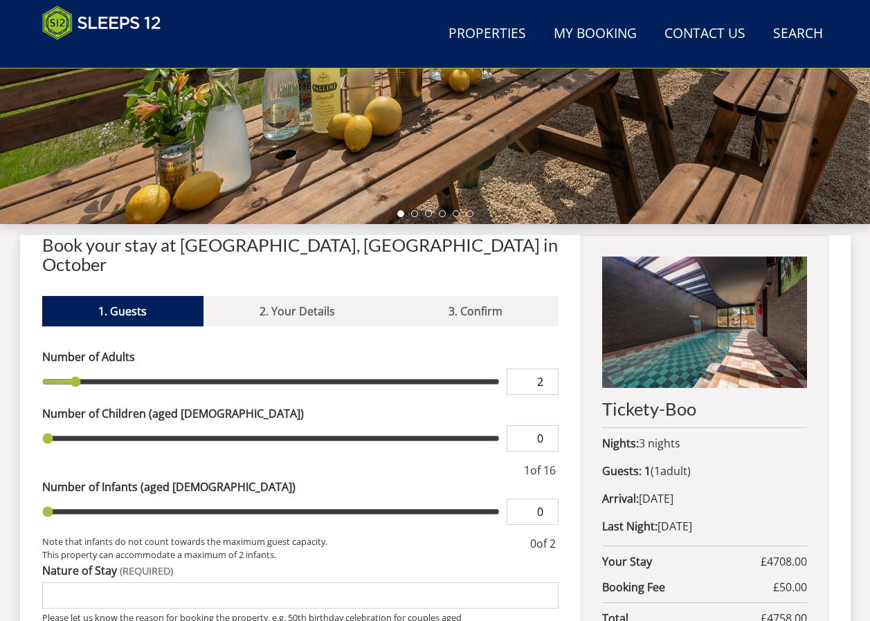
type input "2"
click at [549, 369] on input "2" at bounding box center [532, 382] width 52 height 26
type input "2"
type input "3"
click at [549, 369] on input "3" at bounding box center [532, 382] width 52 height 26
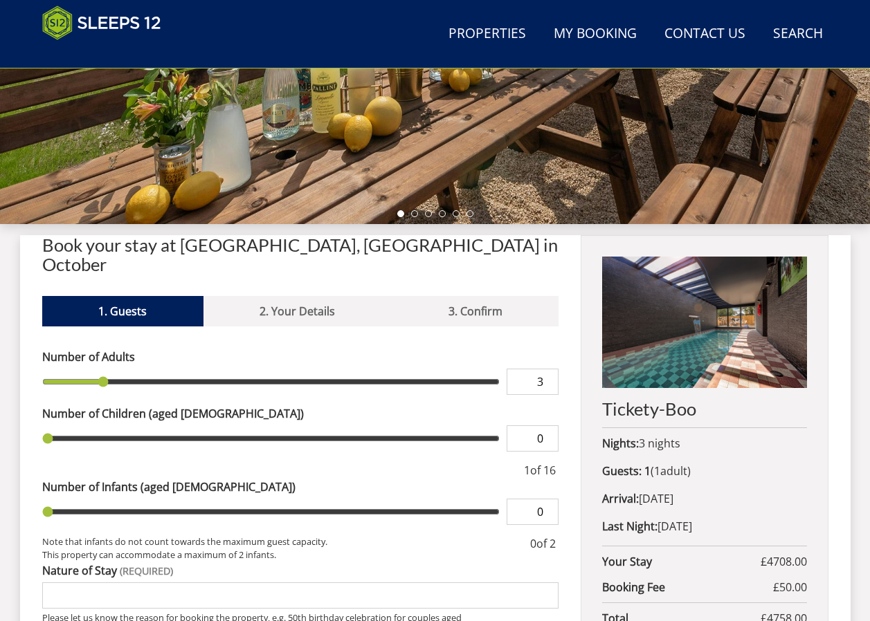
type input "3"
type input "4"
click at [549, 369] on input "4" at bounding box center [532, 382] width 52 height 26
type input "4"
type input "5"
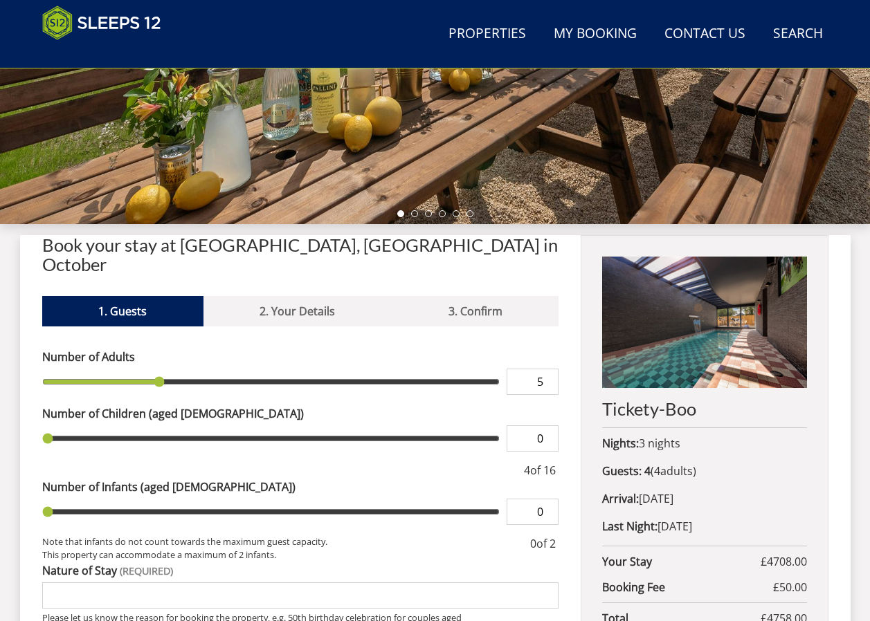
click at [549, 369] on input "5" at bounding box center [532, 382] width 52 height 26
type input "5"
type input "6"
click at [549, 369] on input "6" at bounding box center [532, 382] width 52 height 26
type input "6"
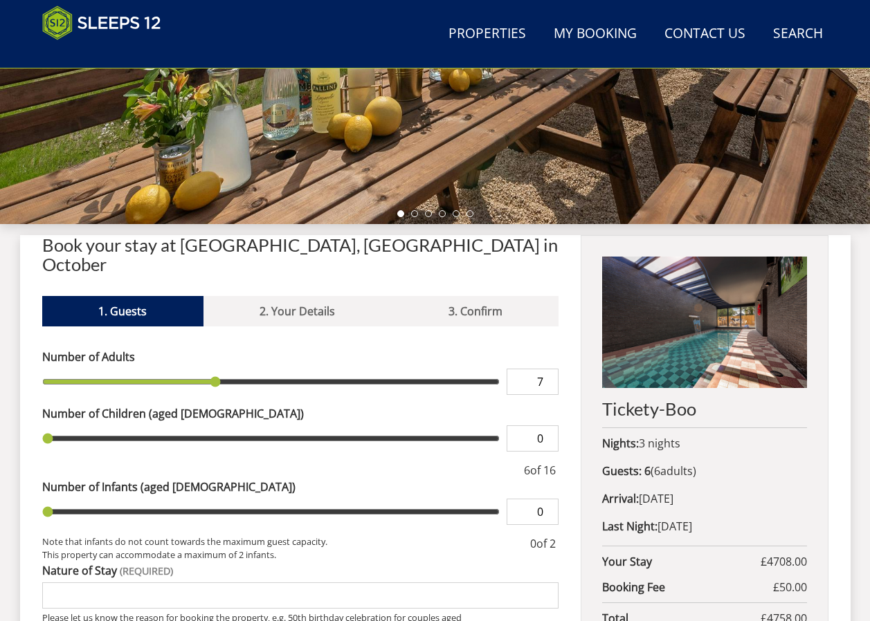
type input "7"
click at [549, 369] on input "7" at bounding box center [532, 382] width 52 height 26
type input "7"
type input "8"
click at [549, 369] on input "8" at bounding box center [532, 382] width 52 height 26
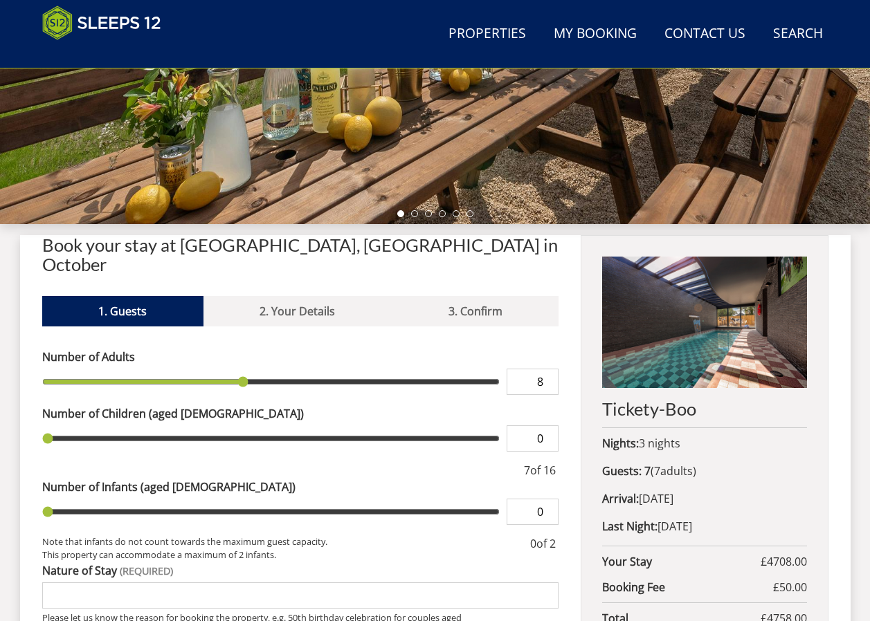
type input "8"
type input "1"
click at [547, 425] on input "1" at bounding box center [532, 438] width 52 height 26
type input "1"
type input "2"
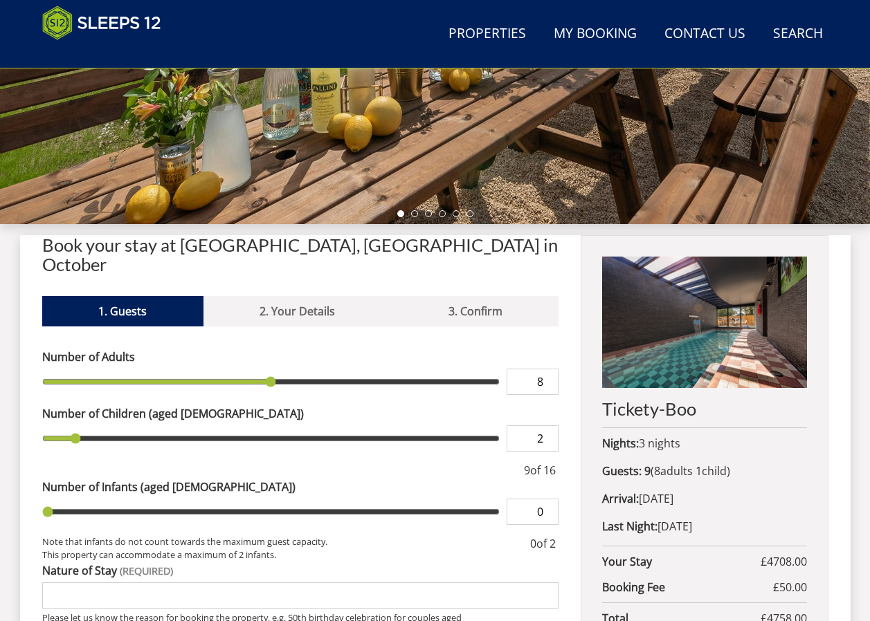
click at [547, 425] on input "2" at bounding box center [532, 438] width 52 height 26
type input "2"
type input "3"
click at [547, 425] on input "3" at bounding box center [532, 438] width 52 height 26
type input "3"
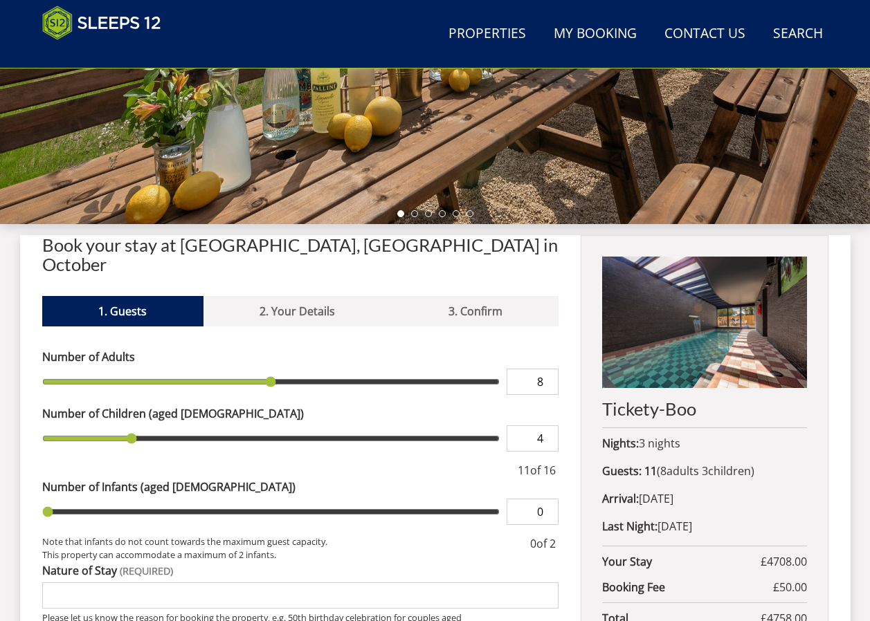
type input "4"
click at [547, 425] on input "4" at bounding box center [532, 438] width 52 height 26
type input "4"
type input "5"
click at [547, 425] on input "5" at bounding box center [532, 438] width 52 height 26
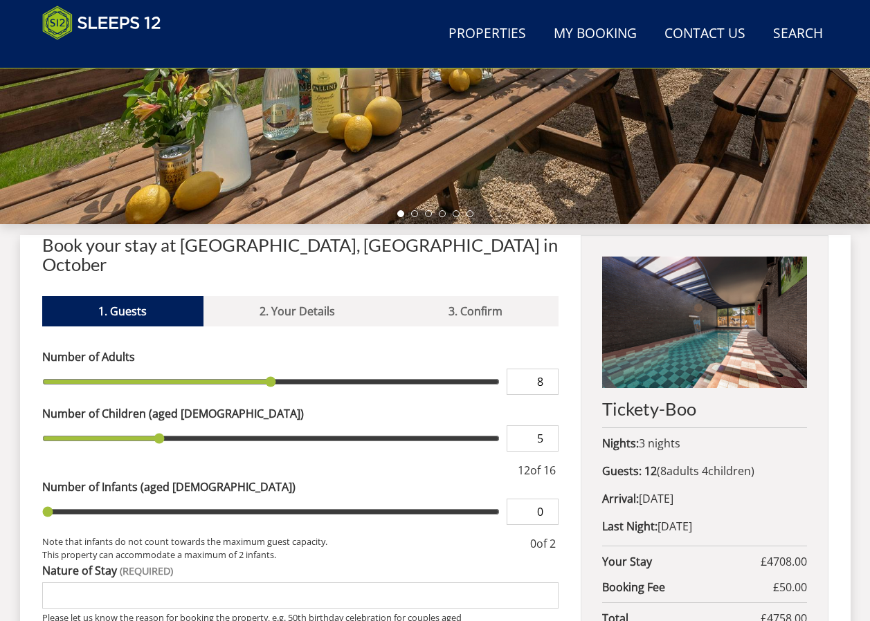
type input "5"
type input "6"
click at [547, 425] on input "6" at bounding box center [532, 438] width 52 height 26
type input "6"
type input "7"
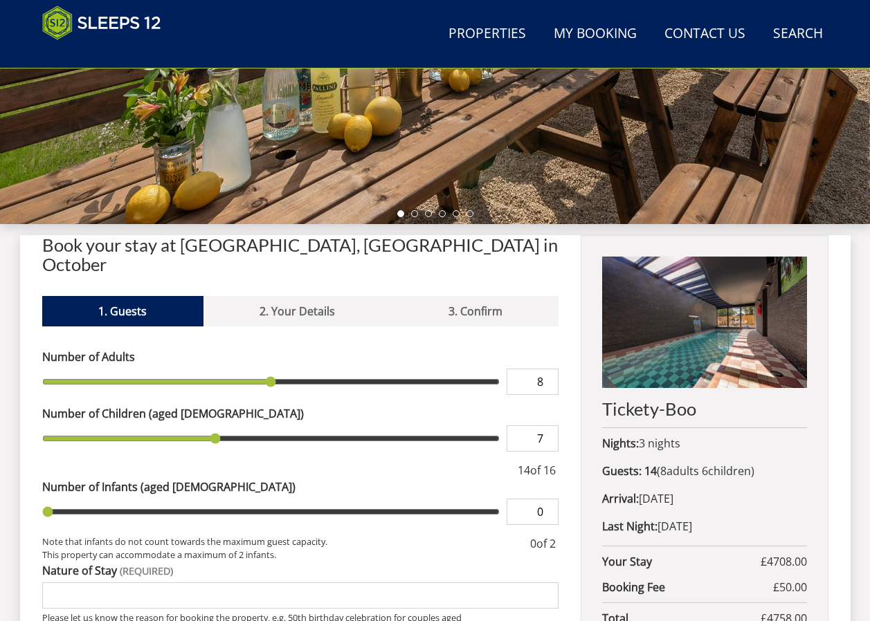
click at [547, 425] on input "7" at bounding box center [532, 438] width 52 height 26
type input "7"
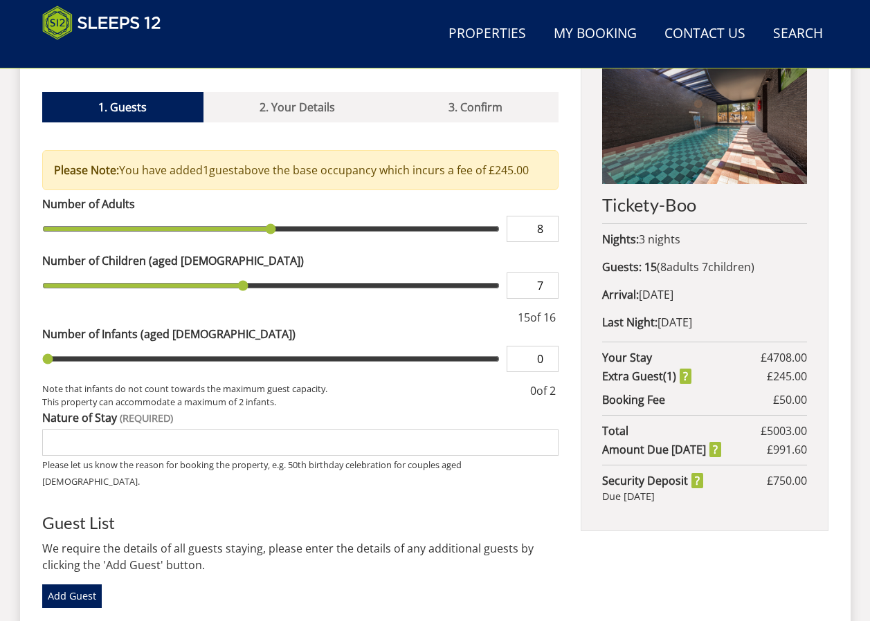
scroll to position [583, 0]
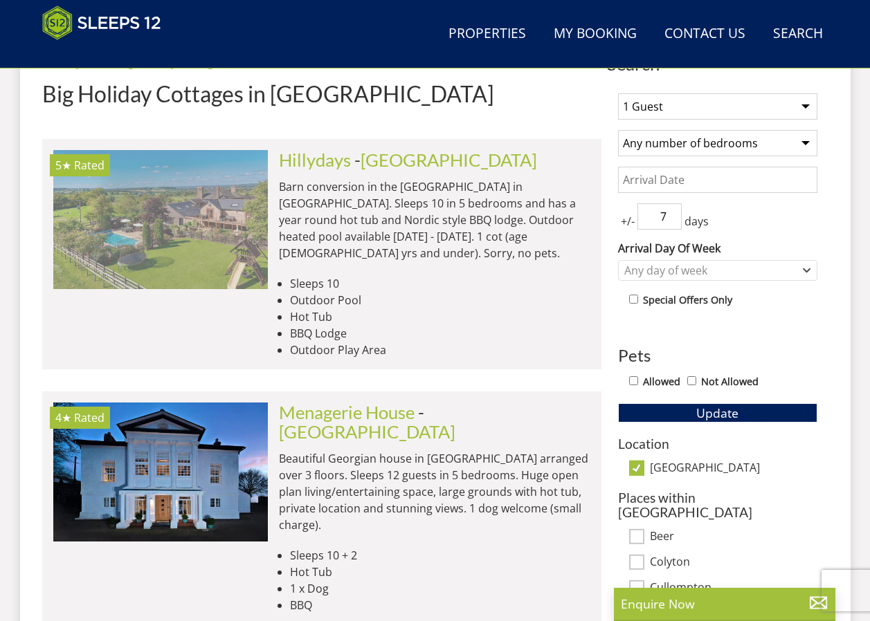
scroll to position [152, 0]
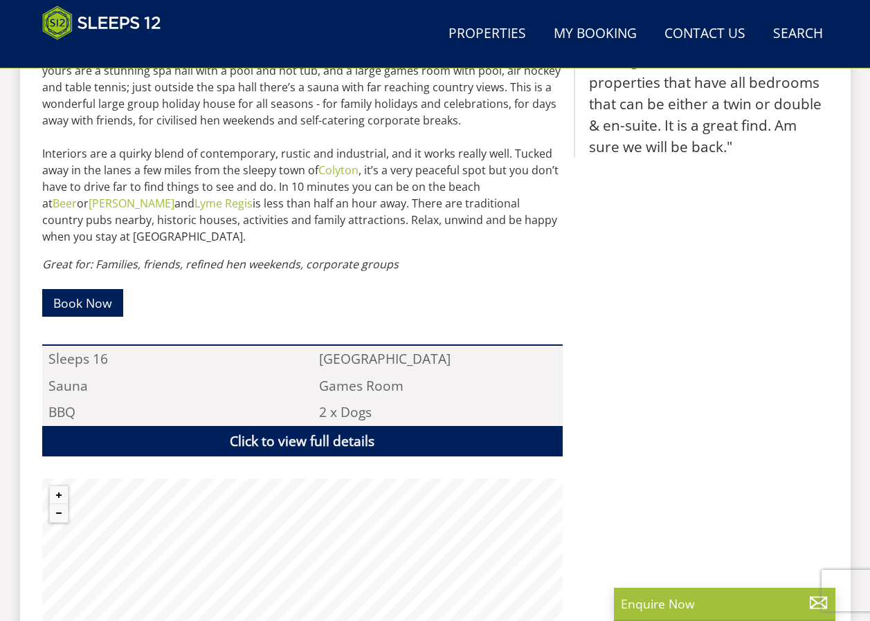
scroll to position [721, 0]
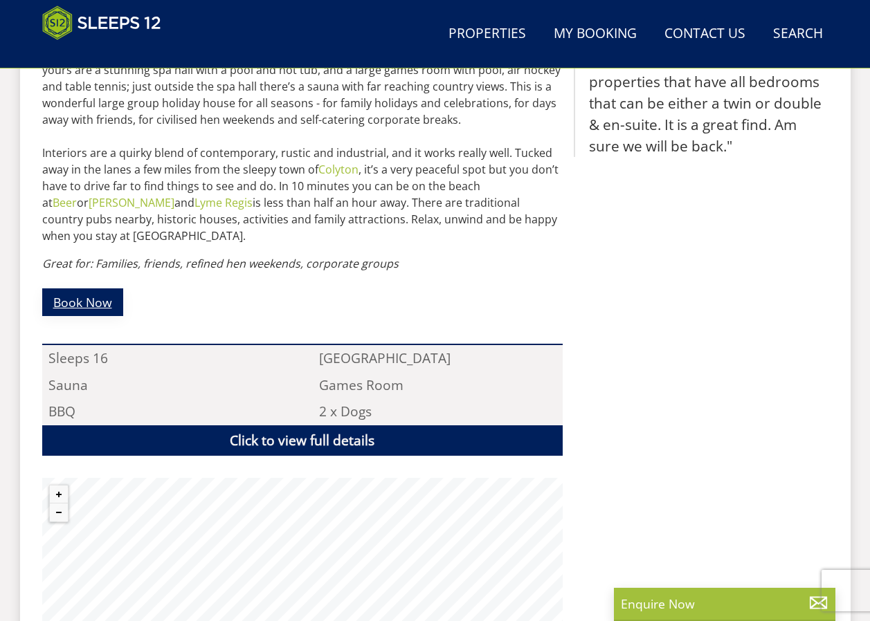
click at [103, 308] on link "Book Now" at bounding box center [82, 301] width 81 height 27
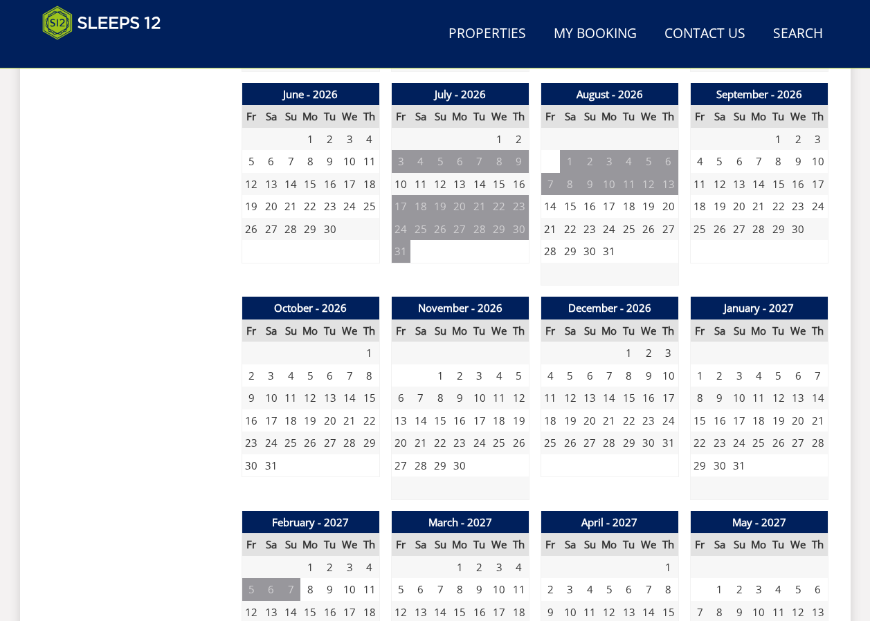
scroll to position [1063, 0]
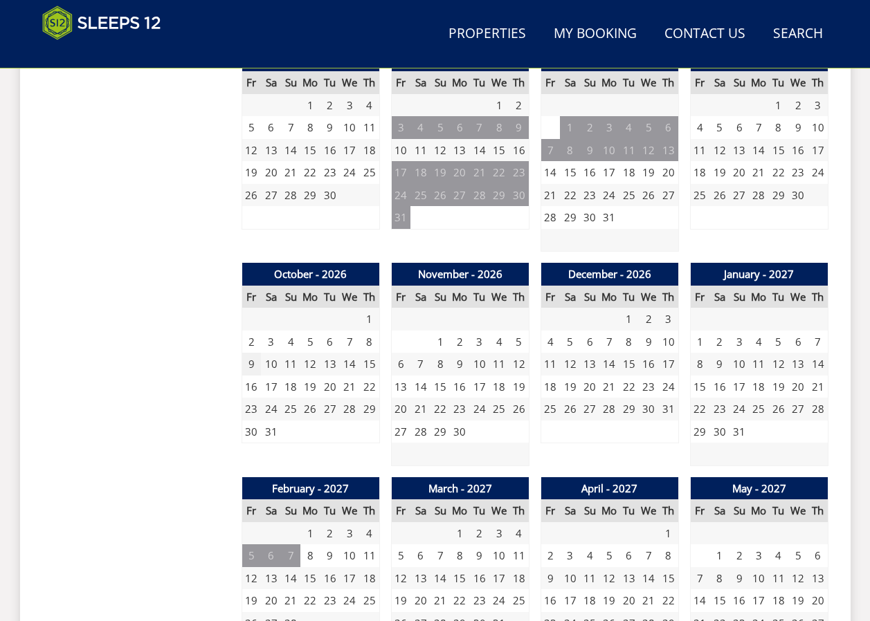
click at [248, 361] on td "9" at bounding box center [250, 364] width 19 height 23
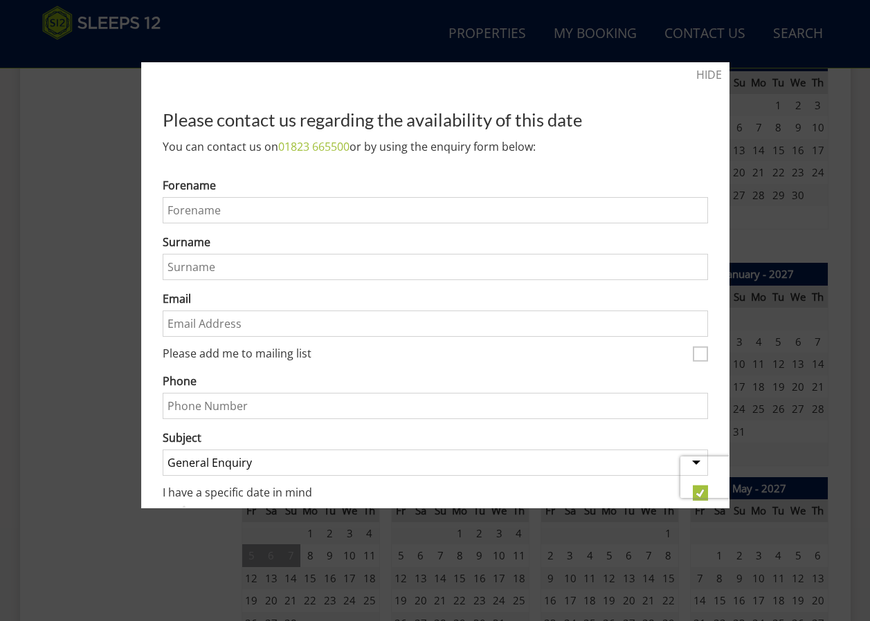
click at [28, 446] on div at bounding box center [435, 310] width 870 height 621
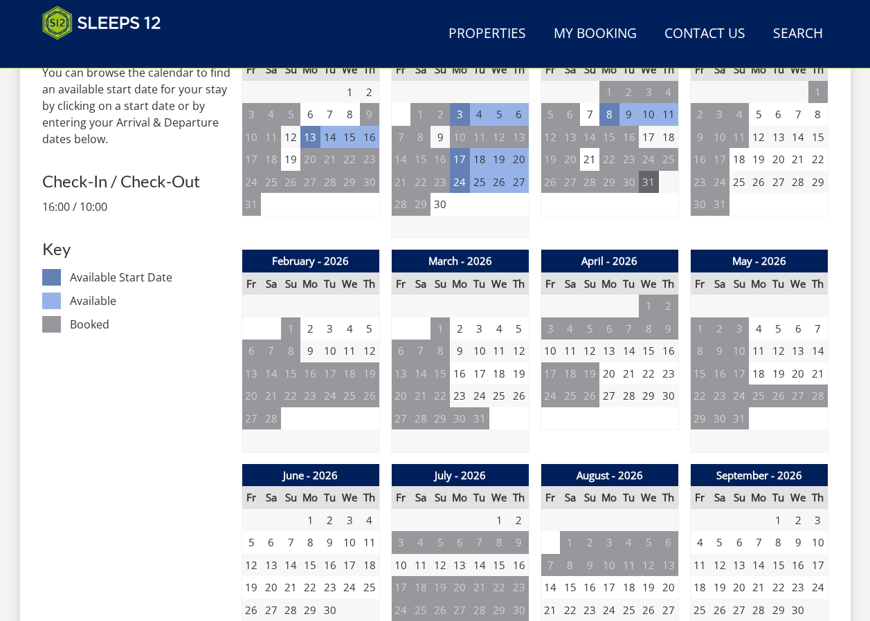
scroll to position [441, 0]
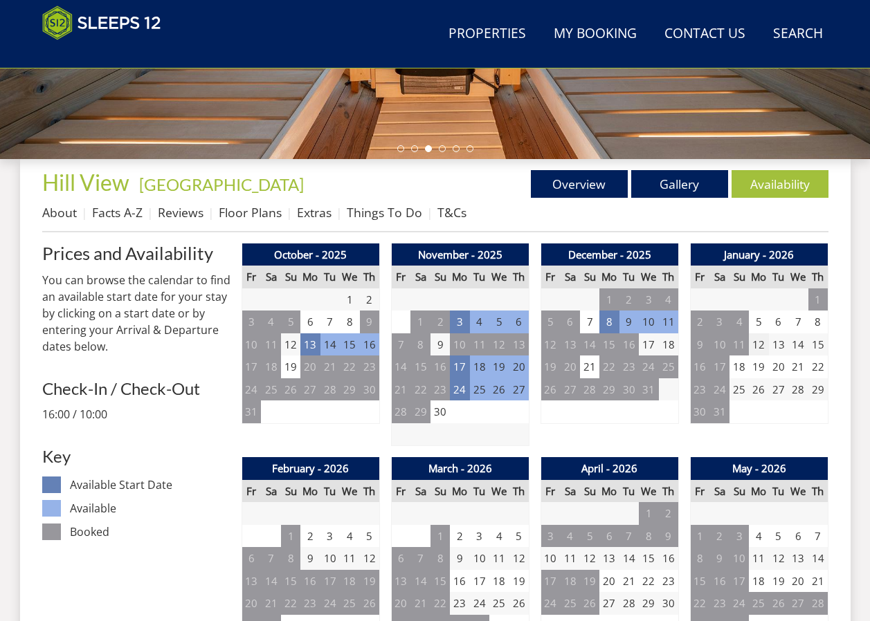
click at [757, 346] on td "12" at bounding box center [757, 344] width 19 height 23
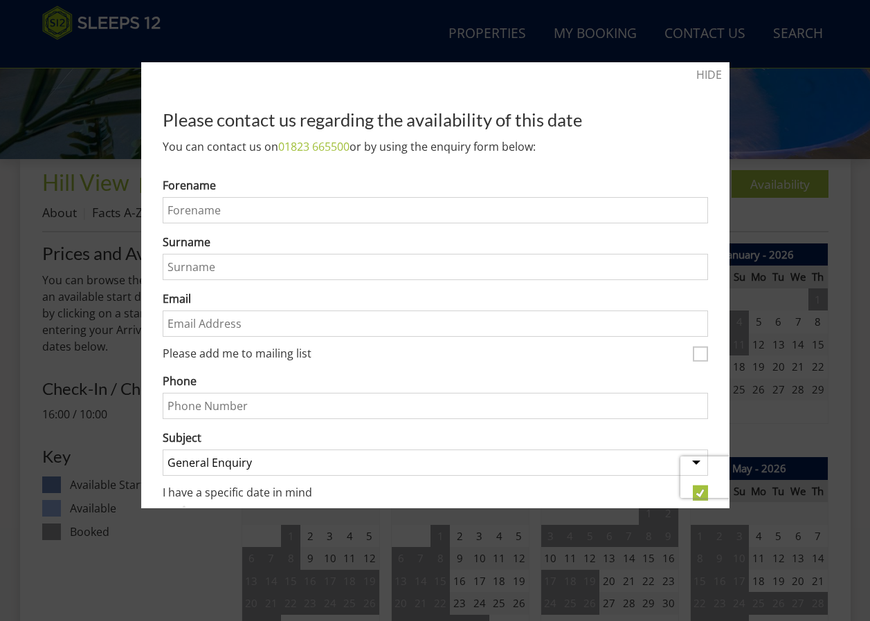
click at [715, 71] on div "HIDE Please contact us regarding the availability of this date You can contact …" at bounding box center [435, 285] width 588 height 446
click at [221, 553] on div at bounding box center [435, 310] width 870 height 621
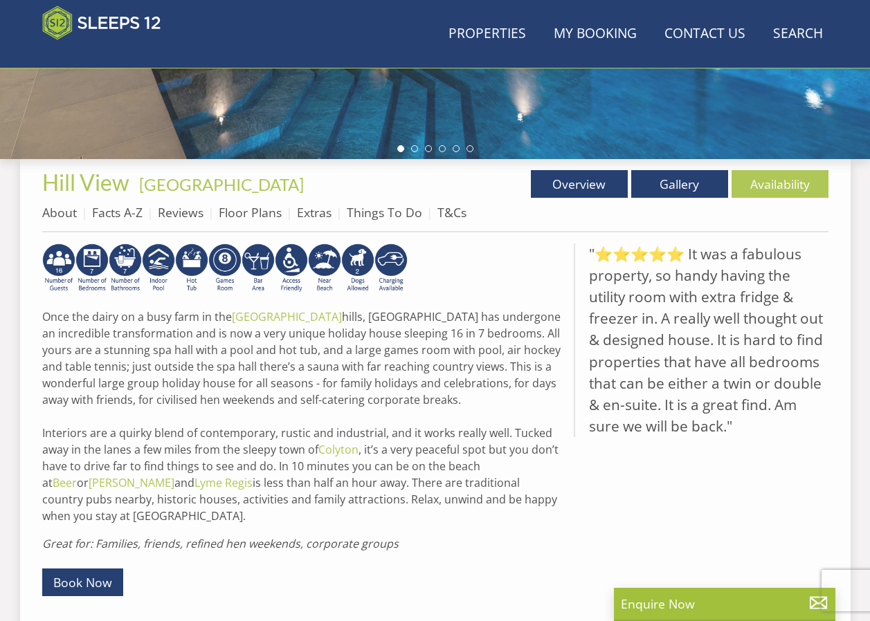
scroll to position [721, 0]
